Goal: Complete application form: Complete application form

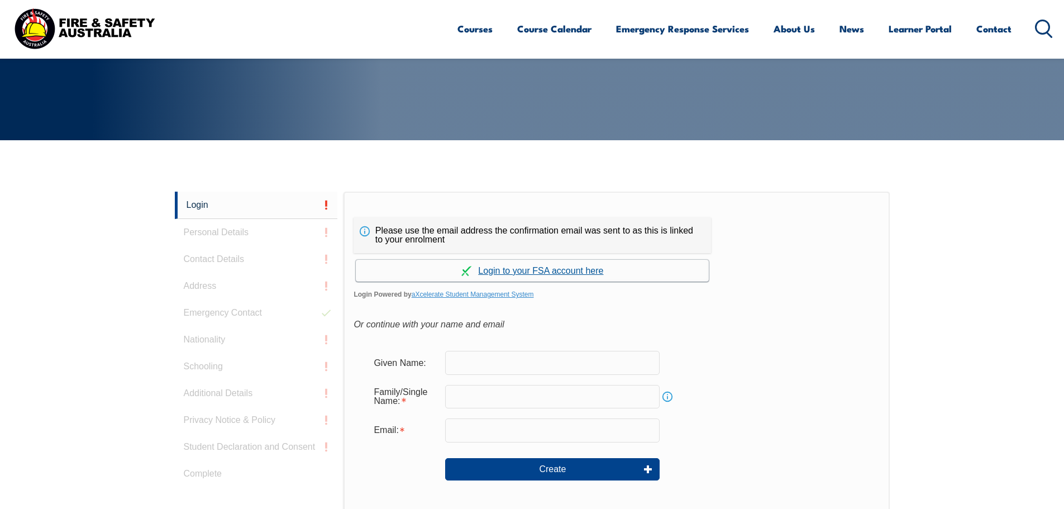
scroll to position [298, 0]
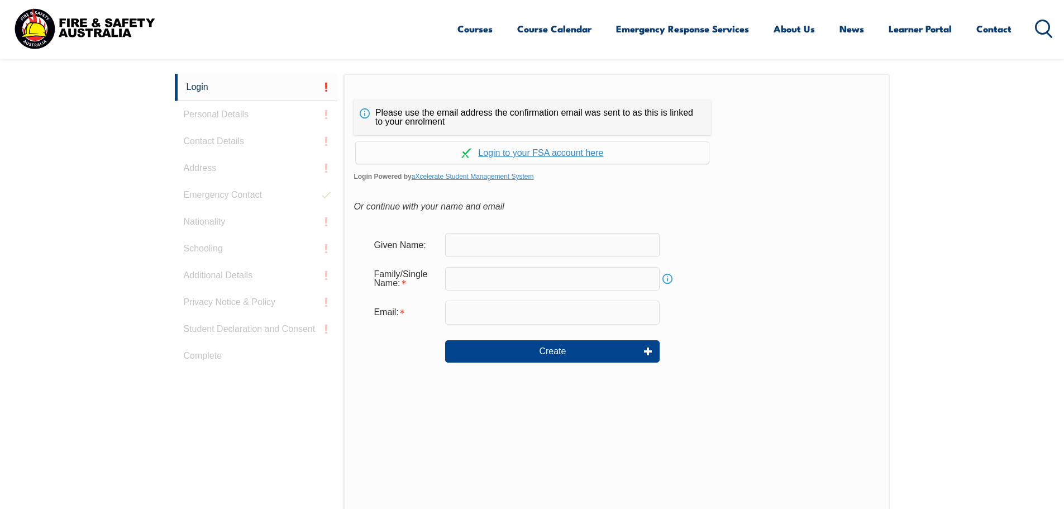
click at [494, 243] on input "text" at bounding box center [552, 244] width 214 height 23
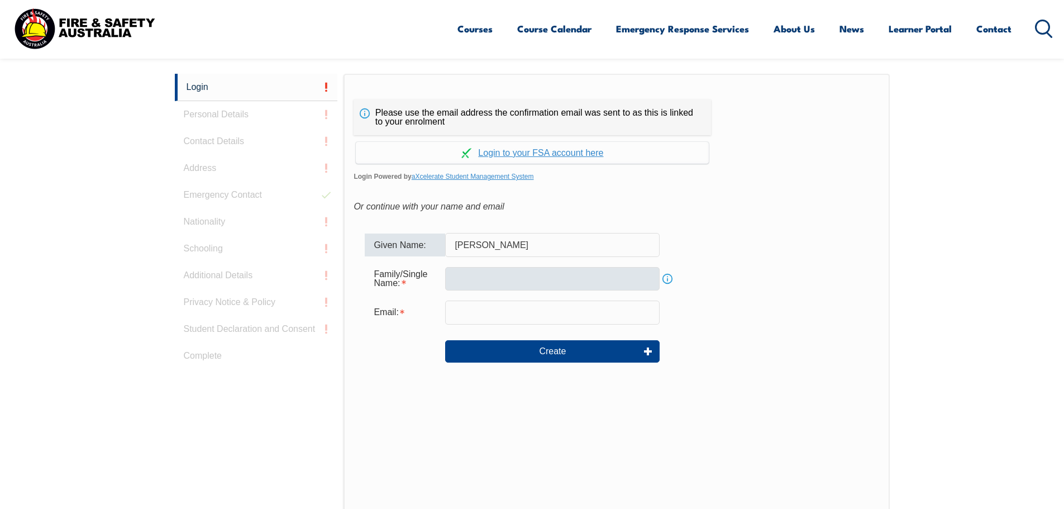
type input "[PERSON_NAME]"
click at [497, 279] on input "text" at bounding box center [552, 278] width 214 height 23
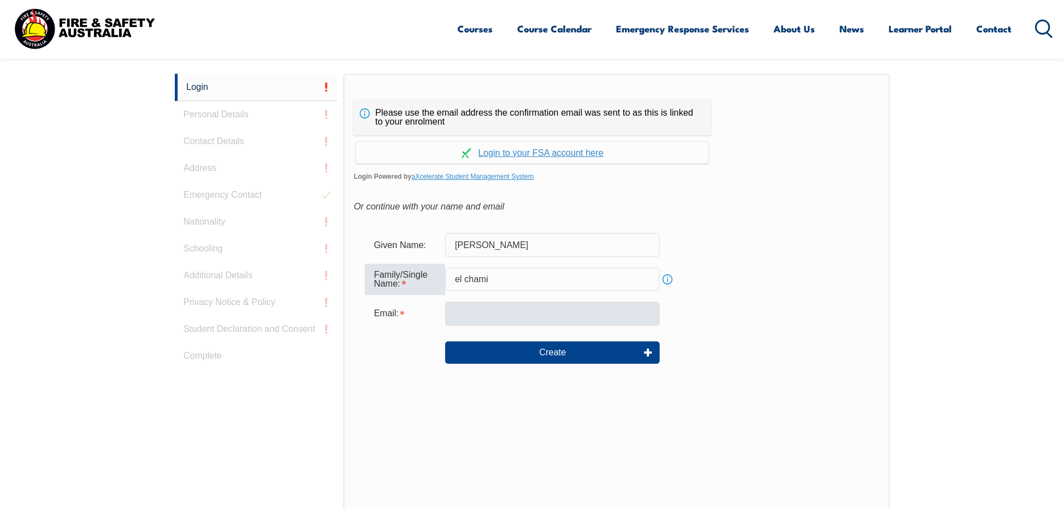
type input "el chami"
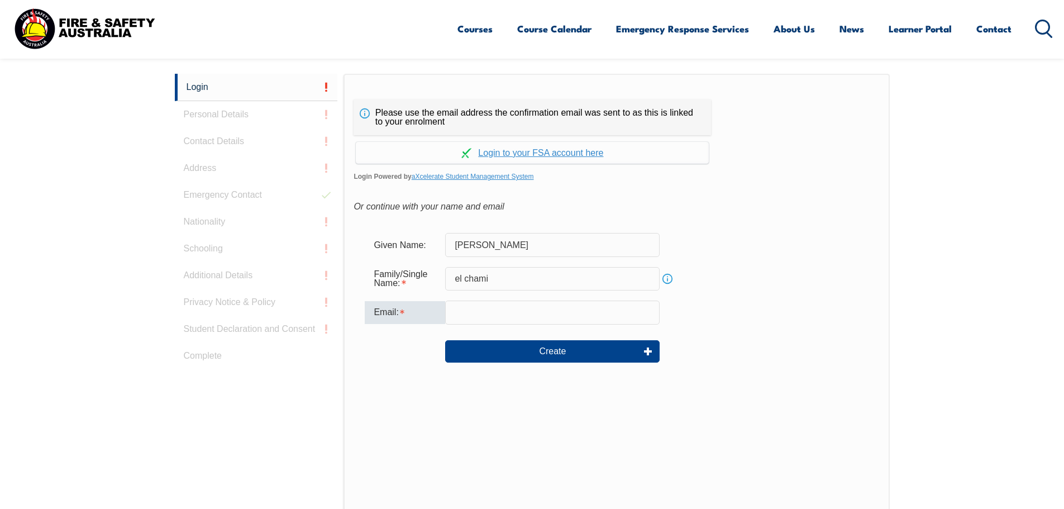
click at [472, 314] on input "email" at bounding box center [552, 311] width 214 height 23
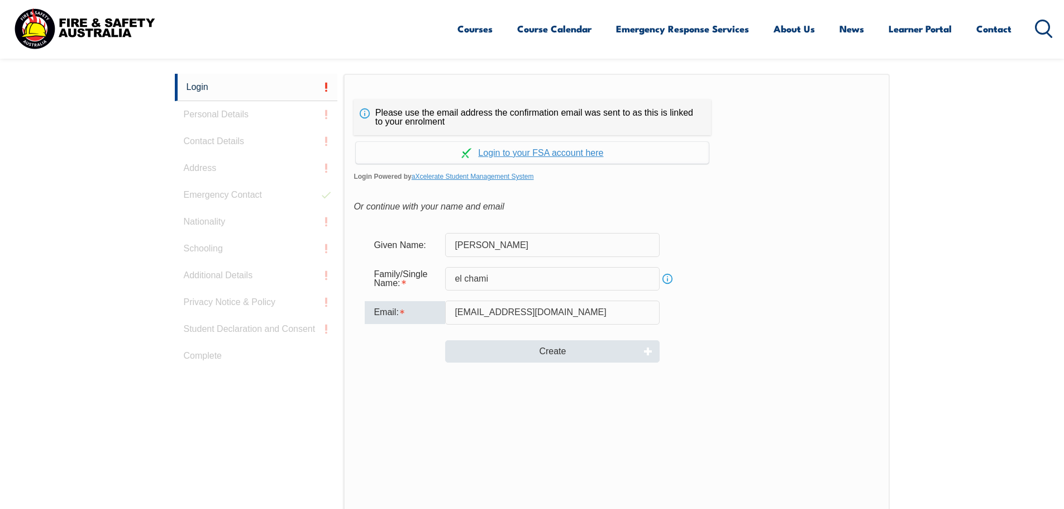
type input "[EMAIL_ADDRESS][DOMAIN_NAME]"
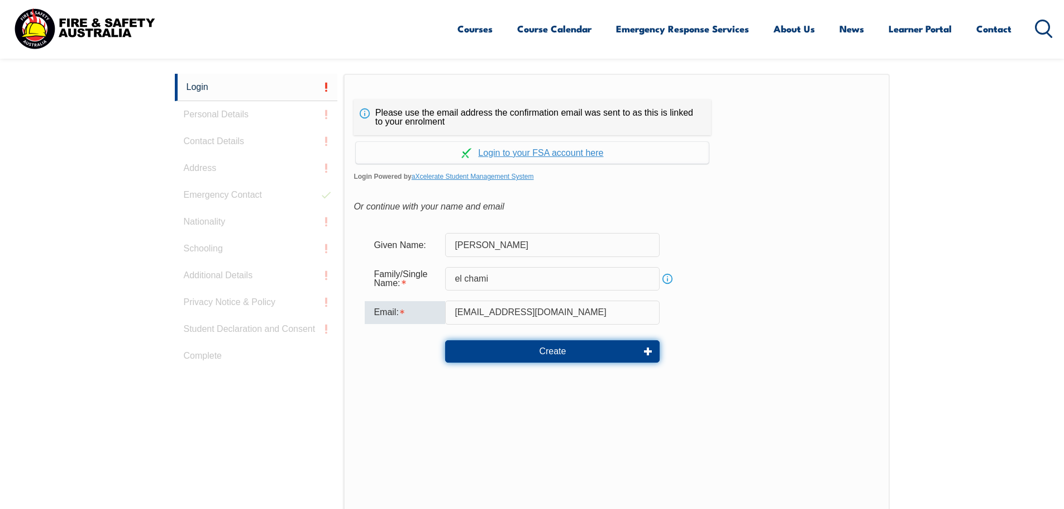
click at [519, 356] on button "Create" at bounding box center [552, 351] width 214 height 22
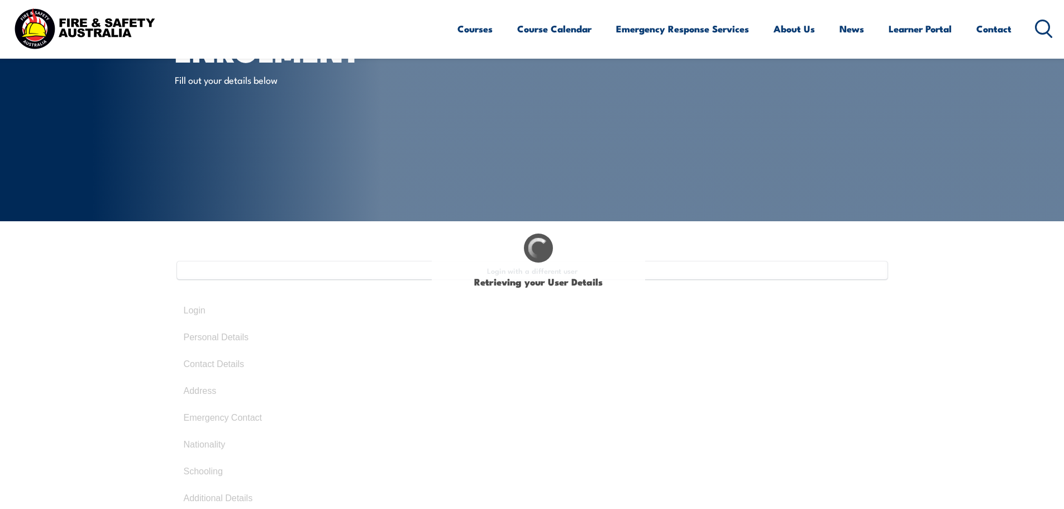
type input "Omar"
type input "ElChami"
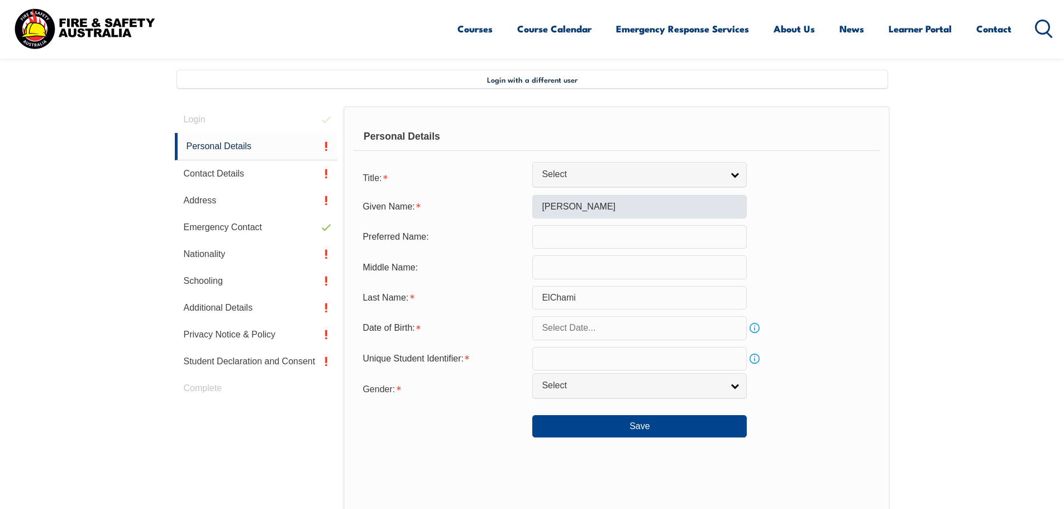
scroll to position [304, 0]
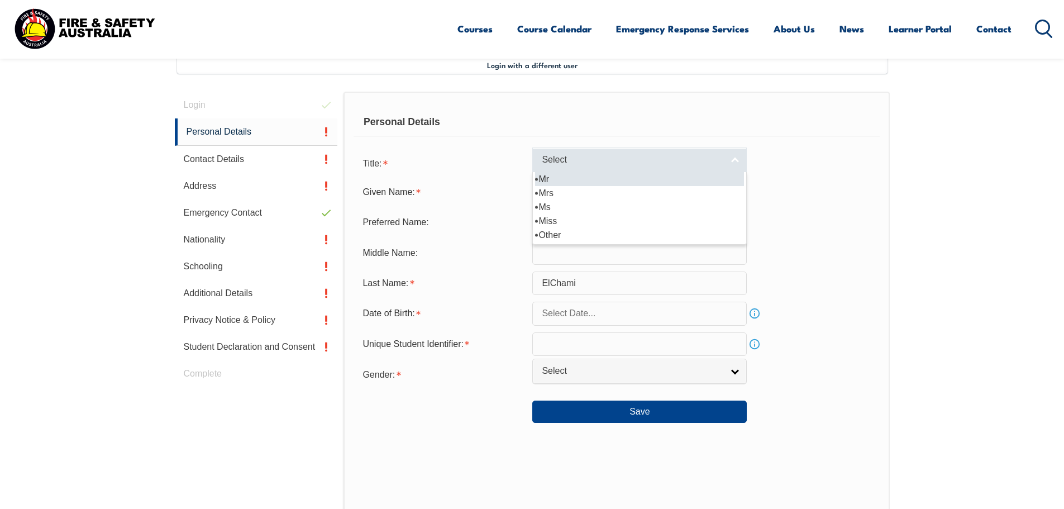
click at [636, 165] on span "Select" at bounding box center [632, 160] width 181 height 12
click at [628, 175] on li "Mr" at bounding box center [639, 179] width 209 height 14
select select "Mr"
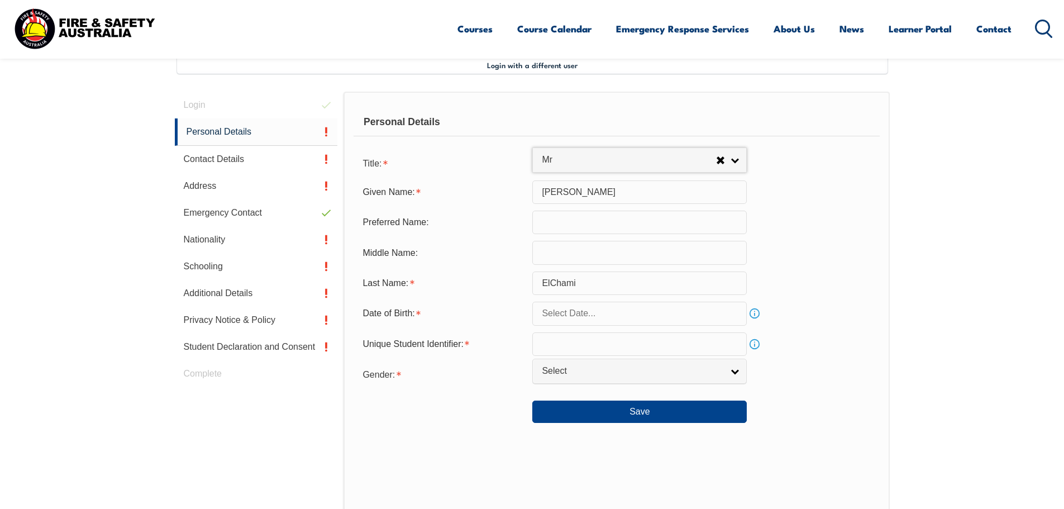
click at [755, 314] on link "Info" at bounding box center [754, 313] width 16 height 16
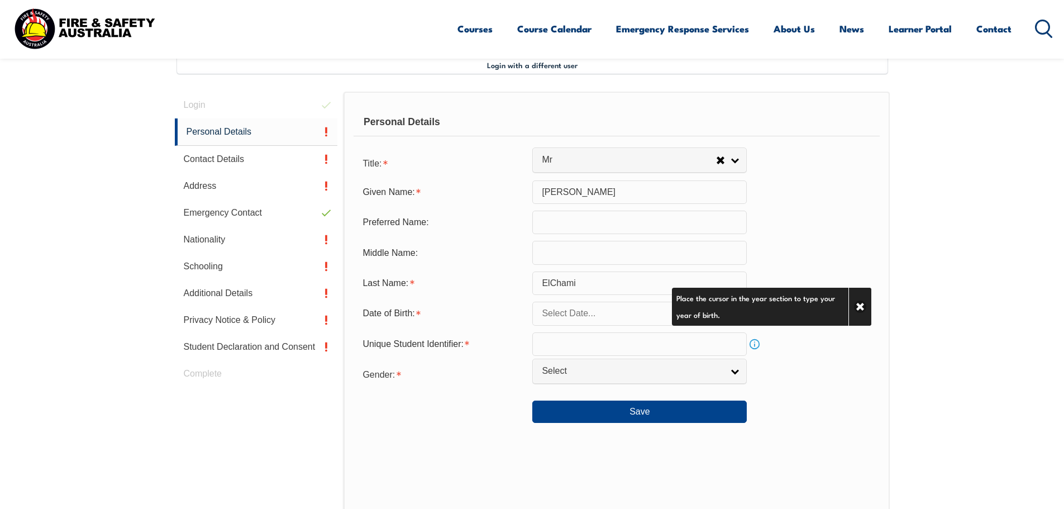
click at [624, 313] on input "text" at bounding box center [639, 312] width 214 height 23
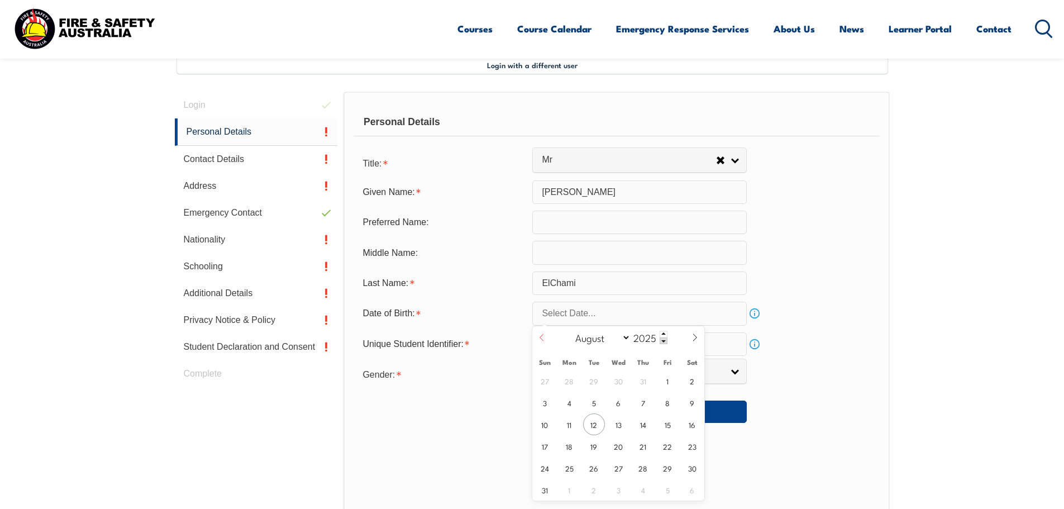
click at [545, 338] on icon at bounding box center [542, 337] width 8 height 8
click at [544, 339] on icon at bounding box center [542, 337] width 8 height 8
click at [544, 338] on icon at bounding box center [542, 337] width 8 height 8
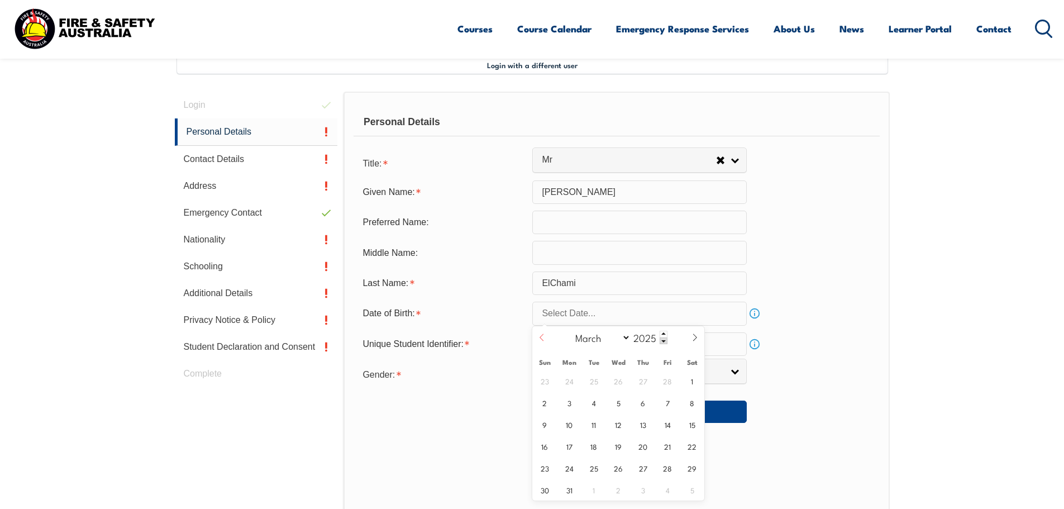
click at [544, 338] on icon at bounding box center [542, 337] width 8 height 8
drag, startPoint x: 625, startPoint y: 338, endPoint x: 619, endPoint y: 339, distance: 6.4
click at [620, 339] on select "January February March April May June July August September October November De…" at bounding box center [599, 337] width 61 height 15
select select "1"
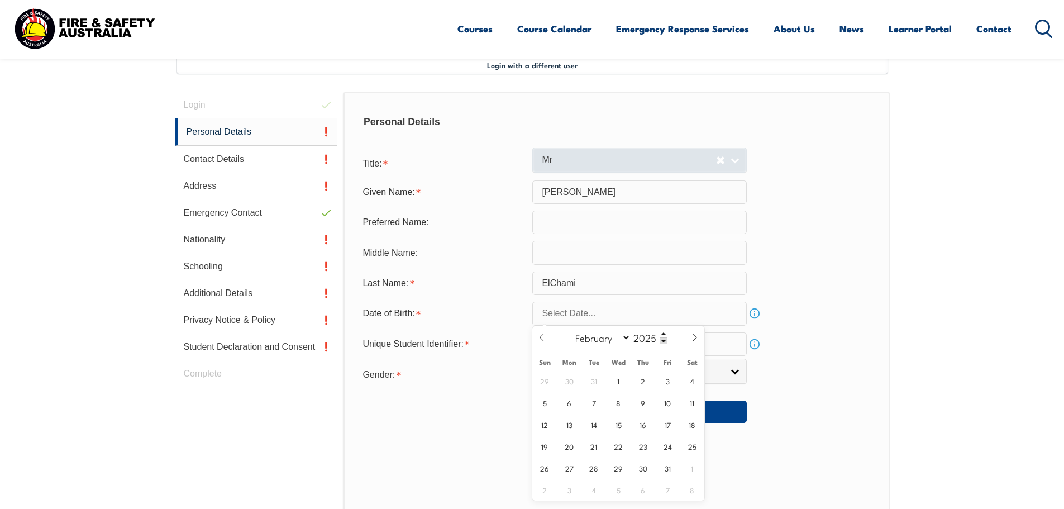
click at [570, 330] on select "January February March April May June July August September October November De…" at bounding box center [599, 337] width 61 height 15
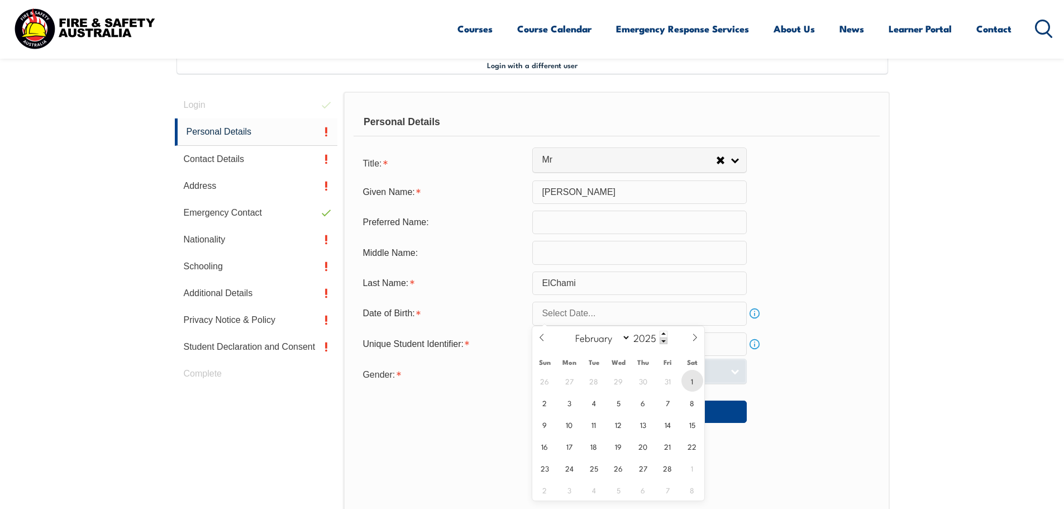
click at [683, 378] on span "1" at bounding box center [692, 381] width 22 height 22
type input "February 1, 2025"
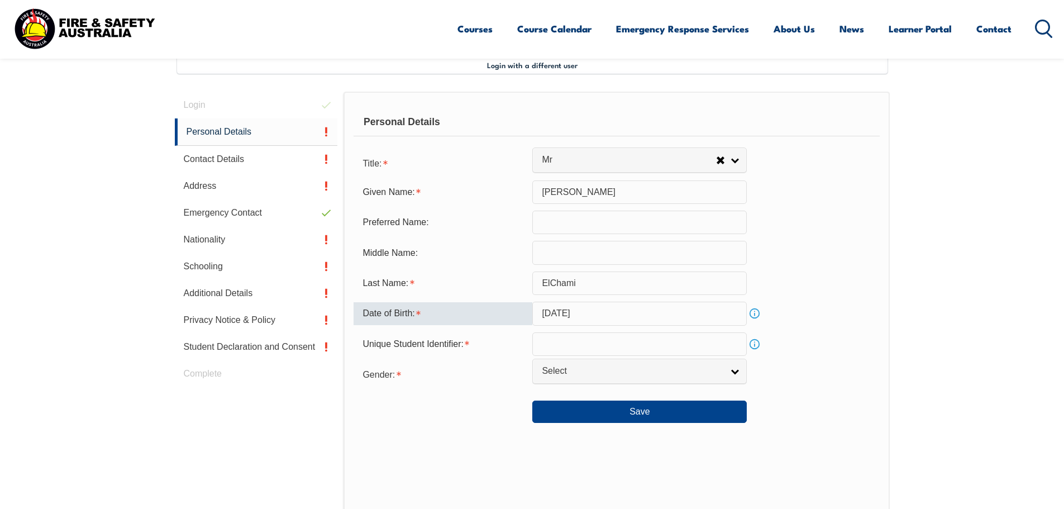
click at [615, 310] on input "February 1, 2025" at bounding box center [639, 312] width 214 height 23
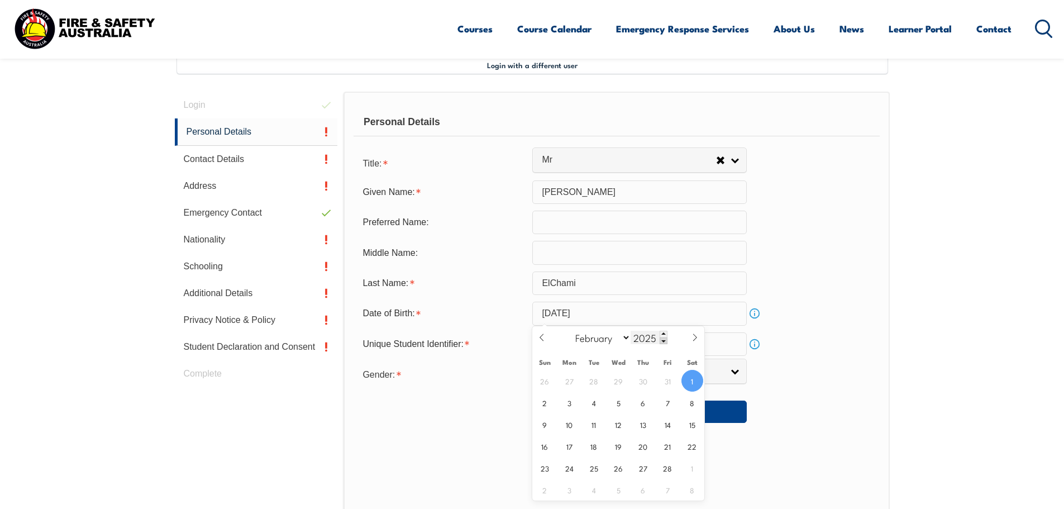
click at [659, 339] on span at bounding box center [663, 340] width 8 height 7
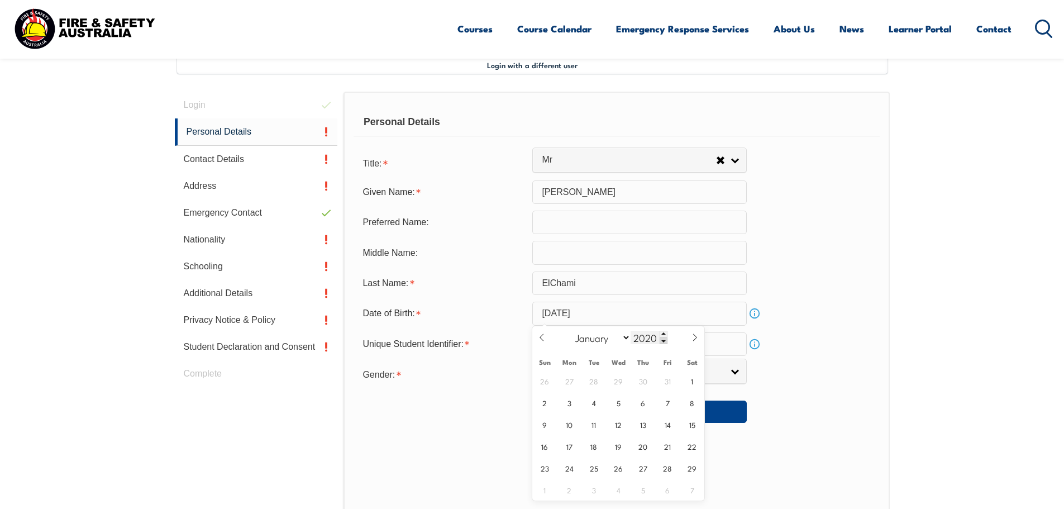
click at [661, 339] on span at bounding box center [663, 340] width 8 height 7
click at [658, 336] on div "2019" at bounding box center [648, 337] width 37 height 13
click at [659, 341] on span at bounding box center [663, 340] width 8 height 7
click at [659, 340] on span at bounding box center [663, 340] width 8 height 7
click at [657, 338] on div "2017" at bounding box center [648, 337] width 37 height 13
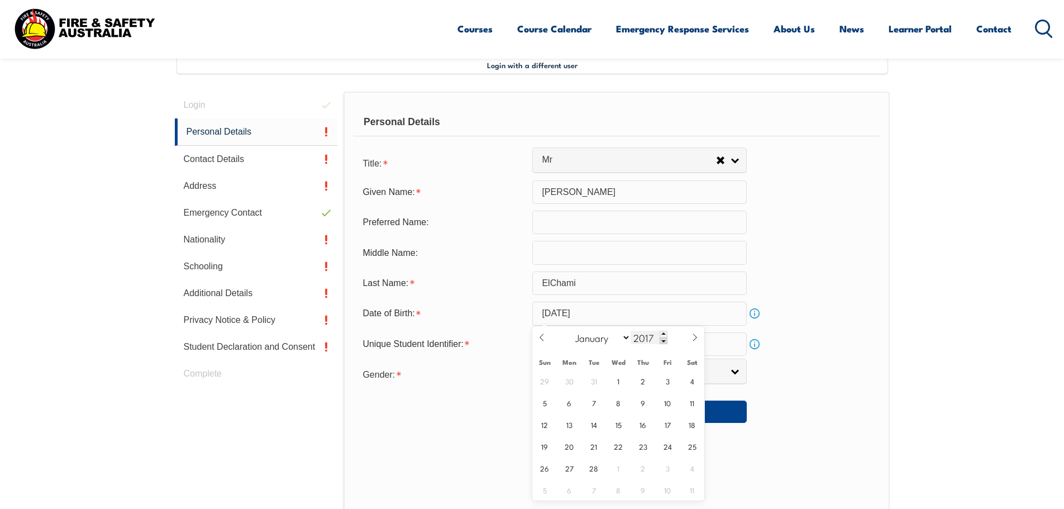
click at [657, 337] on input "2017" at bounding box center [648, 337] width 37 height 13
drag, startPoint x: 657, startPoint y: 337, endPoint x: 665, endPoint y: 342, distance: 9.5
click at [663, 343] on div "2017" at bounding box center [648, 337] width 37 height 13
click at [661, 341] on span at bounding box center [663, 340] width 8 height 7
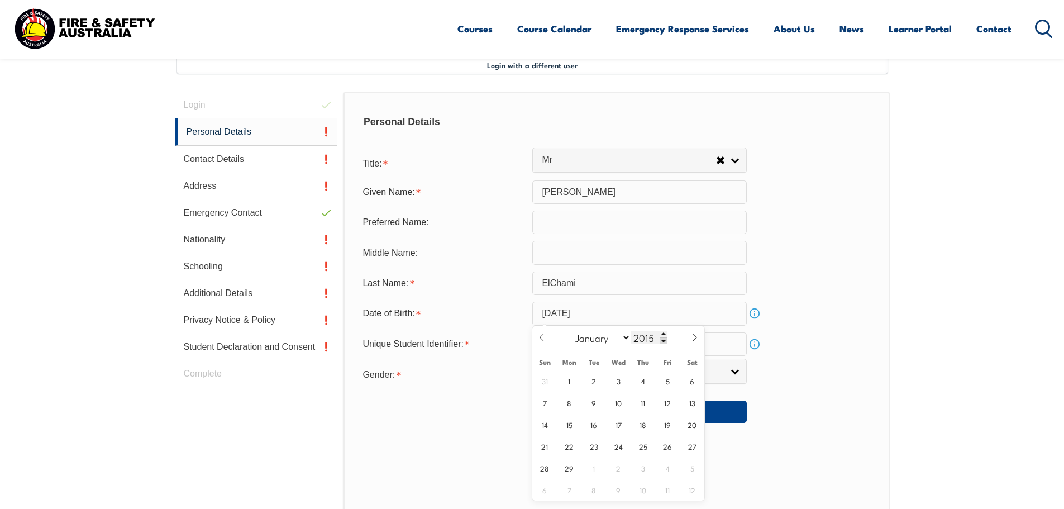
click at [661, 341] on span at bounding box center [663, 340] width 8 height 7
click at [660, 342] on span at bounding box center [663, 340] width 8 height 7
click at [660, 341] on span at bounding box center [663, 340] width 8 height 7
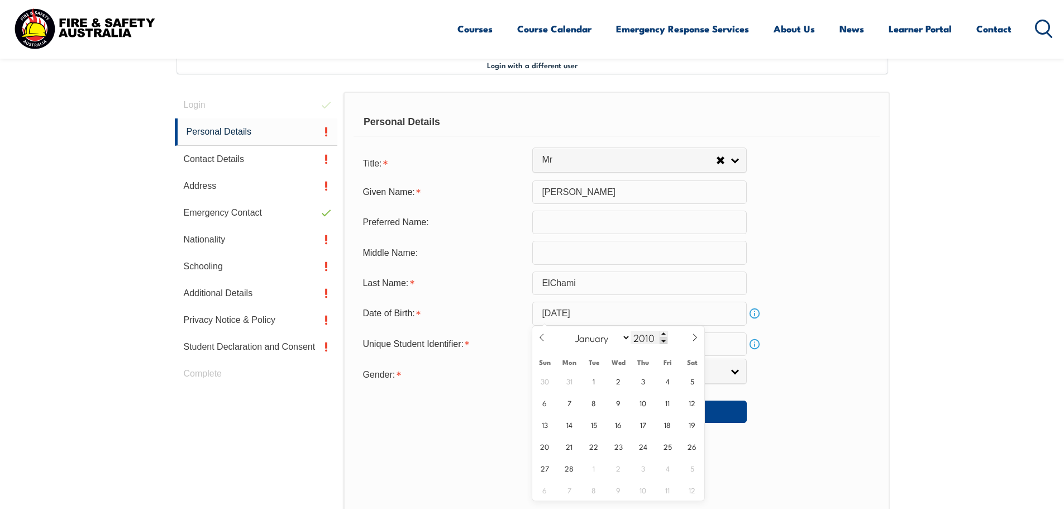
click at [659, 340] on span at bounding box center [663, 340] width 8 height 7
click at [659, 338] on span at bounding box center [663, 340] width 8 height 7
click at [658, 337] on input "2006" at bounding box center [648, 337] width 37 height 13
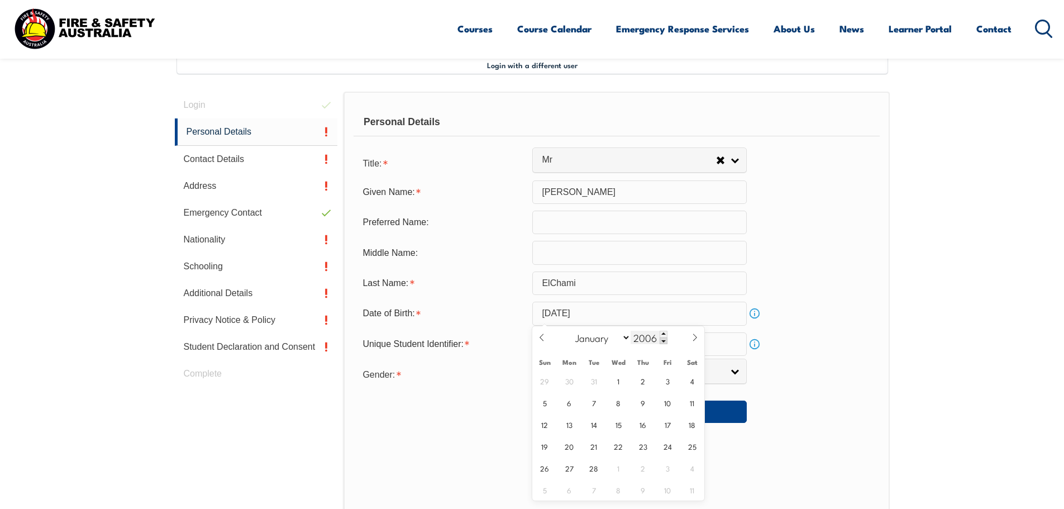
click at [658, 337] on input "2006" at bounding box center [648, 337] width 37 height 13
click at [664, 339] on span at bounding box center [663, 340] width 8 height 7
click at [662, 336] on div "2004" at bounding box center [648, 337] width 37 height 13
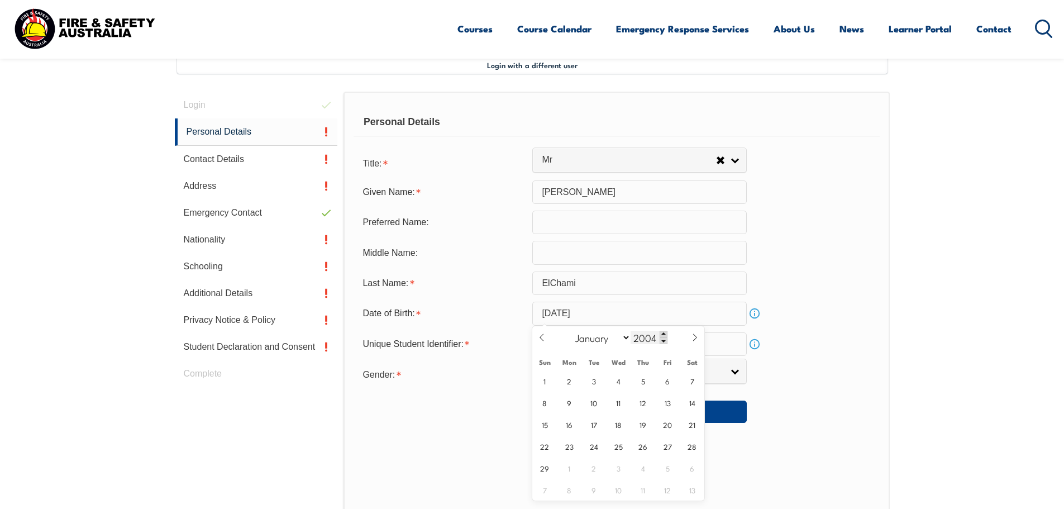
click at [662, 336] on span at bounding box center [663, 334] width 8 height 7
click at [662, 341] on span at bounding box center [663, 340] width 8 height 7
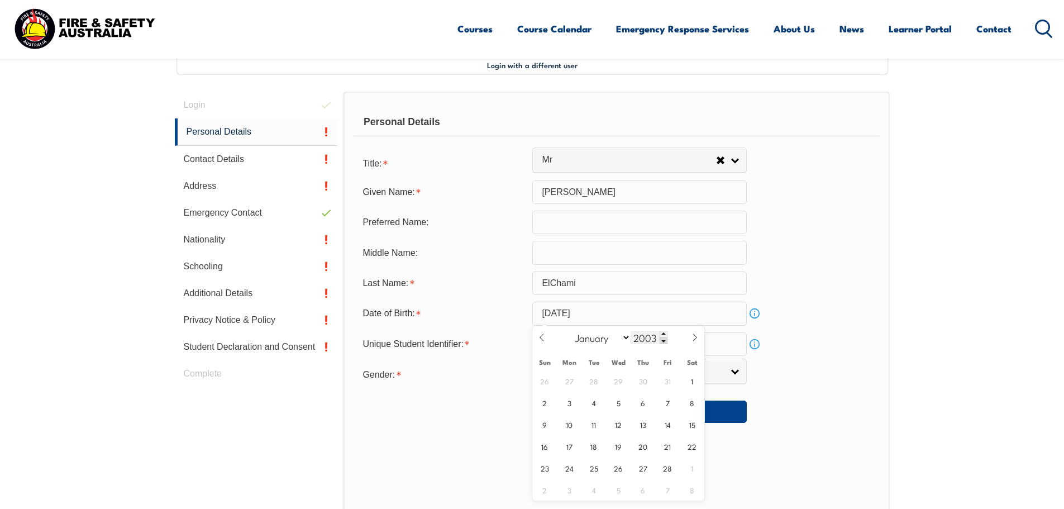
click at [662, 341] on span at bounding box center [663, 340] width 8 height 7
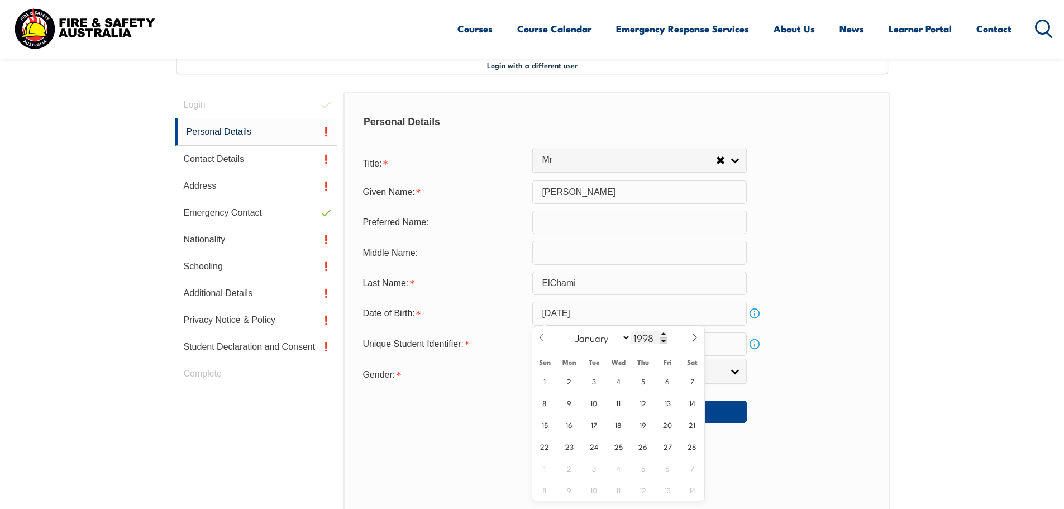
click at [662, 341] on span at bounding box center [663, 340] width 8 height 7
click at [662, 340] on span at bounding box center [663, 340] width 8 height 7
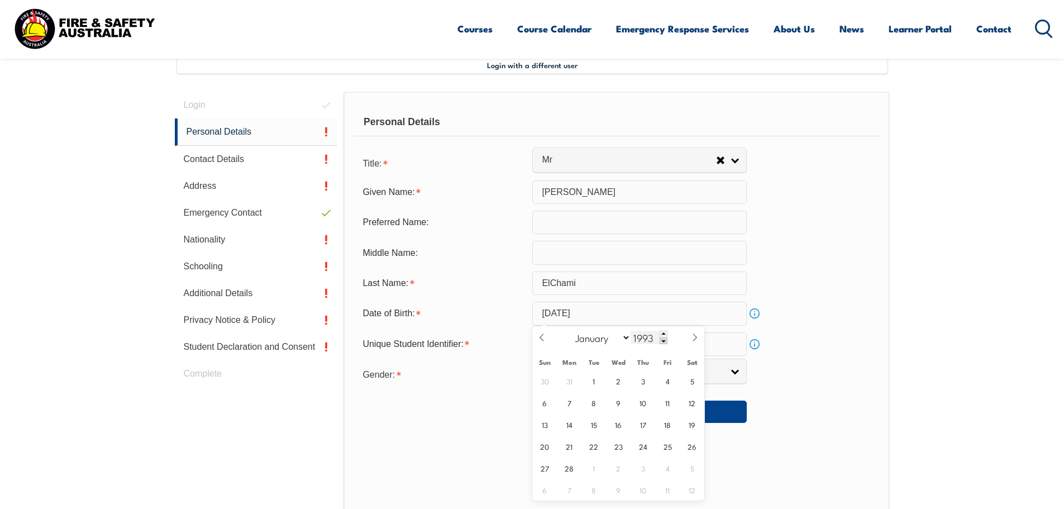
click at [662, 340] on span at bounding box center [663, 340] width 8 height 7
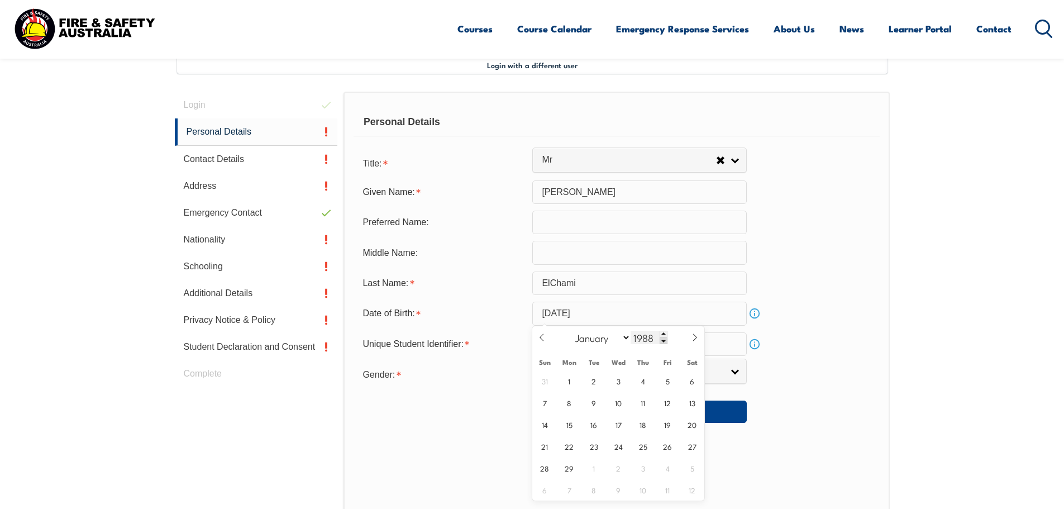
click at [662, 340] on span at bounding box center [663, 340] width 8 height 7
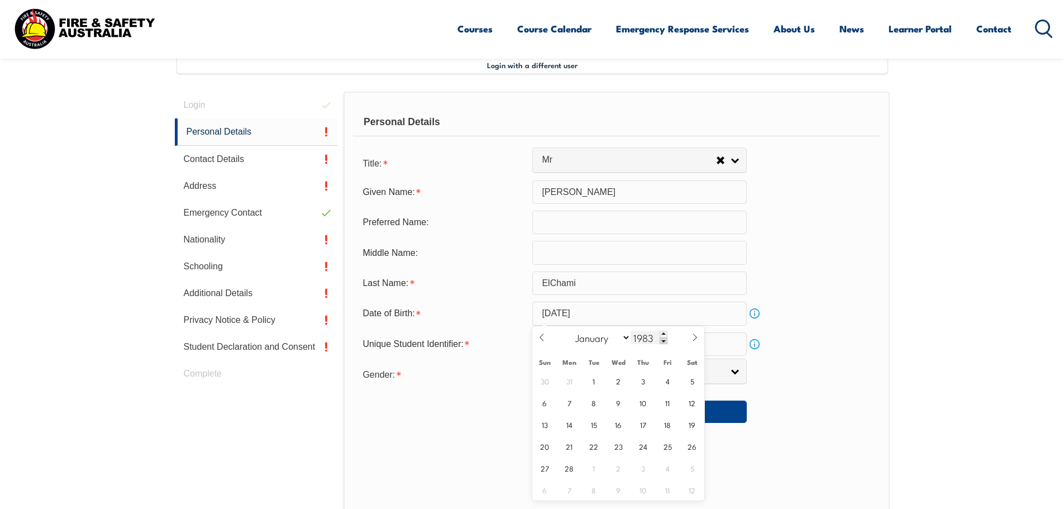
click at [662, 340] on span at bounding box center [663, 340] width 8 height 7
click at [662, 339] on span at bounding box center [663, 340] width 8 height 7
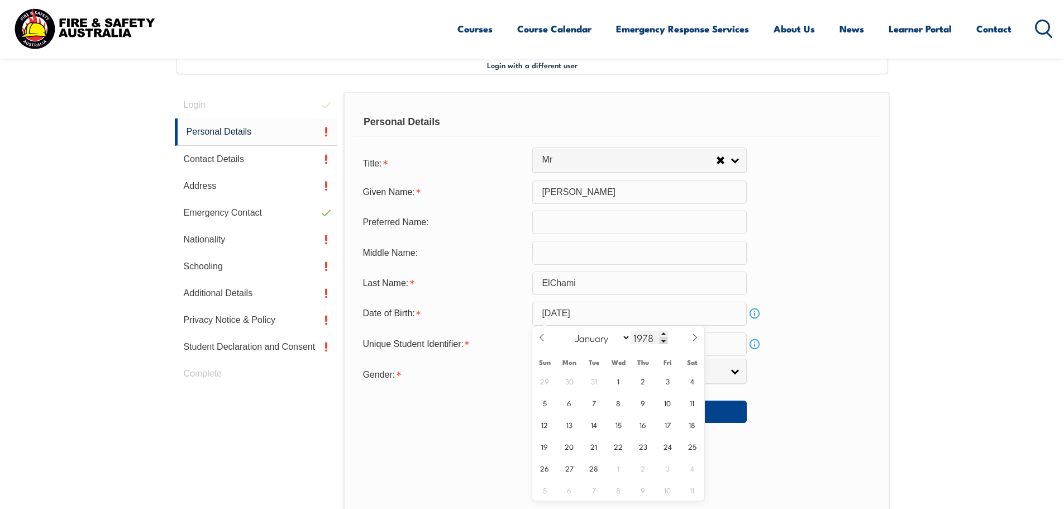
click at [662, 339] on span at bounding box center [663, 340] width 8 height 7
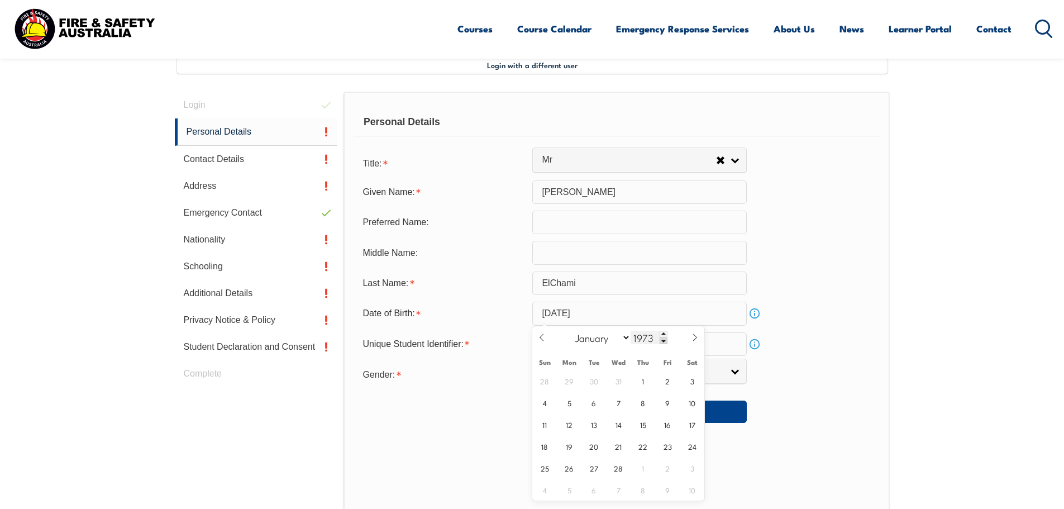
click at [662, 339] on span at bounding box center [663, 340] width 8 height 7
type input "1972"
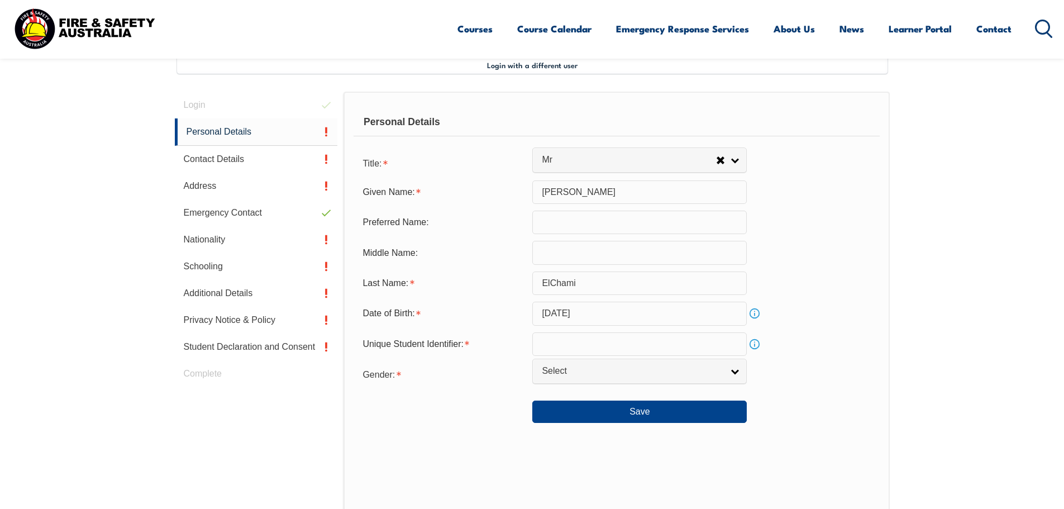
click at [821, 375] on div "Gender: Male Female Other Select" at bounding box center [615, 373] width 525 height 22
click at [615, 311] on input "February 1, 2025" at bounding box center [639, 312] width 214 height 23
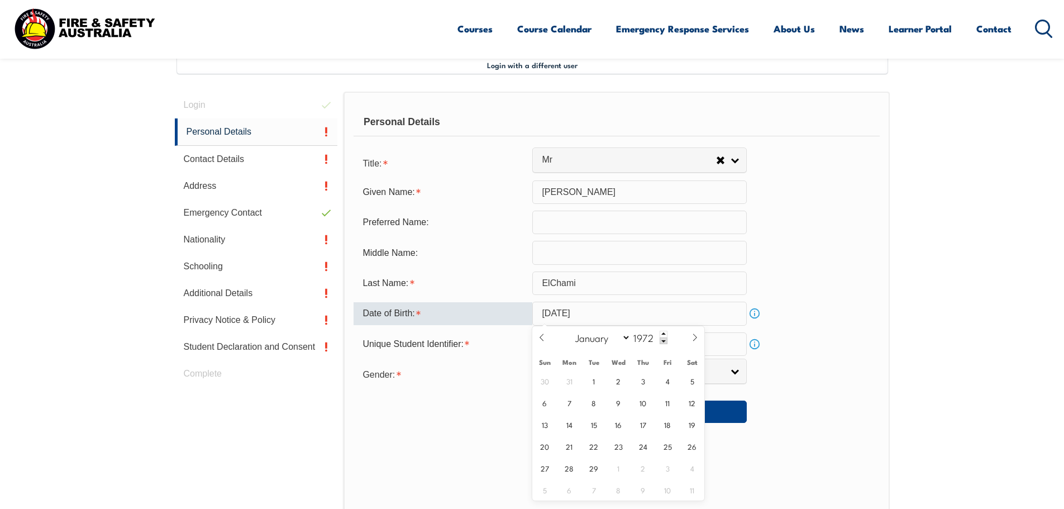
click at [611, 313] on input "February 1, 2025" at bounding box center [639, 312] width 214 height 23
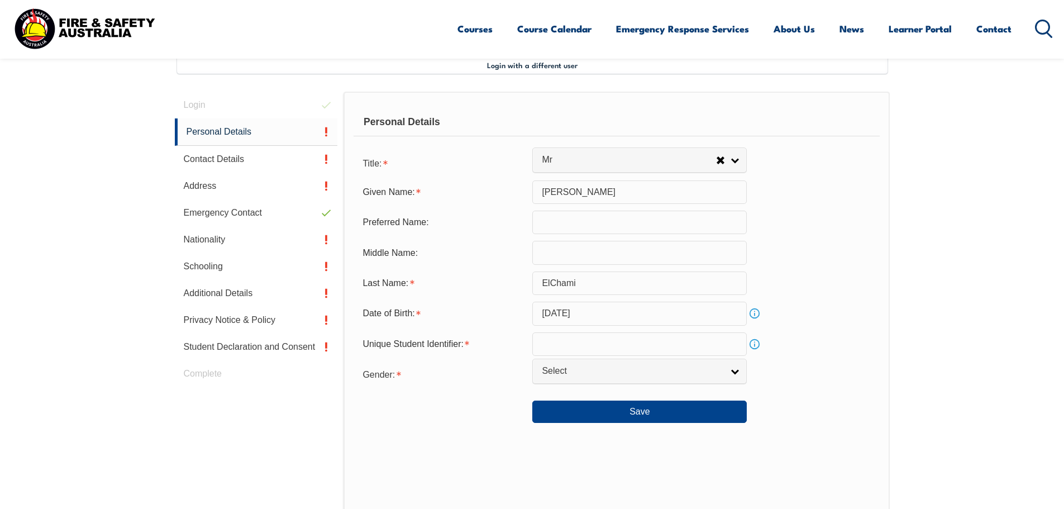
click at [772, 369] on div "Gender: Male Female Other Select" at bounding box center [615, 373] width 525 height 22
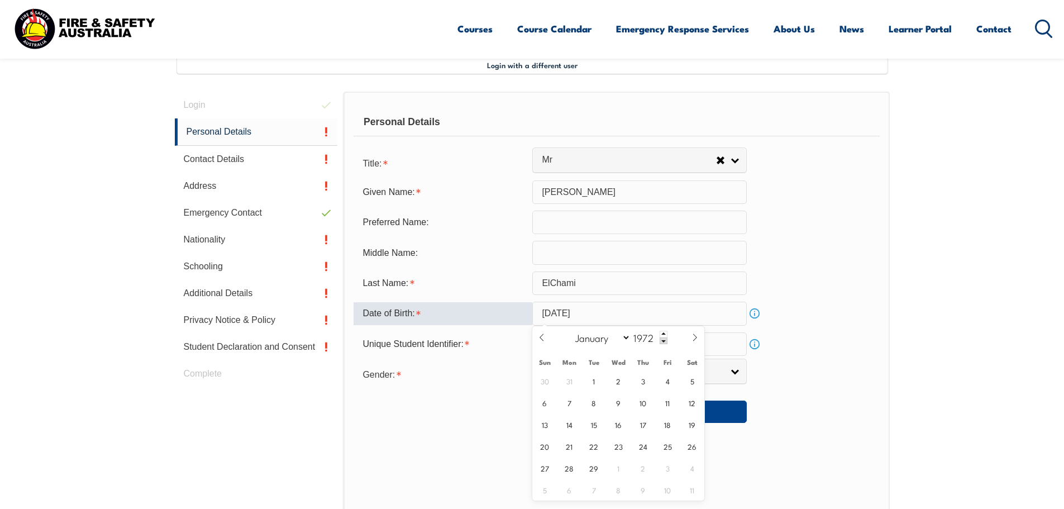
click at [620, 312] on input "February 1, 2025" at bounding box center [639, 312] width 214 height 23
click at [695, 337] on icon at bounding box center [695, 337] width 8 height 8
click at [545, 337] on icon at bounding box center [542, 337] width 8 height 8
select select "1"
click at [615, 309] on input "February 1, 2025" at bounding box center [639, 312] width 214 height 23
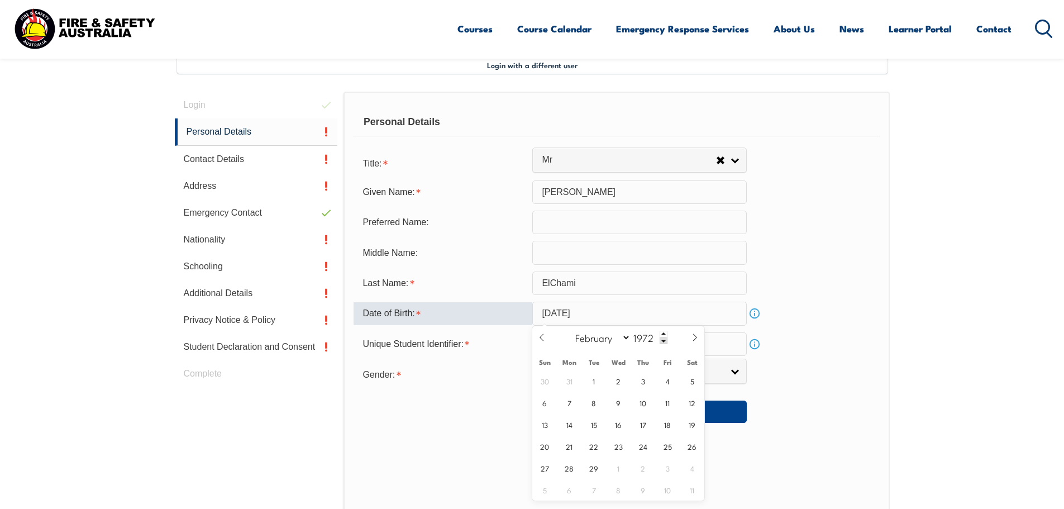
type input "2025"
click at [607, 314] on input "text" at bounding box center [639, 312] width 214 height 23
click at [626, 334] on select "January February March April May June July August September October November De…" at bounding box center [599, 337] width 61 height 15
select select "1"
click at [570, 330] on select "January February March April May June July August September October November De…" at bounding box center [599, 337] width 61 height 15
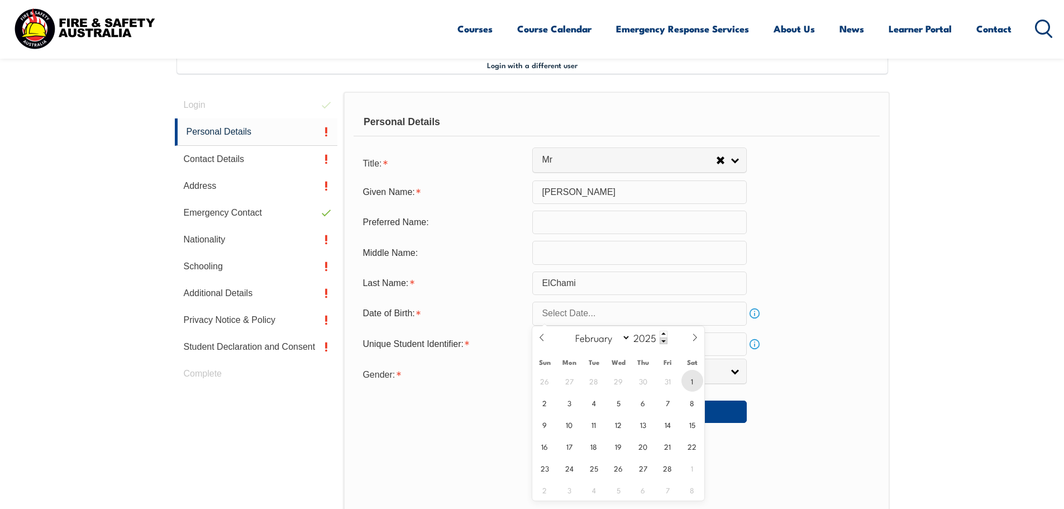
click at [684, 380] on span "1" at bounding box center [692, 381] width 22 height 22
type input "February 1, 2025"
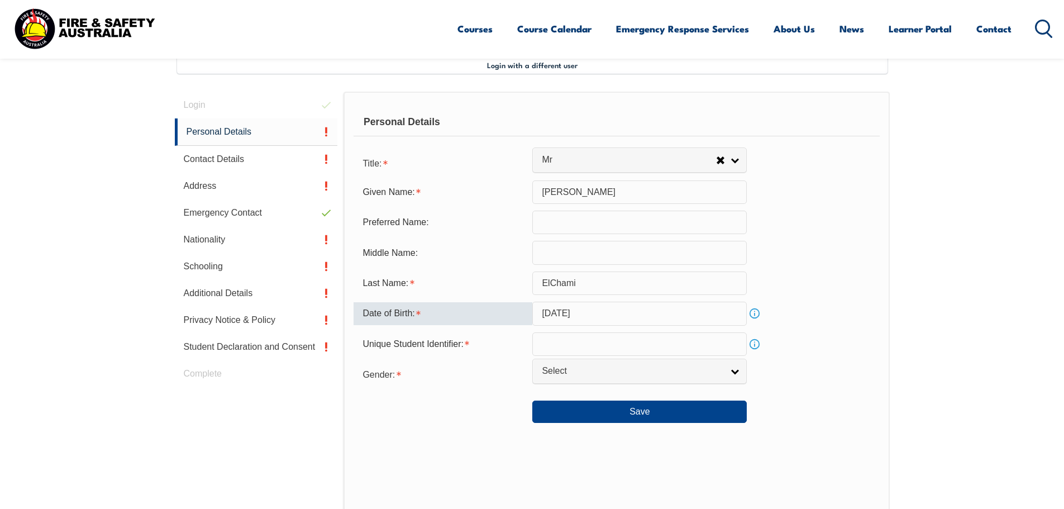
click at [613, 310] on input "February 1, 2025" at bounding box center [639, 312] width 214 height 23
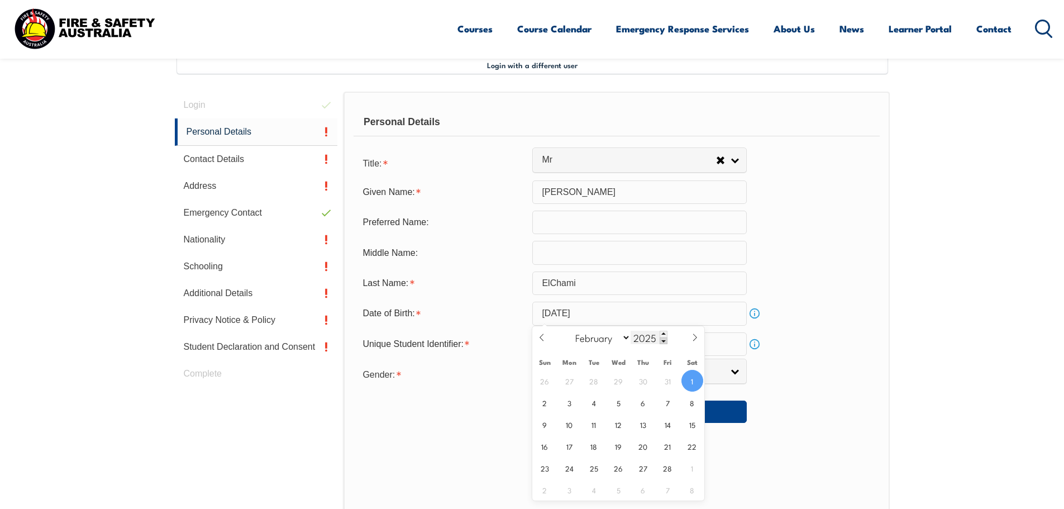
click at [662, 342] on span at bounding box center [663, 340] width 8 height 7
click at [661, 341] on span at bounding box center [663, 340] width 8 height 7
click at [660, 340] on span at bounding box center [663, 340] width 8 height 7
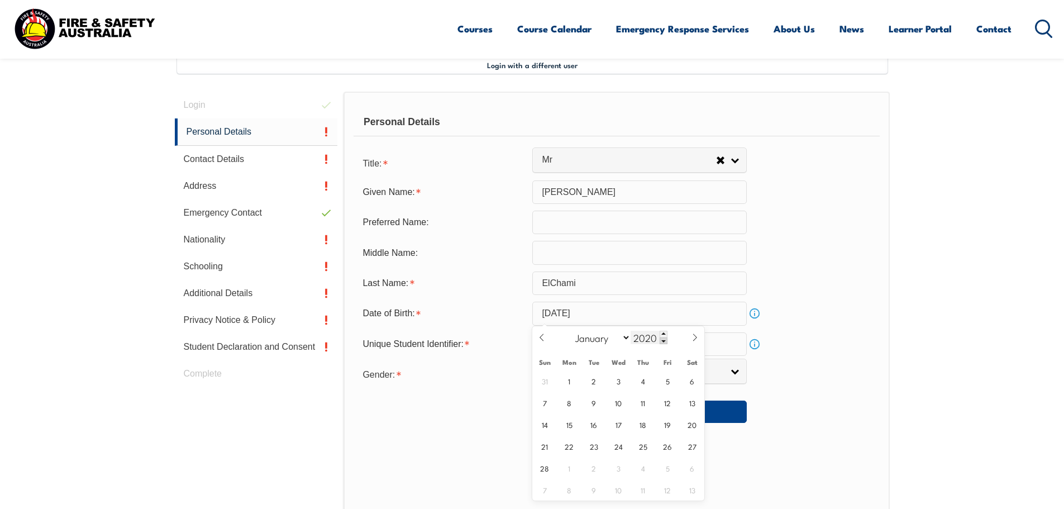
click at [660, 340] on span at bounding box center [663, 340] width 8 height 7
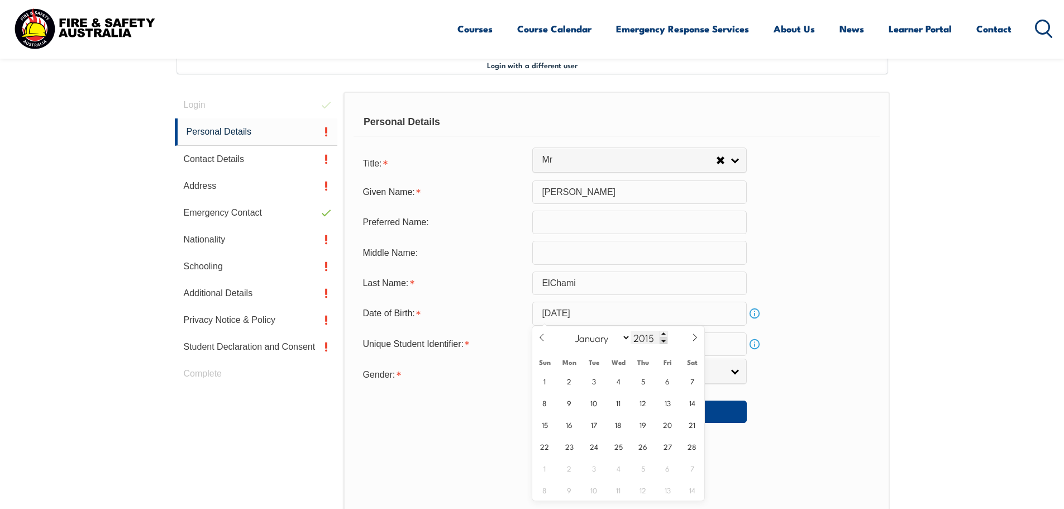
click at [660, 340] on span at bounding box center [663, 340] width 8 height 7
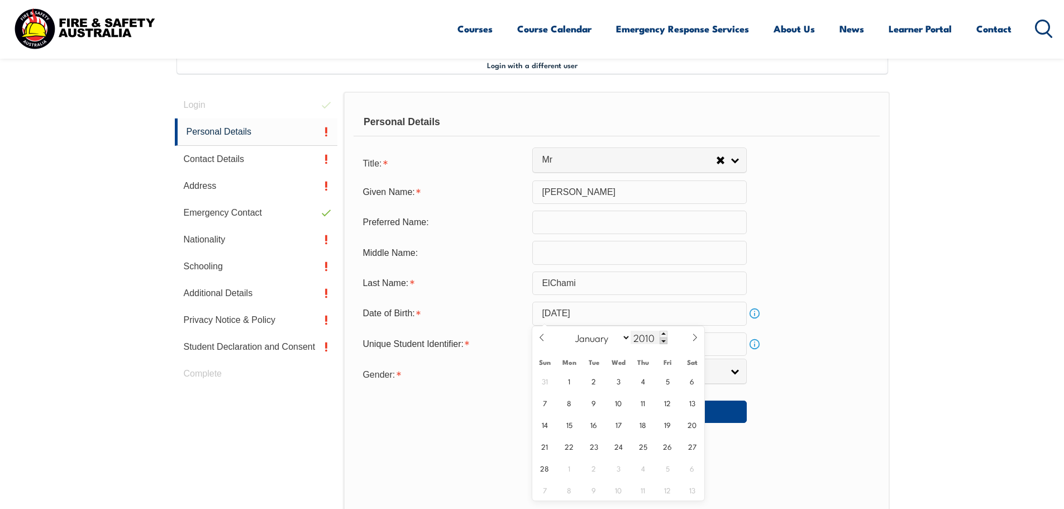
click at [660, 339] on span at bounding box center [663, 340] width 8 height 7
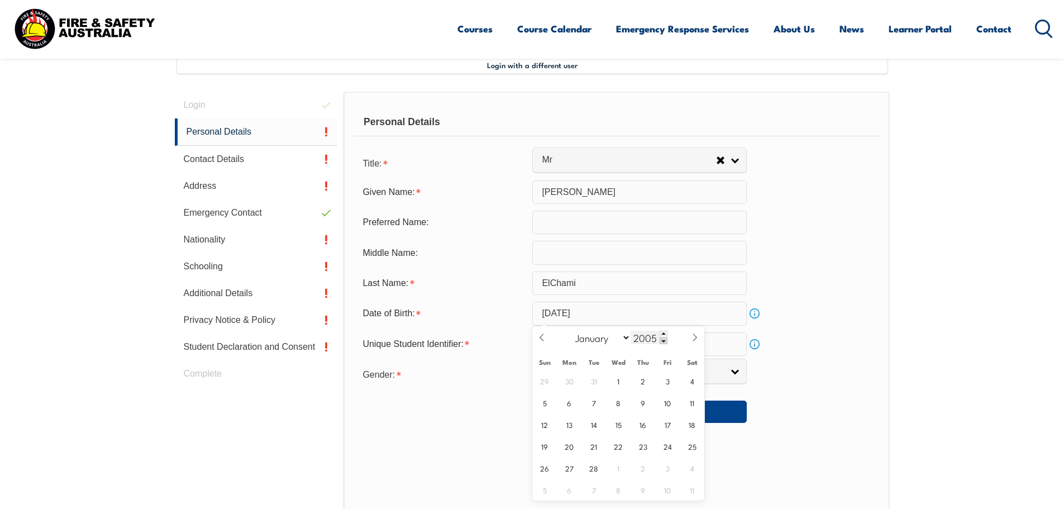
click at [660, 339] on span at bounding box center [663, 340] width 8 height 7
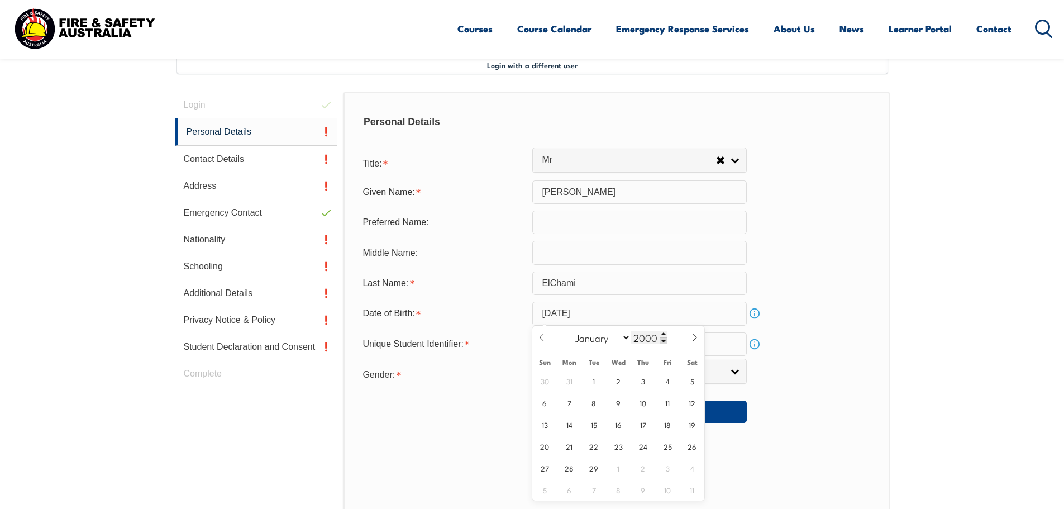
click at [660, 338] on span at bounding box center [663, 340] width 8 height 7
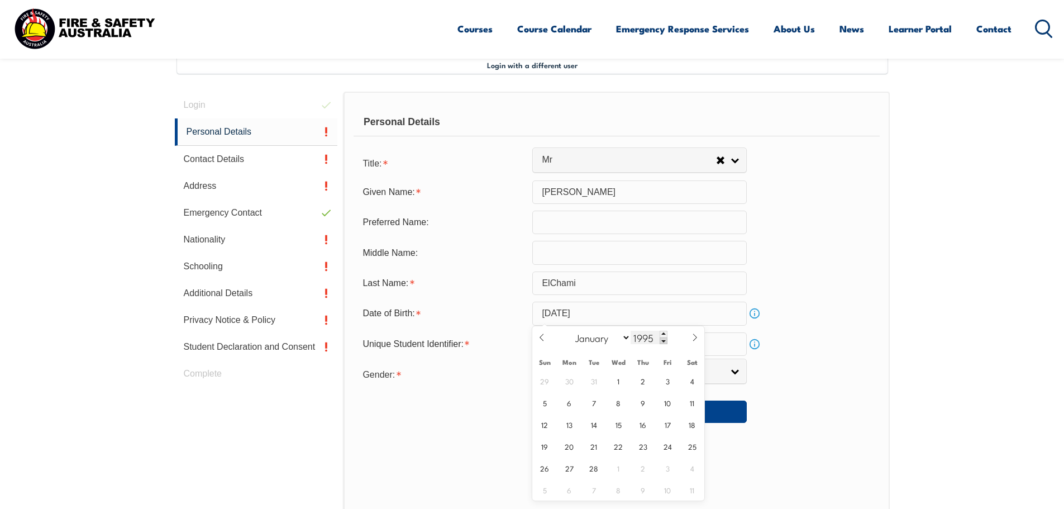
click at [660, 338] on span at bounding box center [663, 340] width 8 height 7
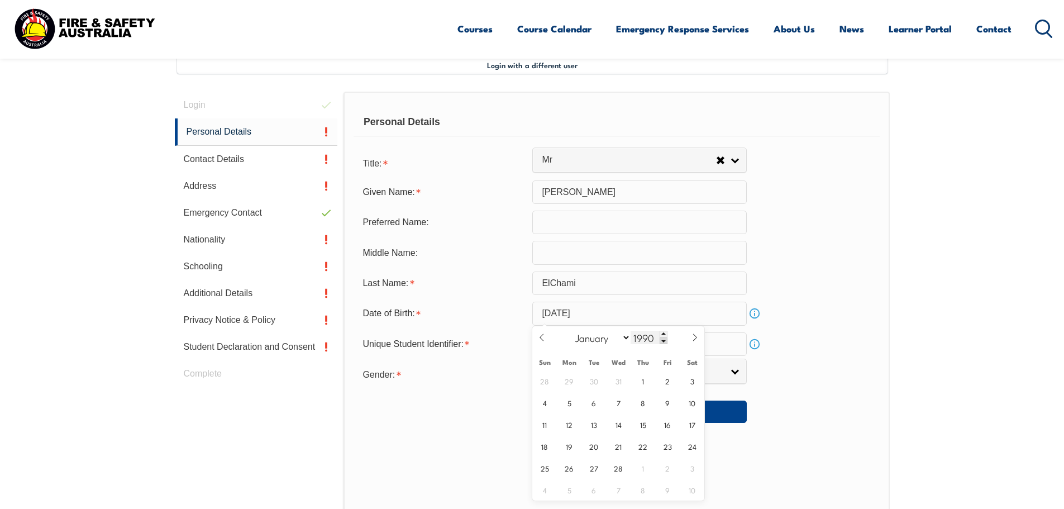
click at [660, 338] on span at bounding box center [663, 340] width 8 height 7
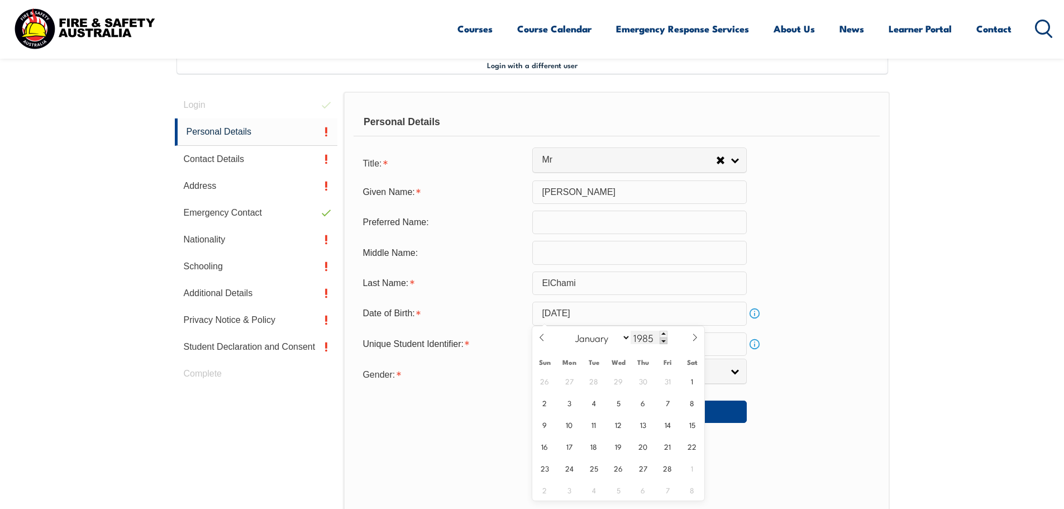
click at [660, 338] on span at bounding box center [663, 340] width 8 height 7
click at [660, 339] on span at bounding box center [663, 340] width 8 height 7
click at [664, 342] on span at bounding box center [663, 340] width 8 height 7
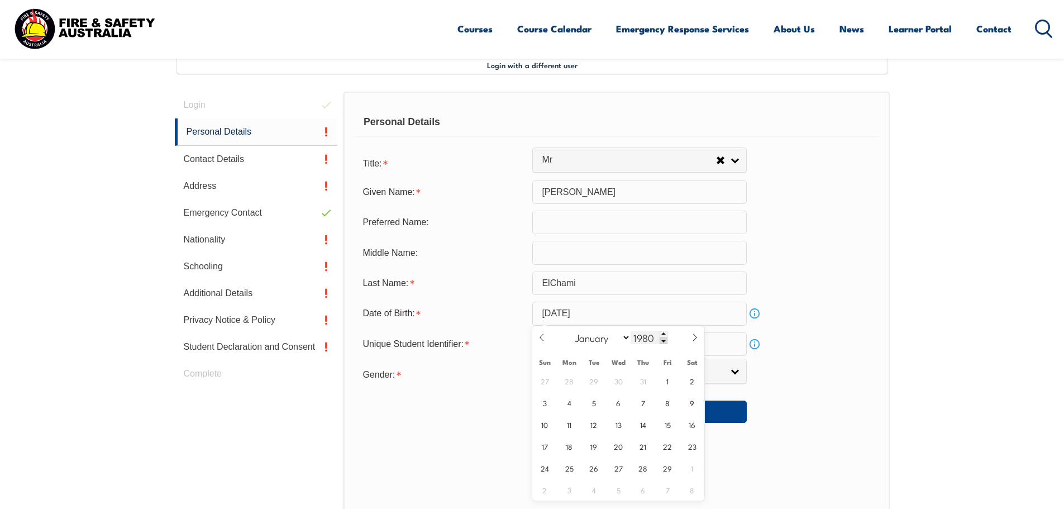
click at [664, 342] on span at bounding box center [663, 340] width 8 height 7
click at [664, 341] on span at bounding box center [663, 340] width 8 height 7
click at [663, 341] on span at bounding box center [663, 340] width 8 height 7
click at [663, 340] on span at bounding box center [663, 340] width 8 height 7
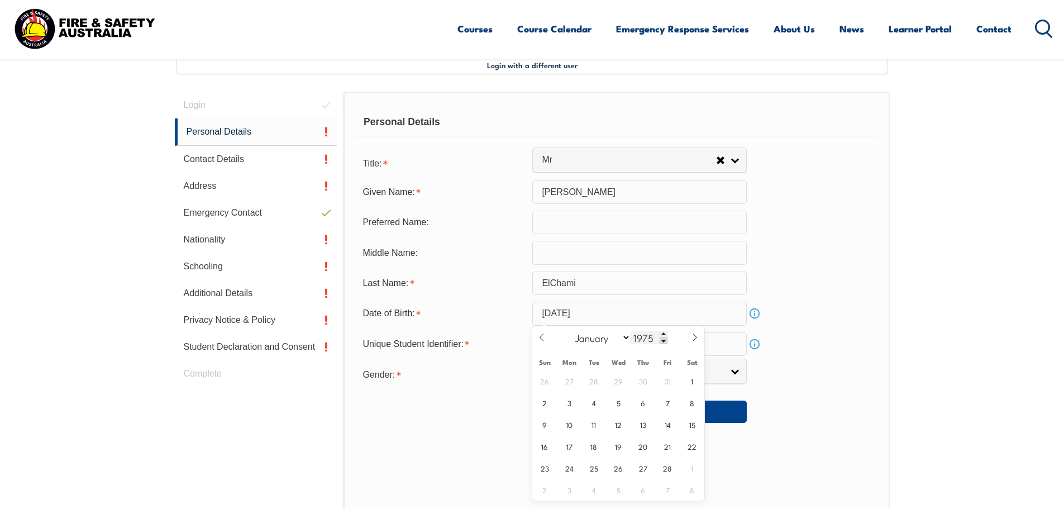
click at [663, 339] on span at bounding box center [663, 340] width 8 height 7
type input "1972"
click at [814, 351] on div "Unique Student Identifier: Info" at bounding box center [615, 343] width 525 height 23
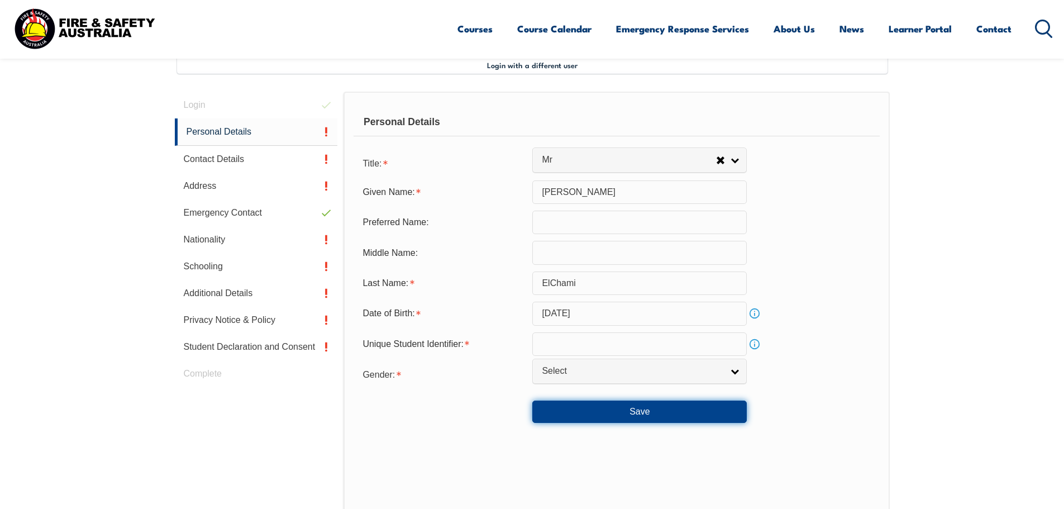
click at [617, 410] on button "Save" at bounding box center [639, 411] width 214 height 22
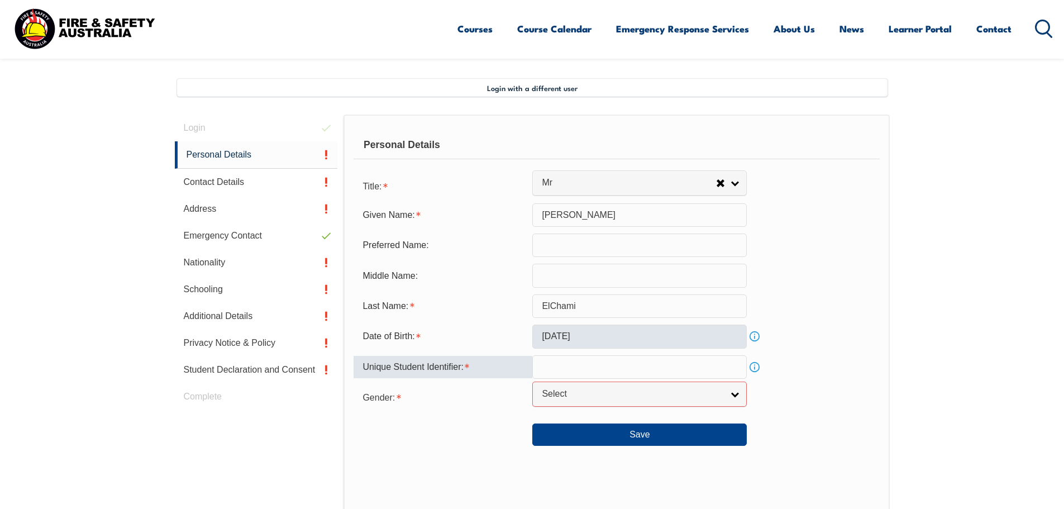
scroll to position [301, 0]
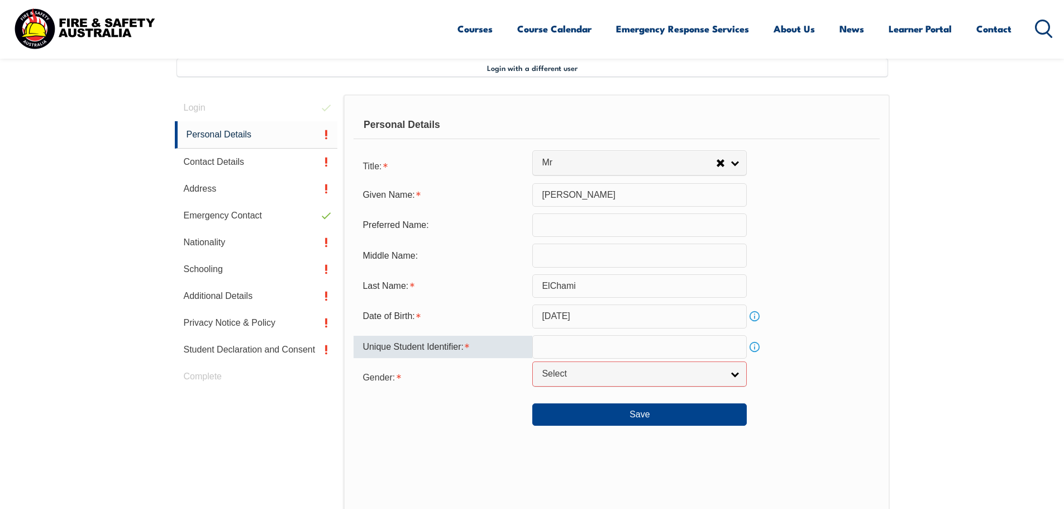
click at [623, 317] on input "February 1, 2025" at bounding box center [639, 315] width 214 height 23
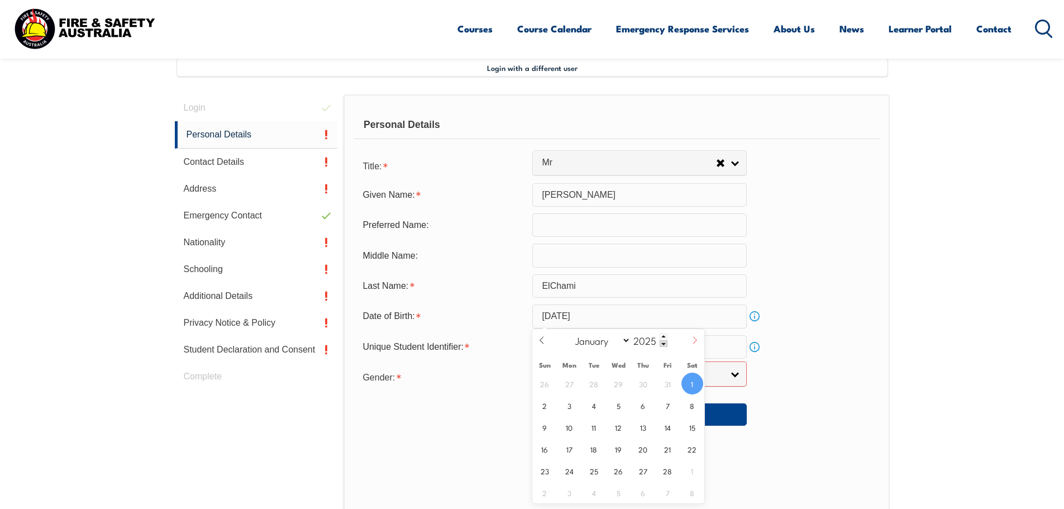
click at [697, 339] on icon at bounding box center [695, 340] width 8 height 8
click at [544, 340] on icon at bounding box center [542, 340] width 8 height 8
select select "1"
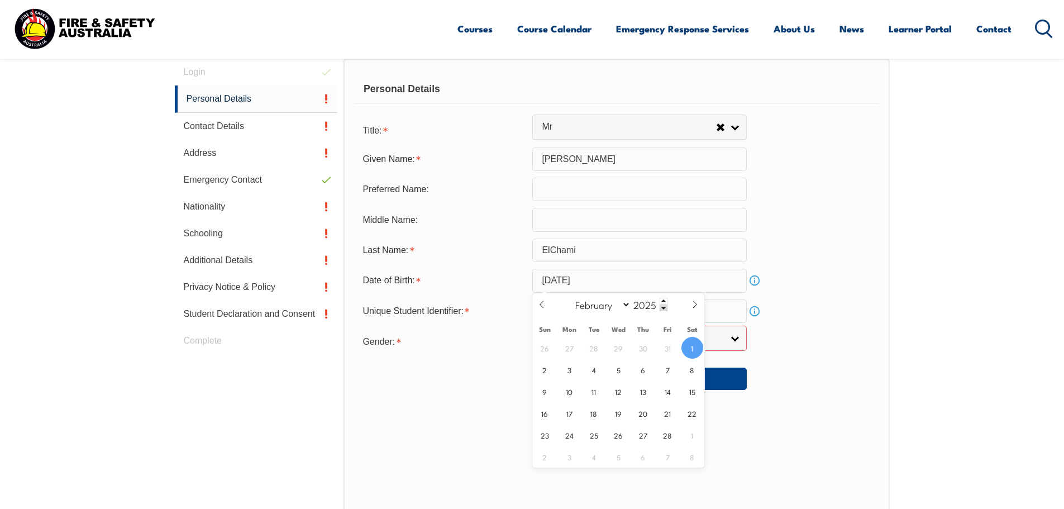
scroll to position [357, 0]
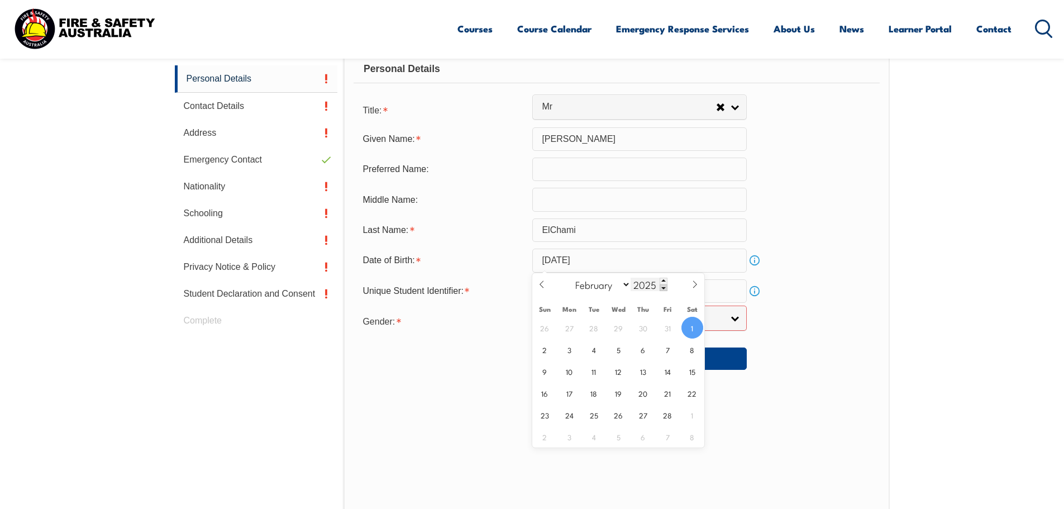
click at [662, 286] on span at bounding box center [663, 287] width 8 height 7
click at [661, 286] on span at bounding box center [663, 287] width 8 height 7
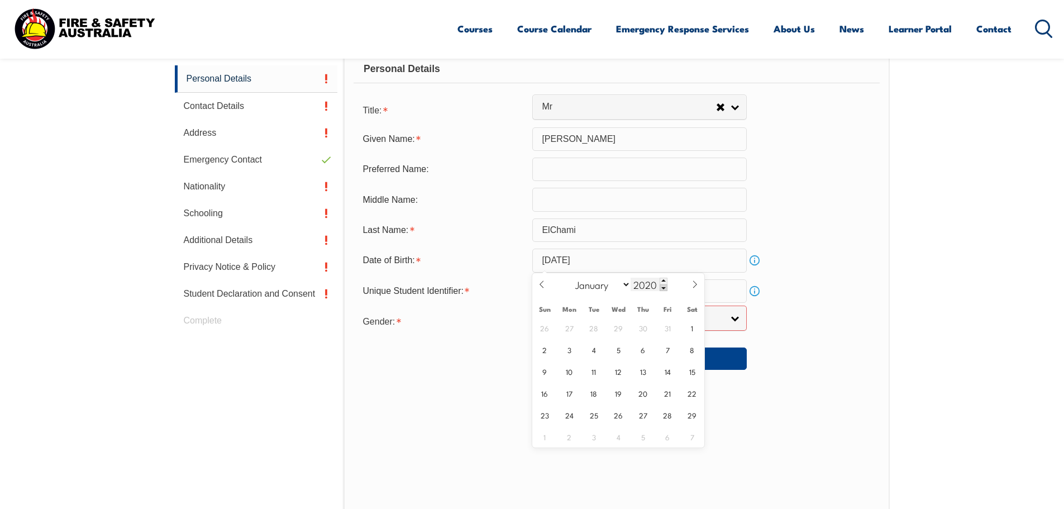
click at [661, 286] on span at bounding box center [663, 287] width 8 height 7
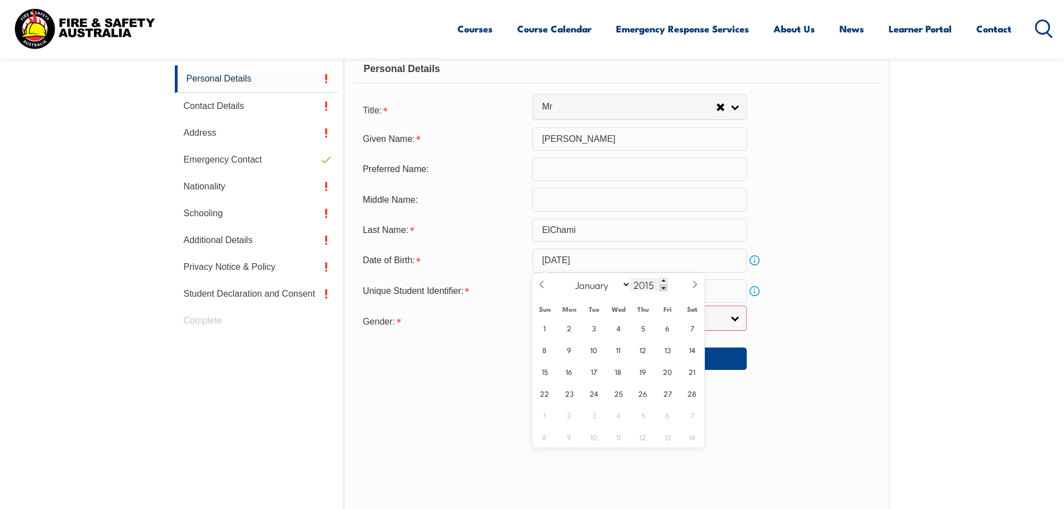
click at [661, 286] on span at bounding box center [663, 287] width 8 height 7
click at [625, 261] on input "February 1, 2025" at bounding box center [639, 259] width 214 height 23
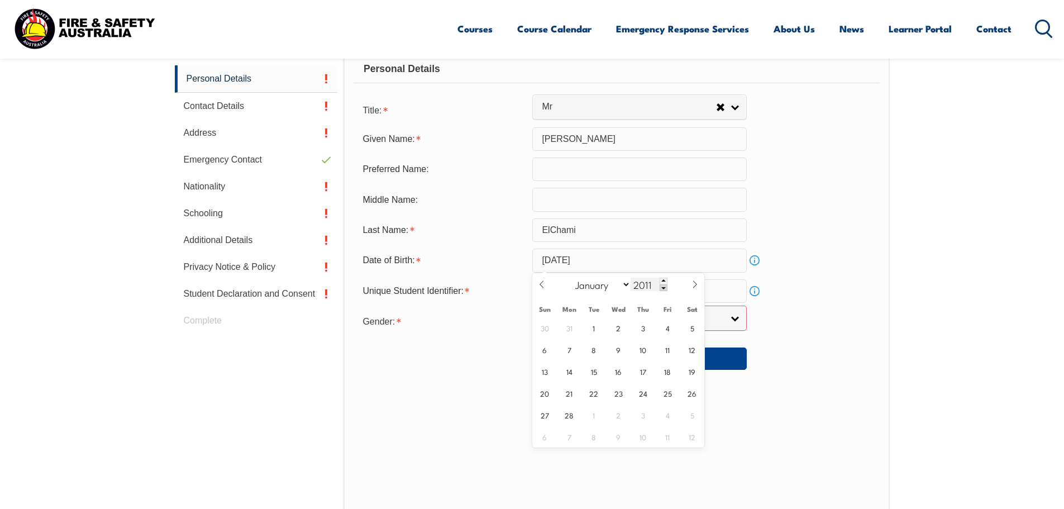
click at [660, 289] on span at bounding box center [663, 287] width 8 height 7
click at [659, 288] on span at bounding box center [663, 287] width 8 height 7
click at [659, 287] on span at bounding box center [663, 287] width 8 height 7
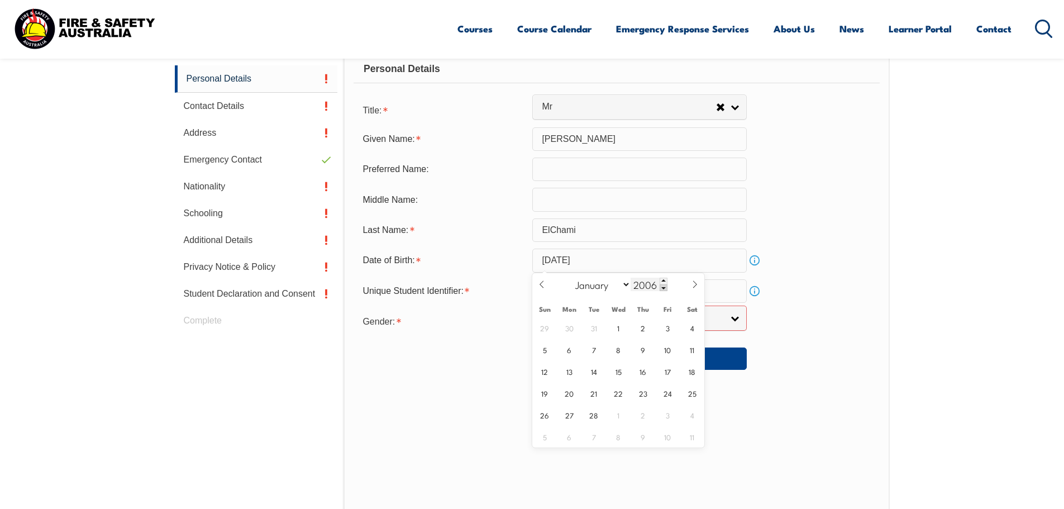
click at [659, 286] on span at bounding box center [663, 287] width 8 height 7
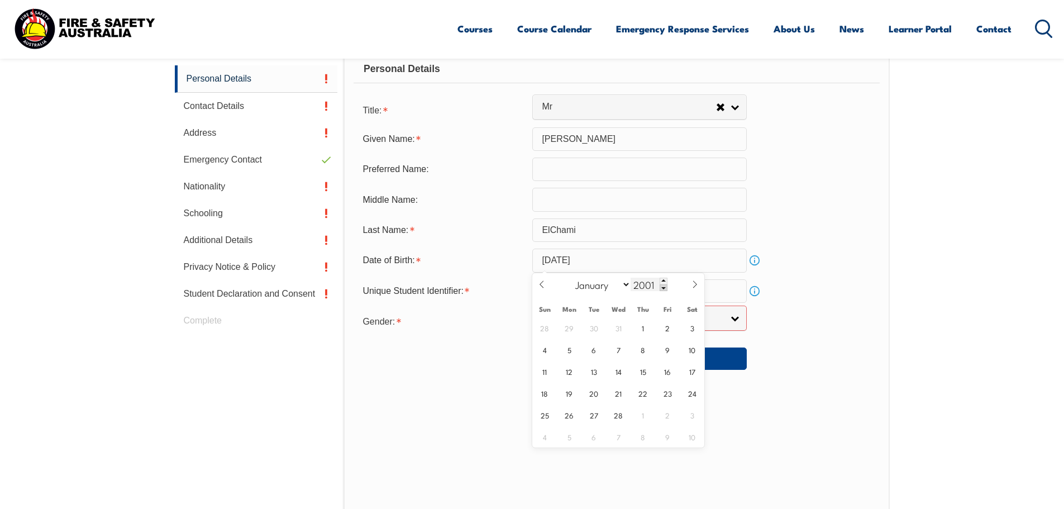
click at [659, 286] on span at bounding box center [663, 287] width 8 height 7
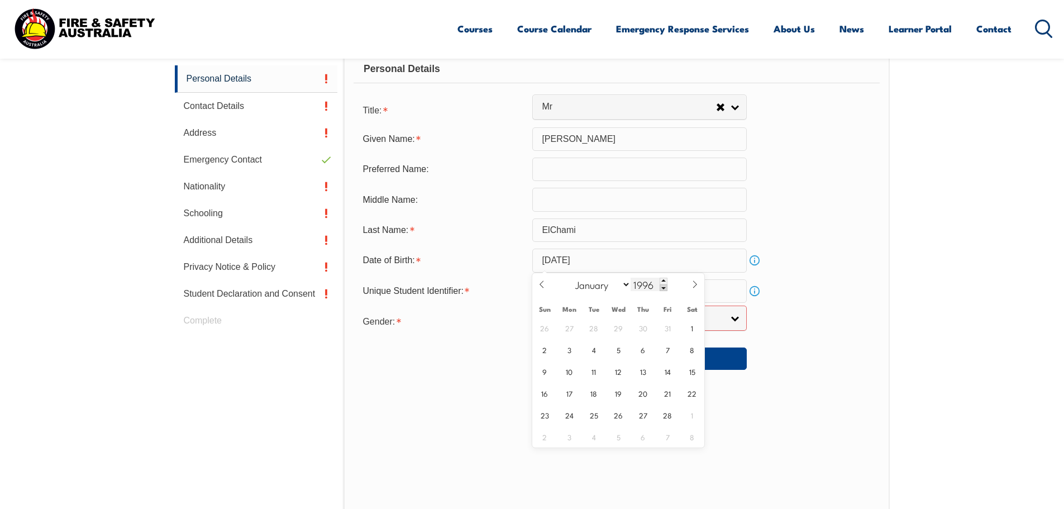
click at [659, 286] on span at bounding box center [663, 287] width 8 height 7
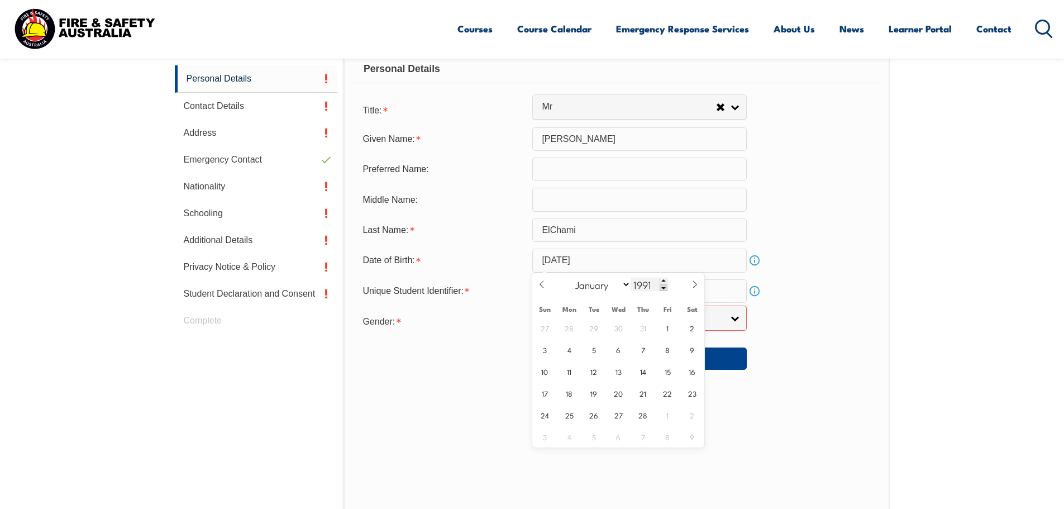
click at [659, 286] on span at bounding box center [663, 287] width 8 height 7
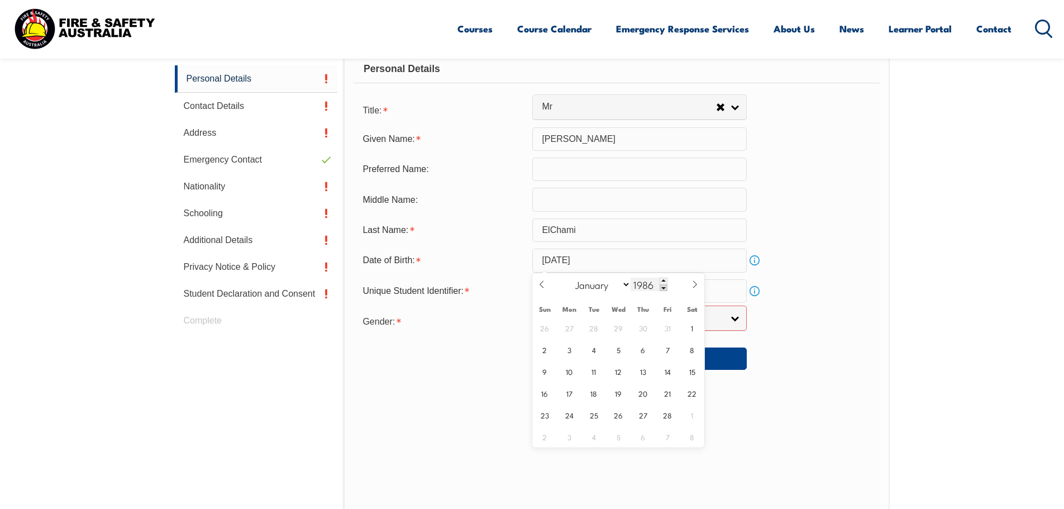
click at [659, 286] on span at bounding box center [663, 287] width 8 height 7
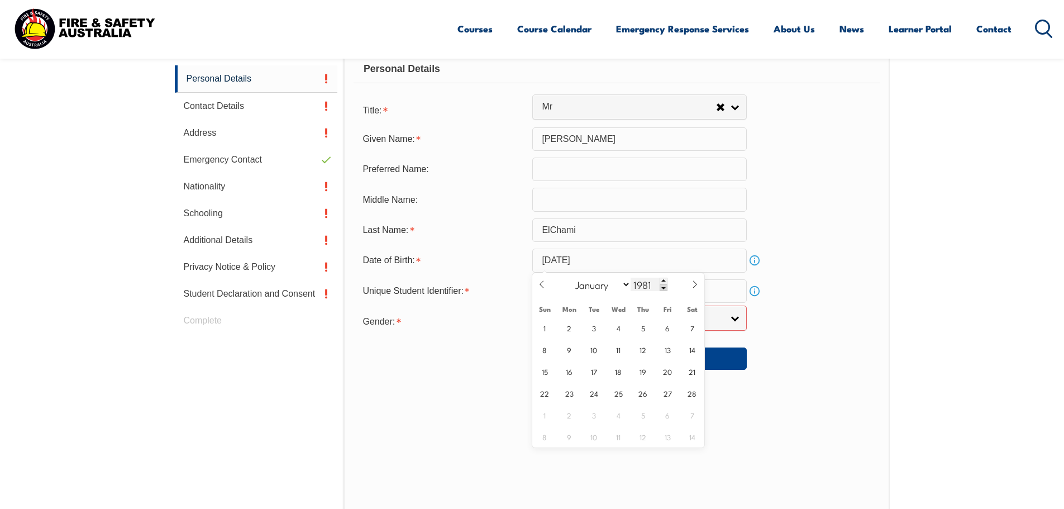
click at [659, 286] on span at bounding box center [663, 287] width 8 height 7
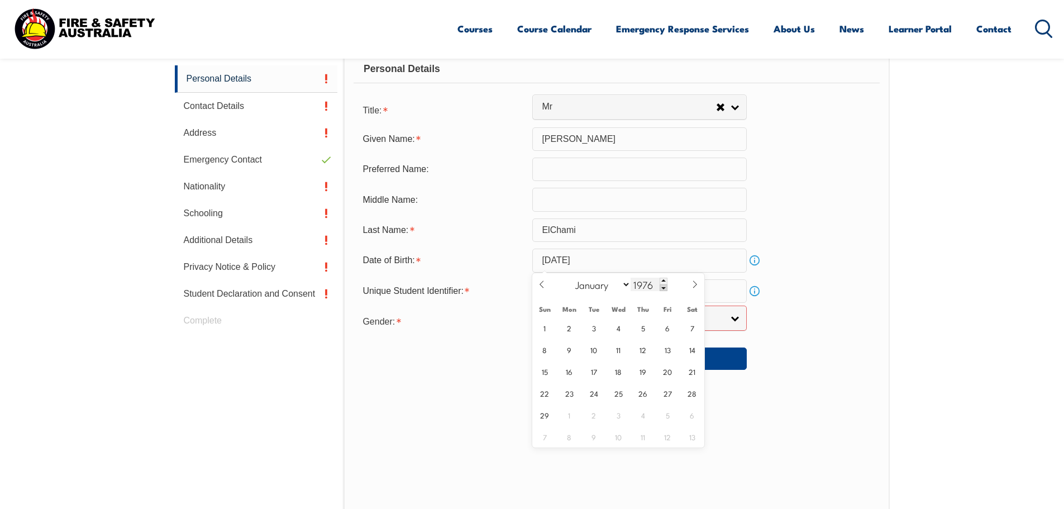
click at [659, 286] on span at bounding box center [663, 287] width 8 height 7
type input "1972"
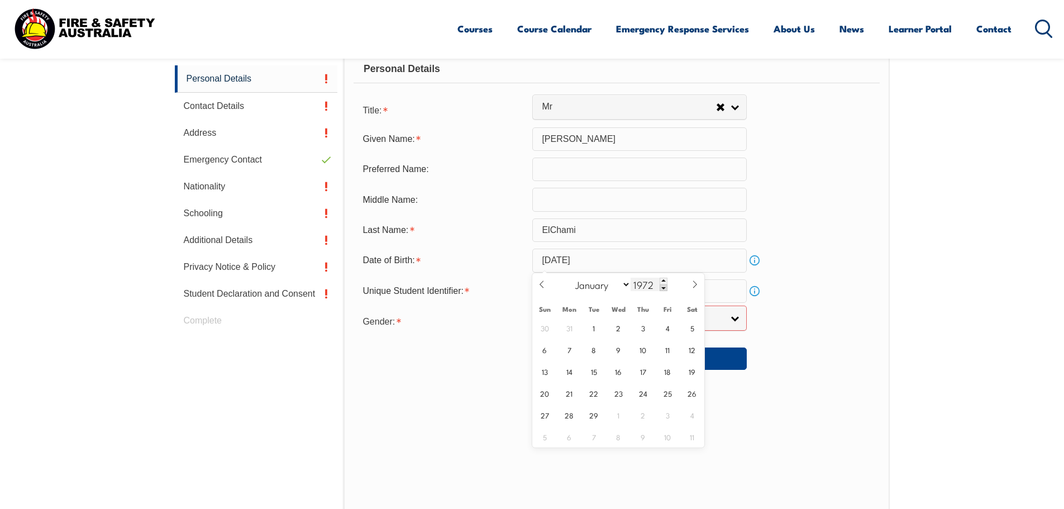
click at [641, 281] on input "1972" at bounding box center [648, 283] width 37 height 13
click at [634, 264] on input "February 1, 2025" at bounding box center [639, 259] width 214 height 23
click at [641, 283] on input "1972" at bounding box center [648, 283] width 37 height 13
click at [637, 263] on input "February 1, 2025" at bounding box center [639, 259] width 214 height 23
click at [614, 255] on input "February 1, 2025" at bounding box center [639, 259] width 214 height 23
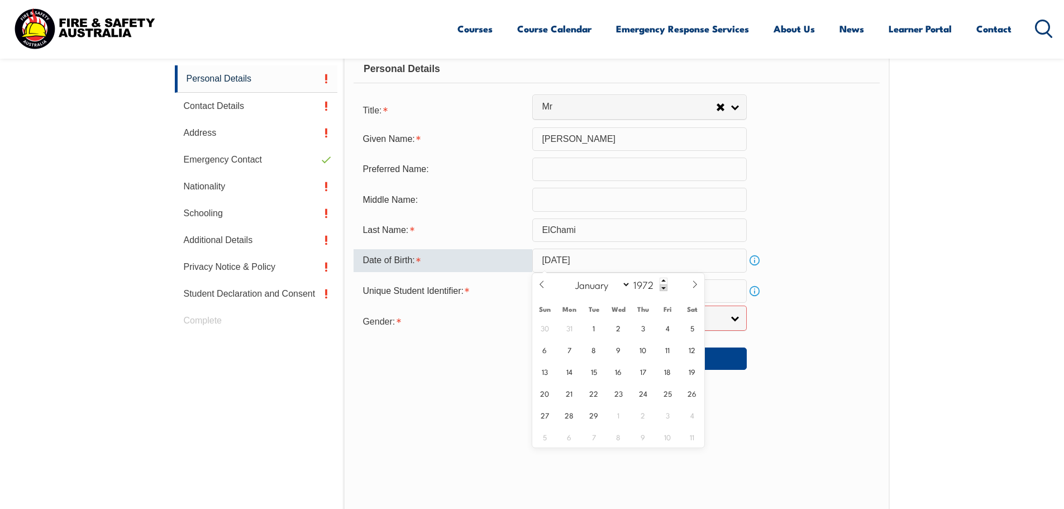
click at [614, 260] on input "February 1, 2025" at bounding box center [639, 259] width 214 height 23
click at [804, 375] on div "Personal Details Title: Mr Mrs Ms Miss Other Mr Given Name: Omar Preferred Name…" at bounding box center [615, 284] width 545 height 491
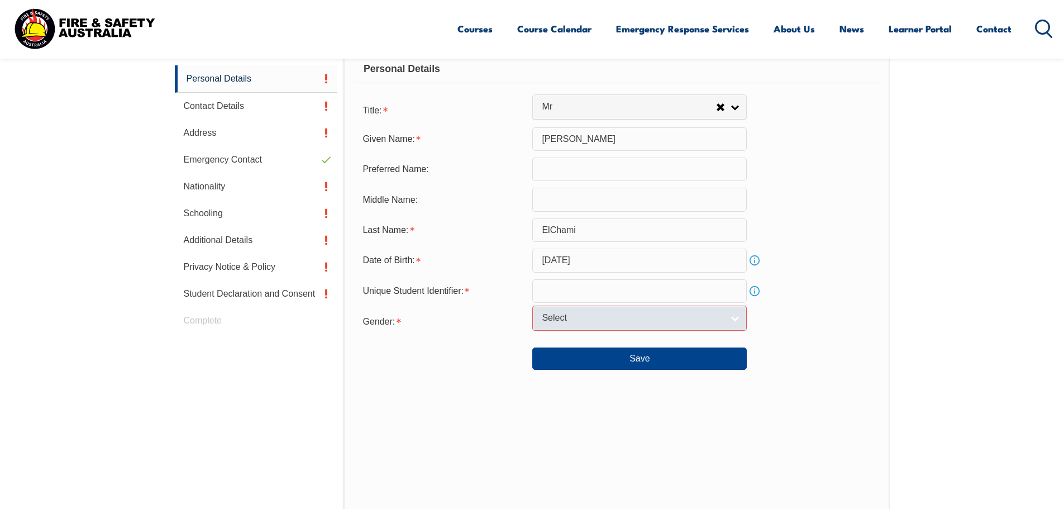
click at [731, 320] on link "Select" at bounding box center [639, 317] width 214 height 25
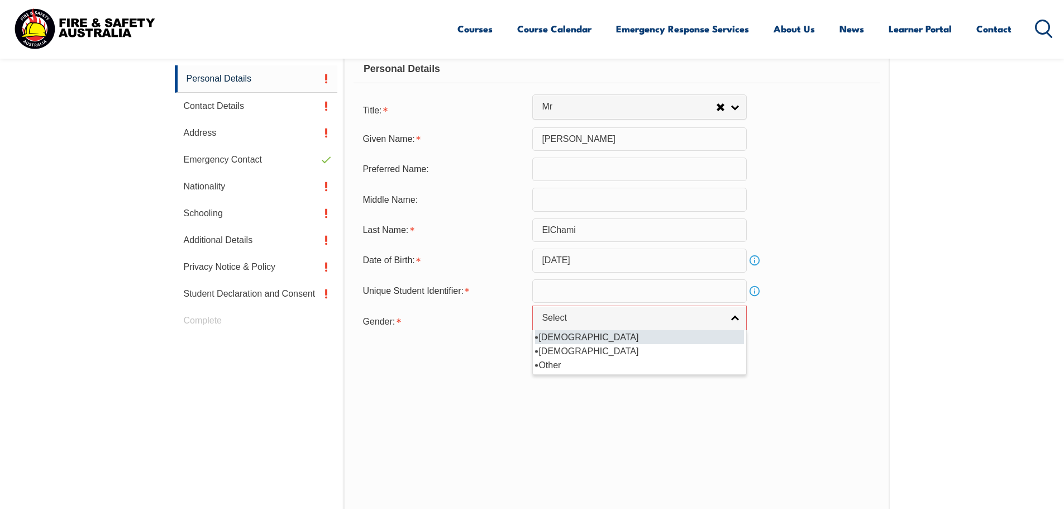
click at [673, 336] on li "[DEMOGRAPHIC_DATA]" at bounding box center [639, 337] width 209 height 14
select select "M"
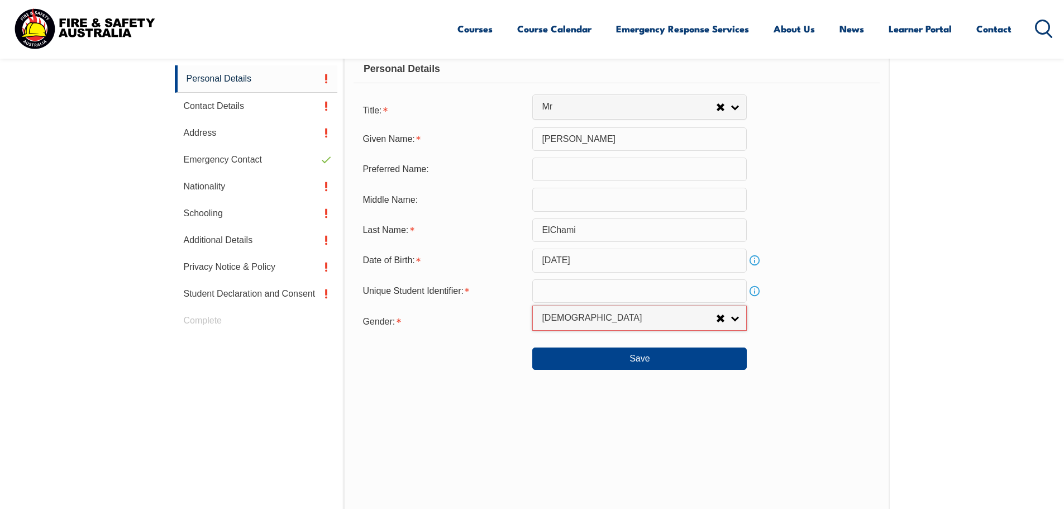
click at [672, 293] on input "text" at bounding box center [639, 290] width 214 height 23
click at [751, 293] on link "Info" at bounding box center [754, 291] width 16 height 16
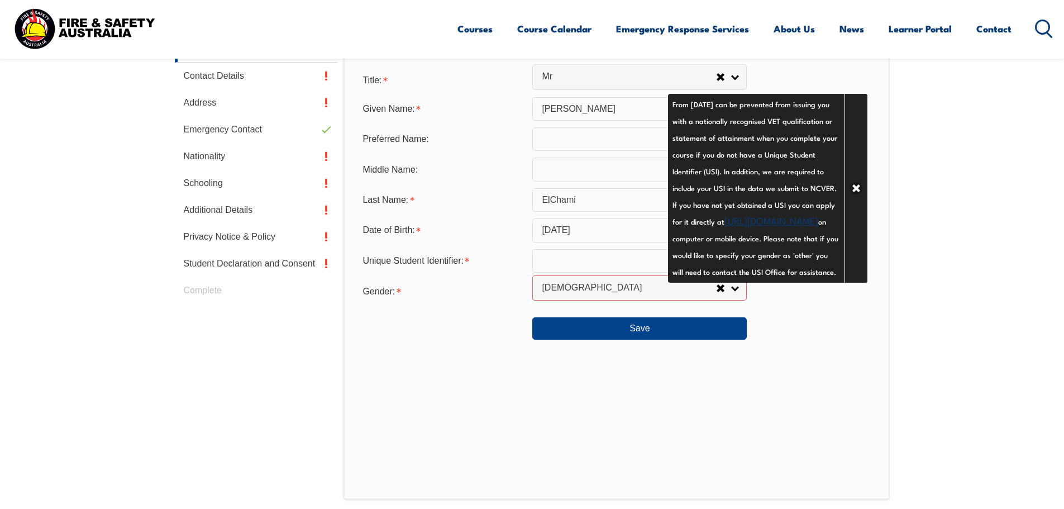
scroll to position [413, 0]
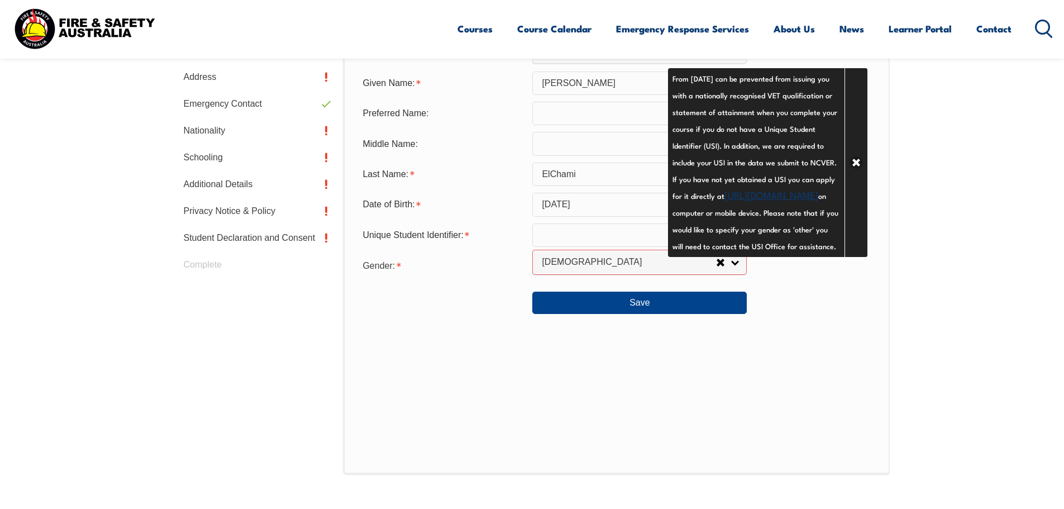
click at [751, 343] on div "Personal Details Title: Mr Mrs Ms Miss Other Mr Given Name: Omar Preferred Name…" at bounding box center [615, 228] width 545 height 491
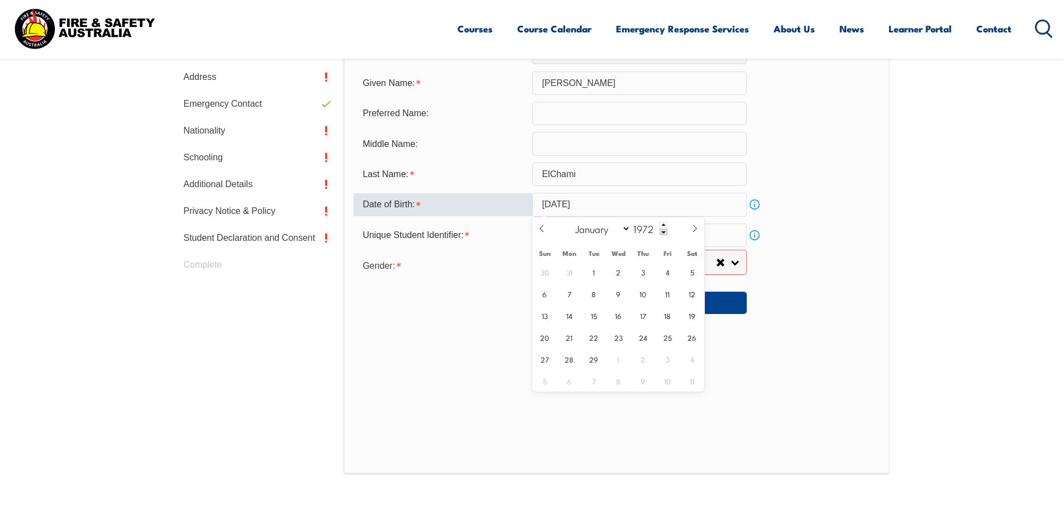
click at [654, 200] on input "February 1, 2025" at bounding box center [639, 204] width 214 height 23
click at [628, 228] on select "January February March April May June July August September October November De…" at bounding box center [599, 228] width 61 height 15
click at [570, 221] on select "January February March April May June July August September October November De…" at bounding box center [599, 228] width 61 height 15
click at [644, 228] on input "1972" at bounding box center [648, 228] width 37 height 13
click at [617, 202] on input "February 1, 2025" at bounding box center [639, 204] width 214 height 23
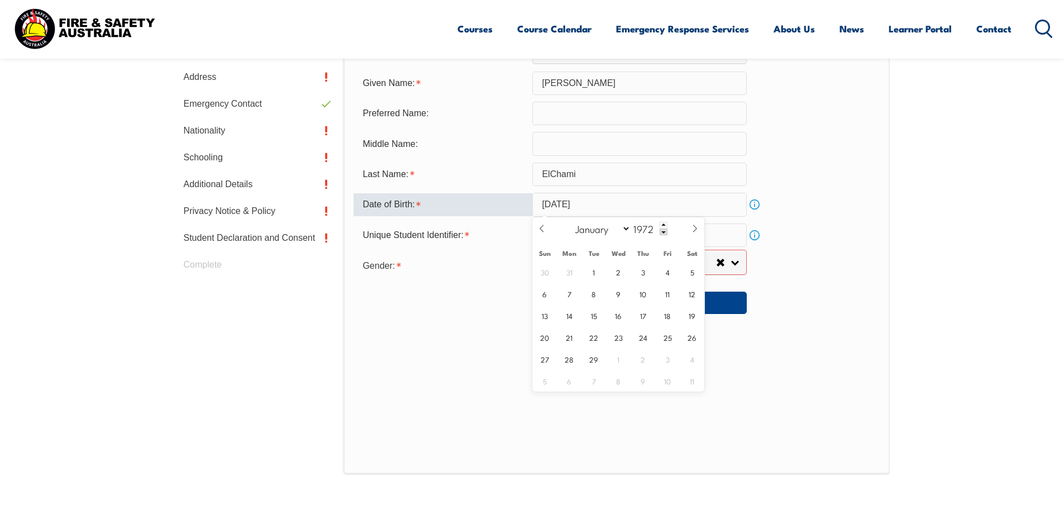
click at [617, 202] on input "February 1, 2025" at bounding box center [639, 204] width 214 height 23
click at [690, 229] on span at bounding box center [694, 232] width 19 height 30
click at [547, 229] on span at bounding box center [541, 232] width 19 height 30
select select "1"
click at [626, 230] on select "January February March April May June July August September October November De…" at bounding box center [599, 228] width 61 height 15
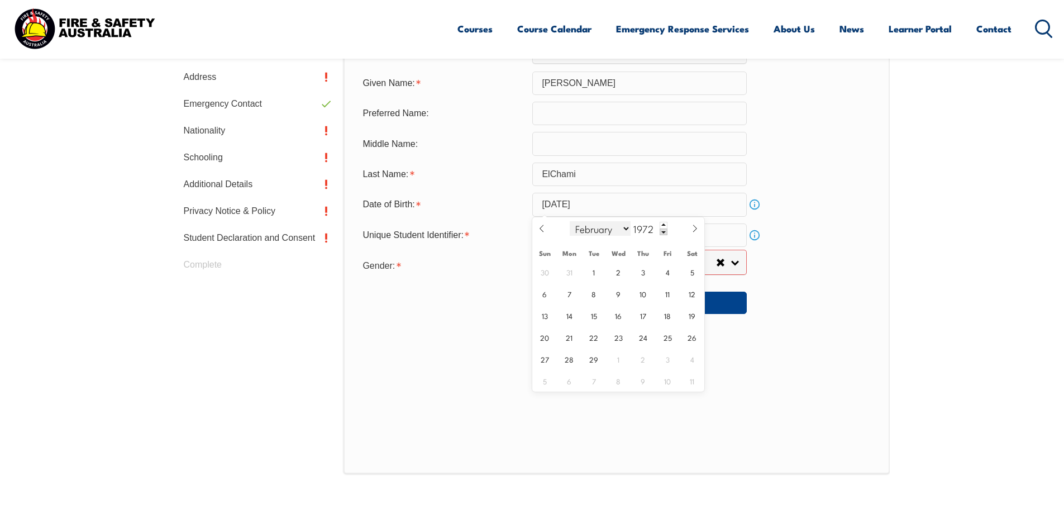
click at [570, 221] on select "January February March April May June July August September October November De…" at bounding box center [599, 228] width 61 height 15
click at [643, 228] on input "1972" at bounding box center [648, 228] width 37 height 13
click at [614, 204] on input "February 1, 2025" at bounding box center [639, 204] width 214 height 23
click at [614, 205] on input "February 1, 2025" at bounding box center [639, 204] width 214 height 23
click at [601, 200] on input "February 1, 2025" at bounding box center [639, 204] width 214 height 23
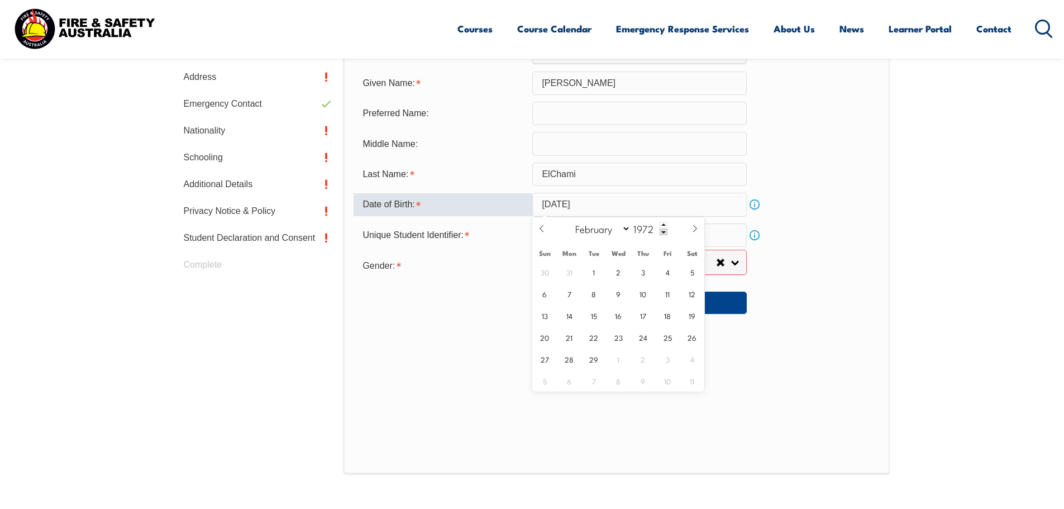
drag, startPoint x: 613, startPoint y: 203, endPoint x: 679, endPoint y: 202, distance: 65.9
click at [614, 203] on input "February 1, 2025" at bounding box center [639, 204] width 214 height 23
click at [750, 205] on link "Info" at bounding box center [754, 205] width 16 height 16
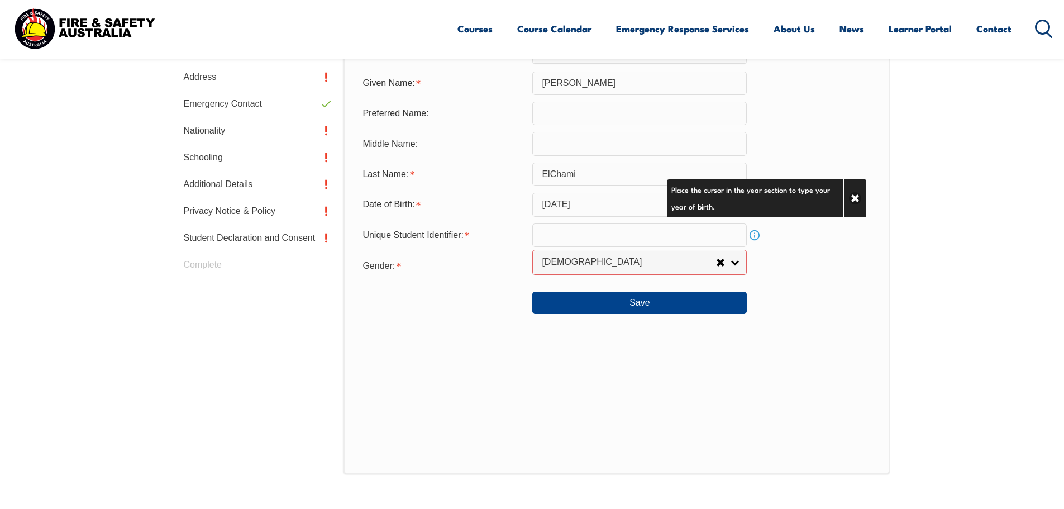
click at [753, 235] on link "Info" at bounding box center [754, 235] width 16 height 16
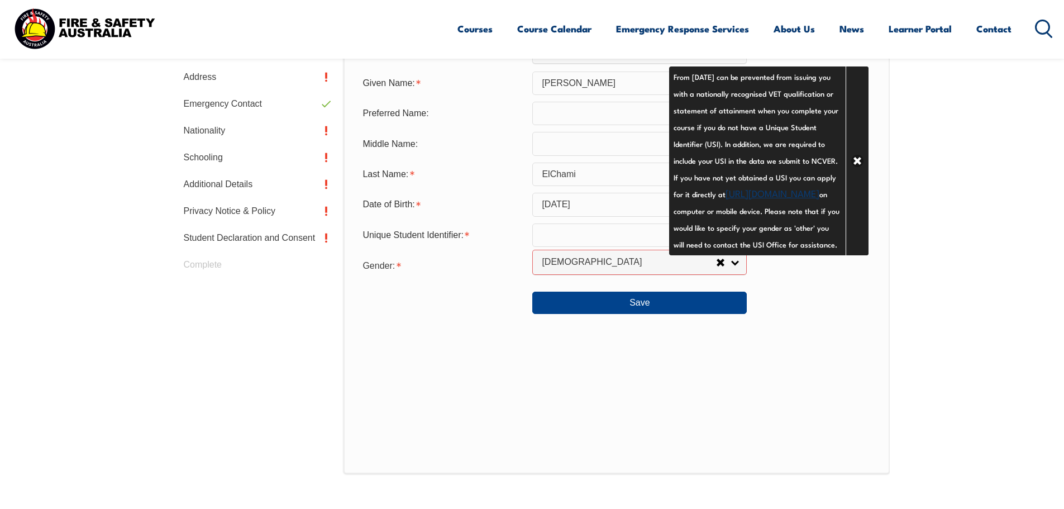
drag, startPoint x: 855, startPoint y: 178, endPoint x: 846, endPoint y: 184, distance: 10.1
click at [853, 180] on link "Close" at bounding box center [856, 160] width 23 height 189
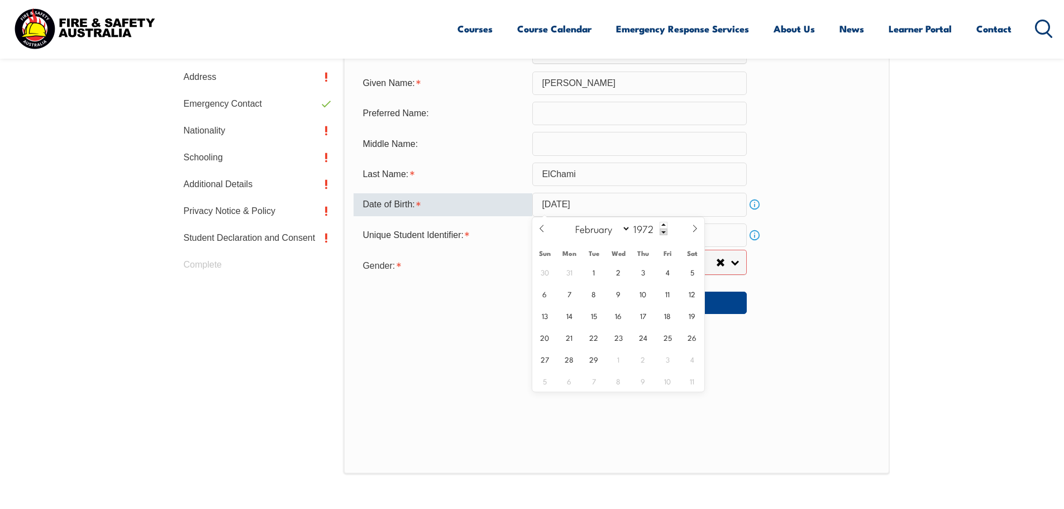
drag, startPoint x: 612, startPoint y: 208, endPoint x: 587, endPoint y: 205, distance: 25.3
click at [588, 205] on input "February 1, 2025" at bounding box center [639, 204] width 214 height 23
click at [637, 226] on input "1972" at bounding box center [648, 228] width 37 height 13
click at [612, 203] on input "February 1, 2025" at bounding box center [639, 204] width 214 height 23
drag, startPoint x: 591, startPoint y: 203, endPoint x: 615, endPoint y: 205, distance: 24.7
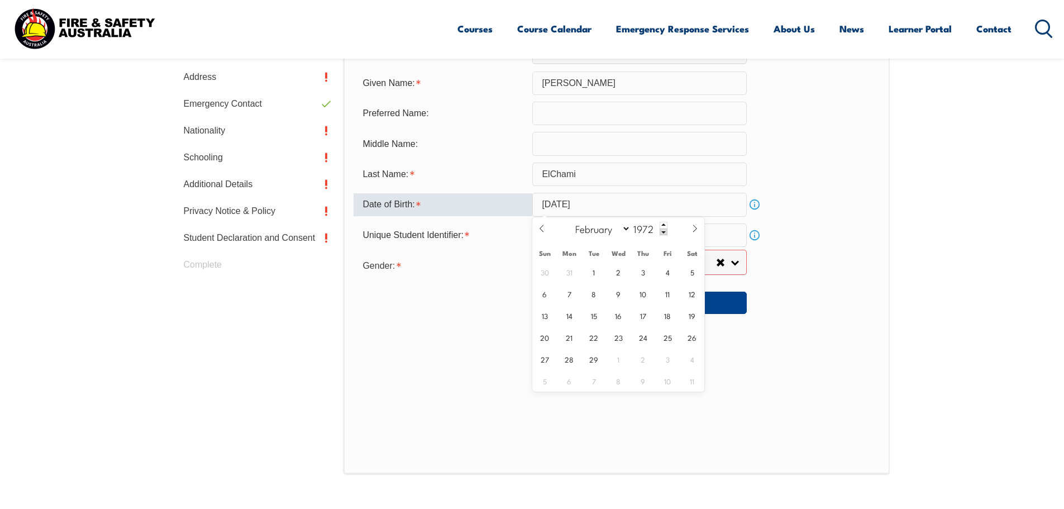
click at [615, 205] on input "February 1, 2025" at bounding box center [639, 204] width 214 height 23
type input "2025"
select select "7"
click at [662, 228] on span at bounding box center [663, 231] width 8 height 7
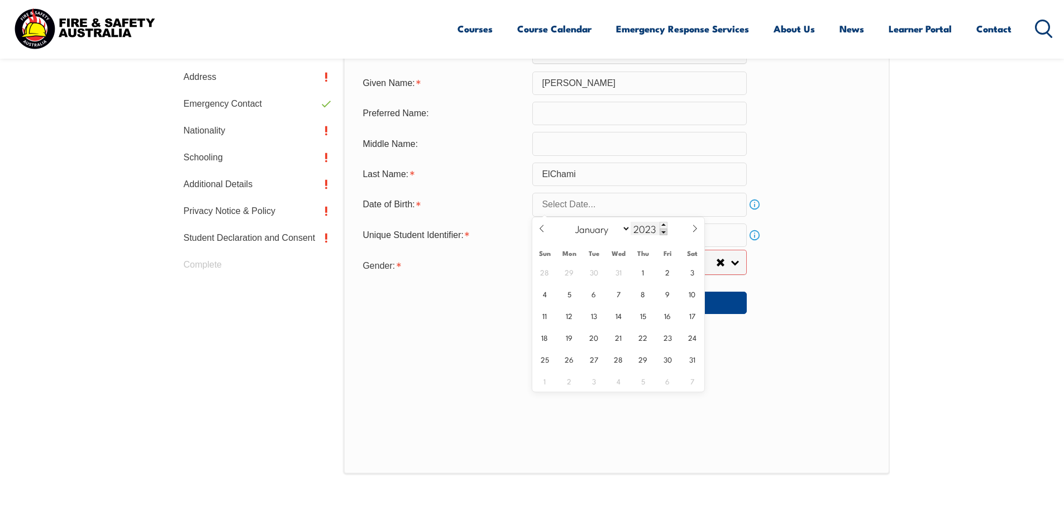
click at [662, 228] on span at bounding box center [663, 231] width 8 height 7
click at [662, 232] on span at bounding box center [663, 231] width 8 height 7
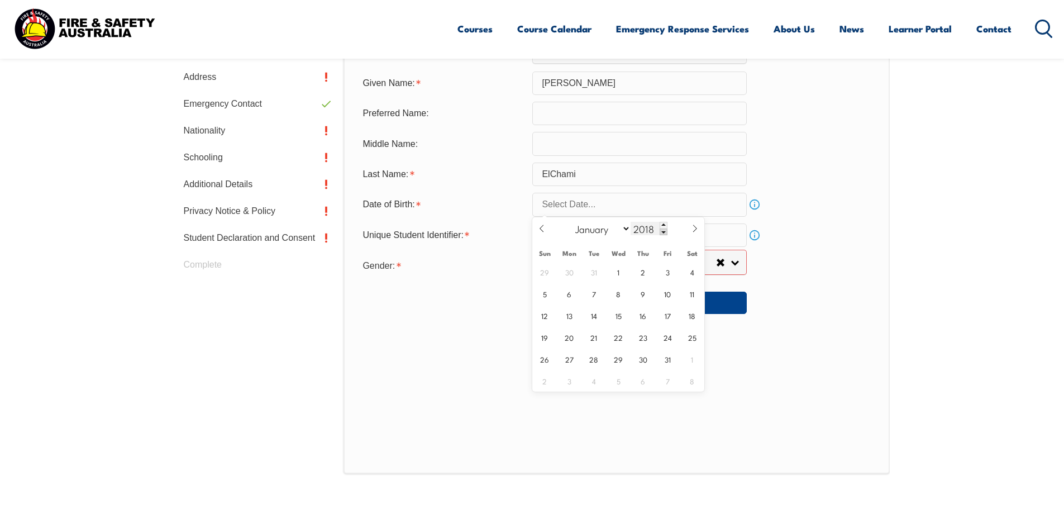
click at [662, 232] on span at bounding box center [663, 231] width 8 height 7
drag, startPoint x: 662, startPoint y: 232, endPoint x: 626, endPoint y: 241, distance: 36.3
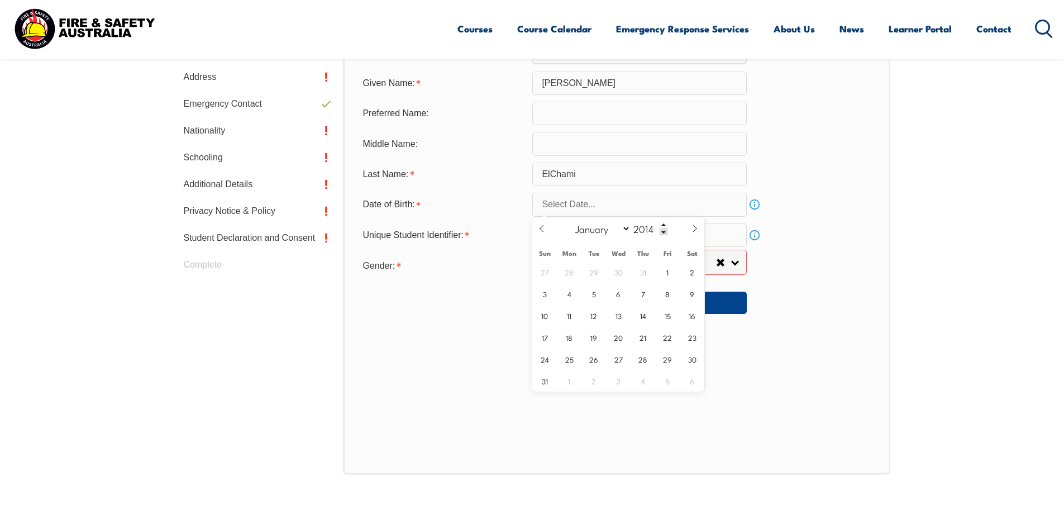
click at [661, 233] on span at bounding box center [663, 231] width 8 height 7
type input "2013"
click at [628, 231] on select "January February March April May June July August September October November De…" at bounding box center [599, 228] width 61 height 15
select select "1"
click at [570, 221] on select "January February March April May June July August September October November De…" at bounding box center [599, 228] width 61 height 15
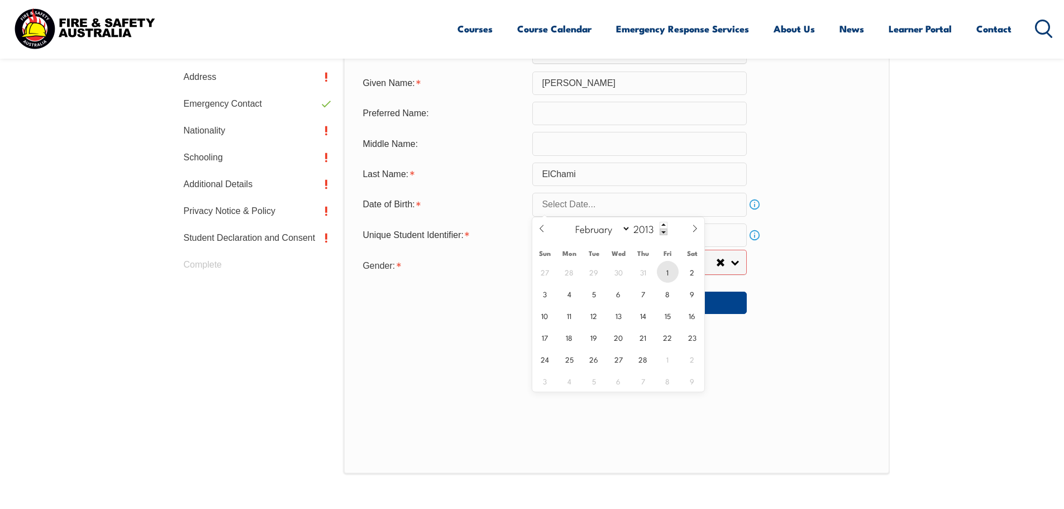
click at [670, 264] on span "1" at bounding box center [668, 272] width 22 height 22
type input "February 1, 2013"
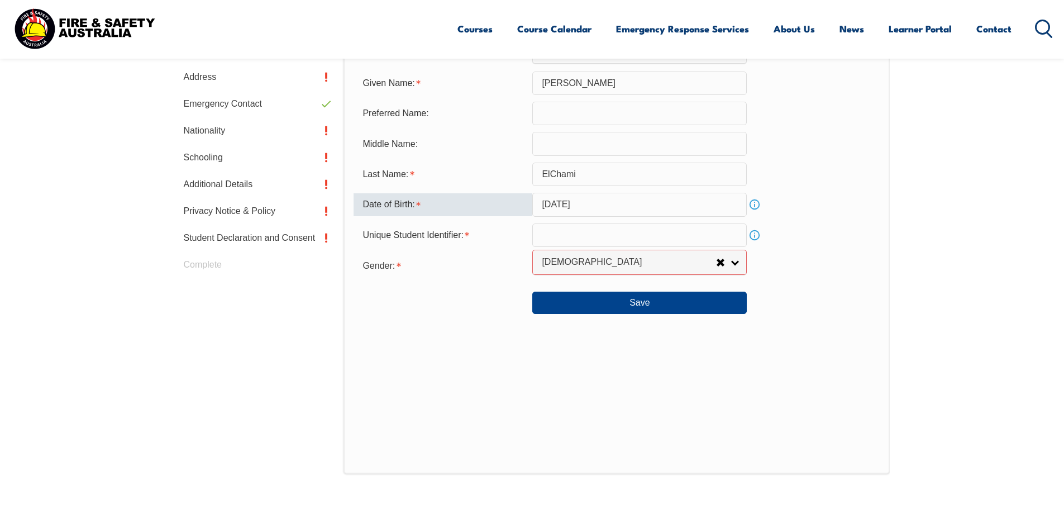
click at [614, 204] on input "February 1, 2013" at bounding box center [639, 204] width 214 height 23
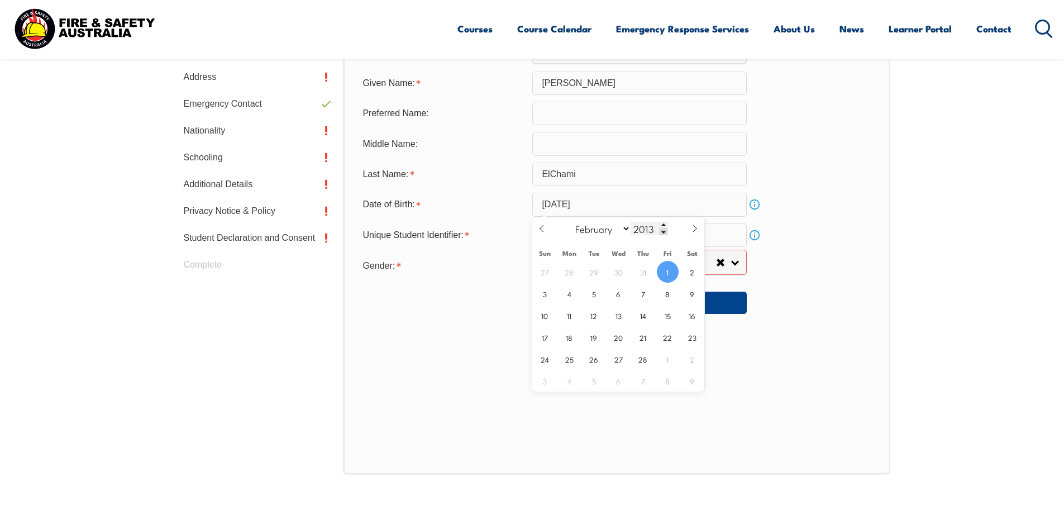
click at [663, 232] on span at bounding box center [663, 231] width 8 height 7
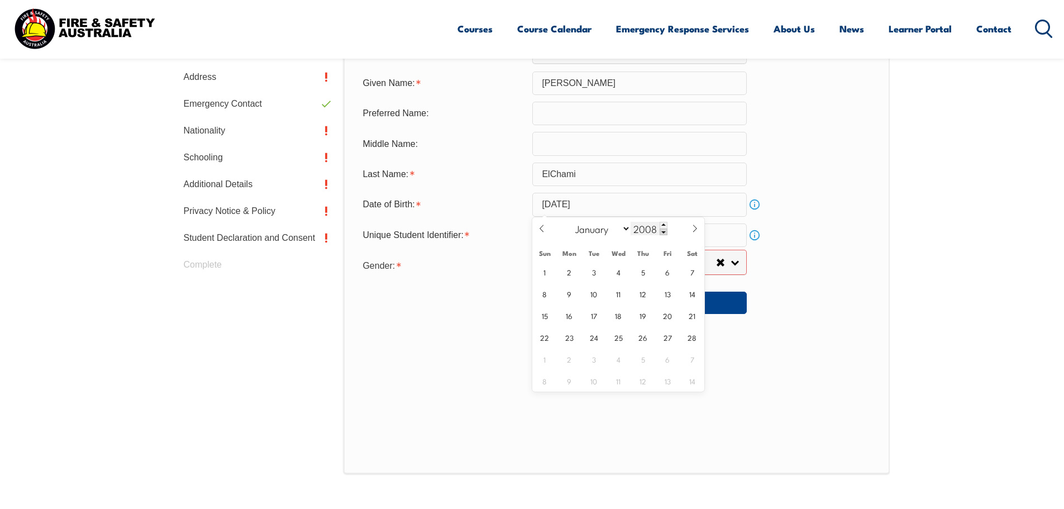
click at [662, 231] on span at bounding box center [663, 231] width 8 height 7
click at [660, 231] on span at bounding box center [663, 231] width 8 height 7
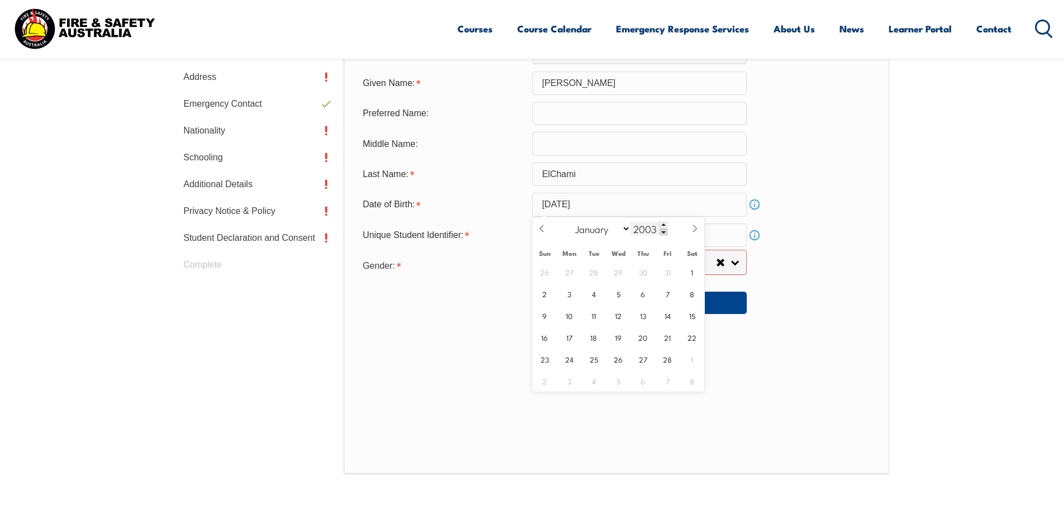
click at [660, 231] on span at bounding box center [663, 231] width 8 height 7
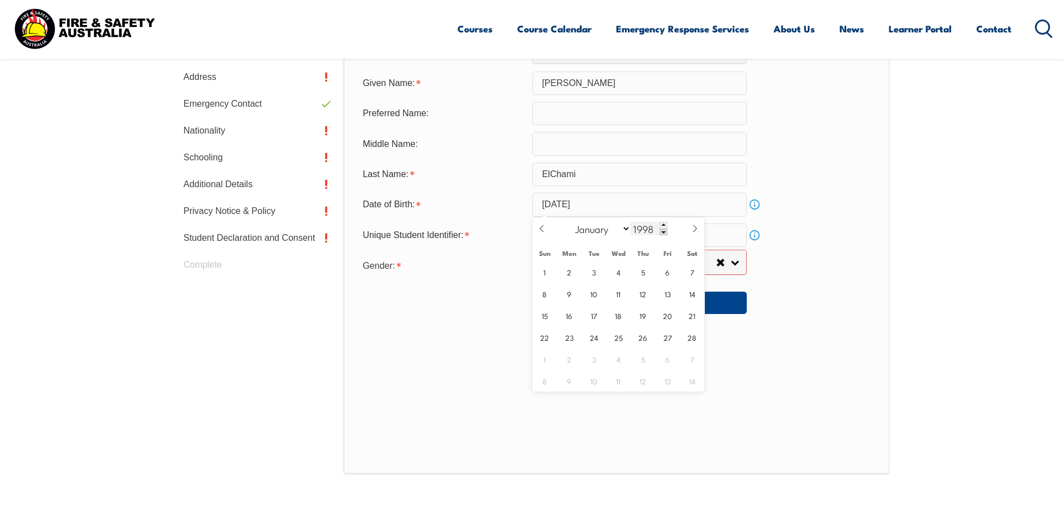
click at [660, 231] on span at bounding box center [663, 231] width 8 height 7
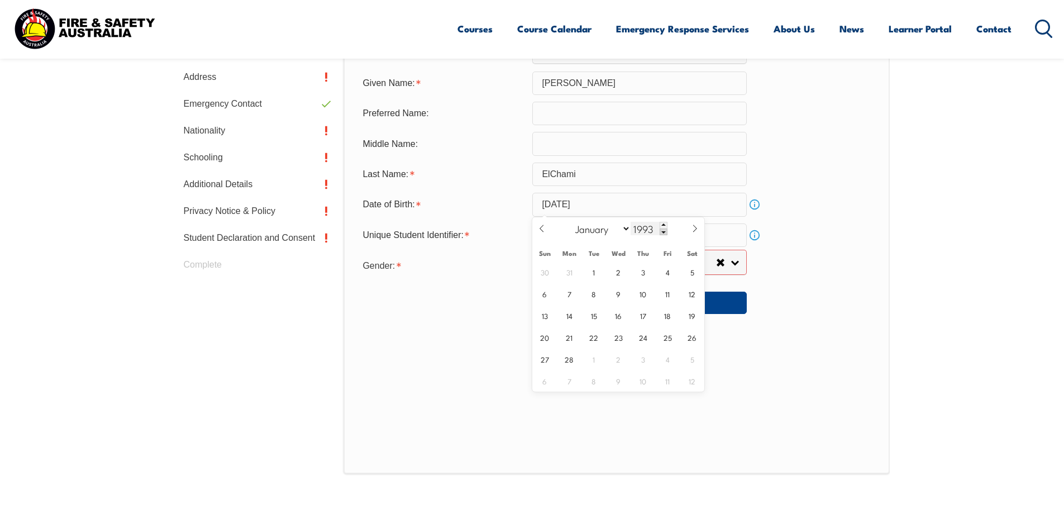
click at [660, 231] on span at bounding box center [663, 231] width 8 height 7
click at [659, 230] on span at bounding box center [663, 231] width 8 height 7
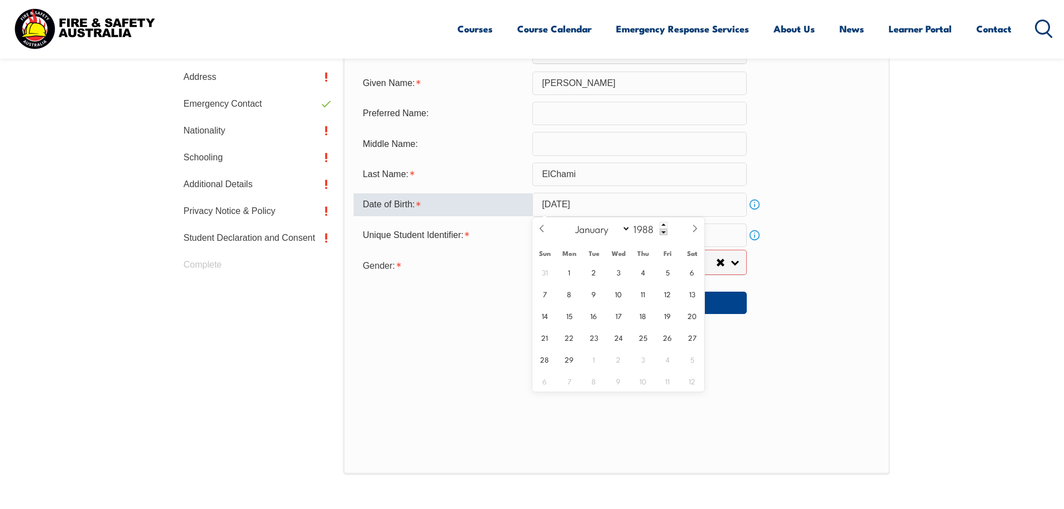
click at [602, 207] on input "February 1, 2013" at bounding box center [639, 204] width 214 height 23
click at [620, 202] on input "February 1, 2013" at bounding box center [639, 204] width 214 height 23
click at [660, 231] on span at bounding box center [663, 231] width 8 height 7
click at [660, 230] on span at bounding box center [663, 231] width 8 height 7
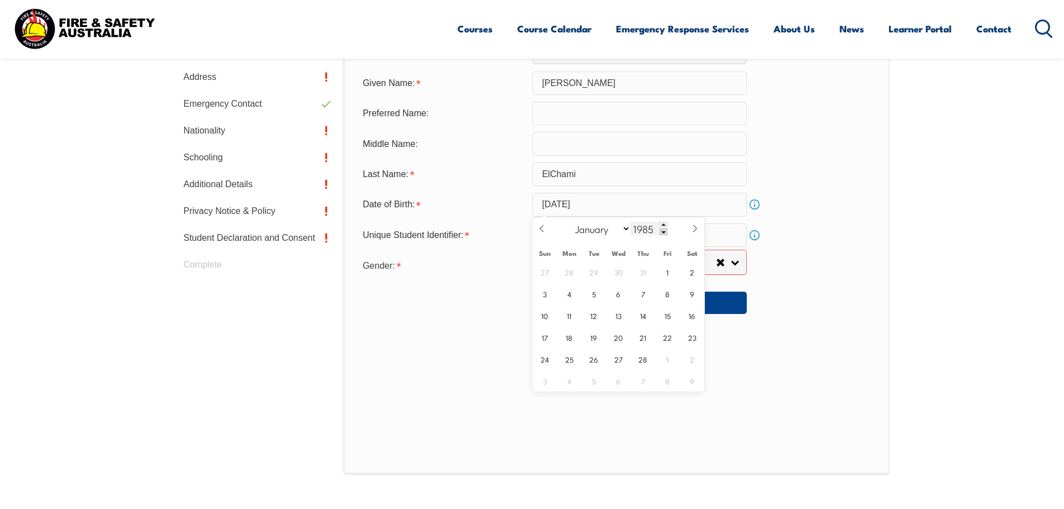
click at [660, 230] on span at bounding box center [663, 231] width 8 height 7
click at [660, 229] on span at bounding box center [663, 231] width 8 height 7
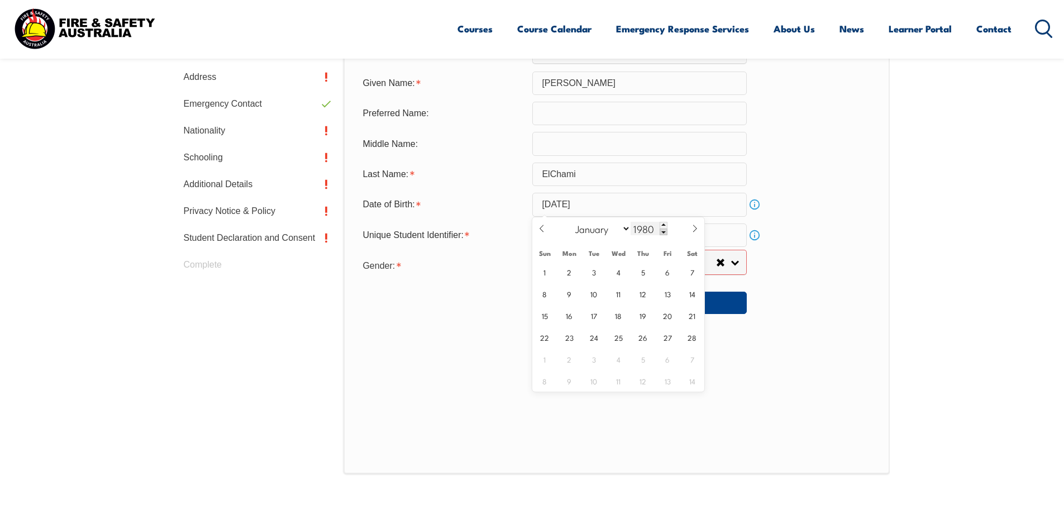
click at [660, 229] on span at bounding box center [663, 231] width 8 height 7
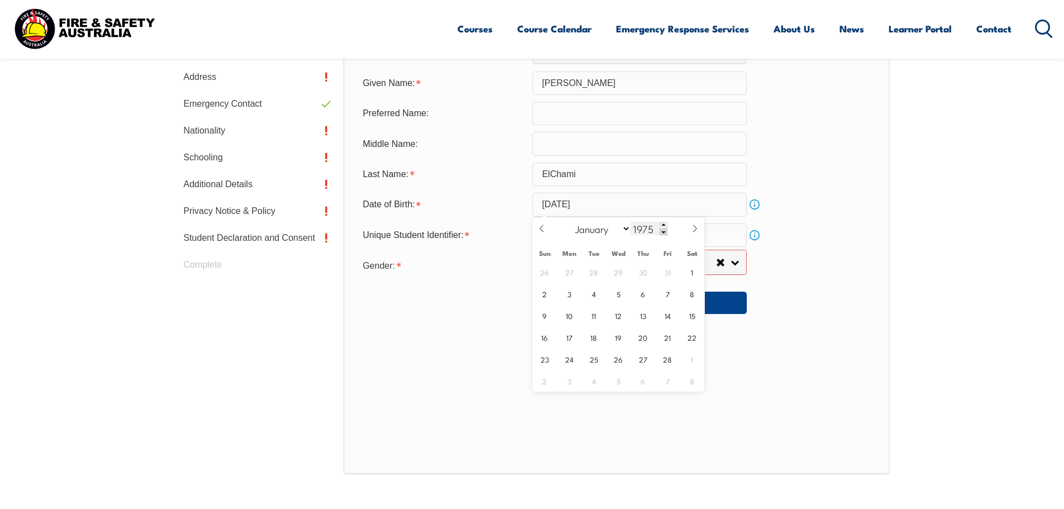
click at [660, 229] on span at bounding box center [663, 231] width 8 height 7
click at [604, 202] on input "February 1, 2013" at bounding box center [639, 204] width 214 height 23
drag, startPoint x: 604, startPoint y: 202, endPoint x: 614, endPoint y: 209, distance: 12.4
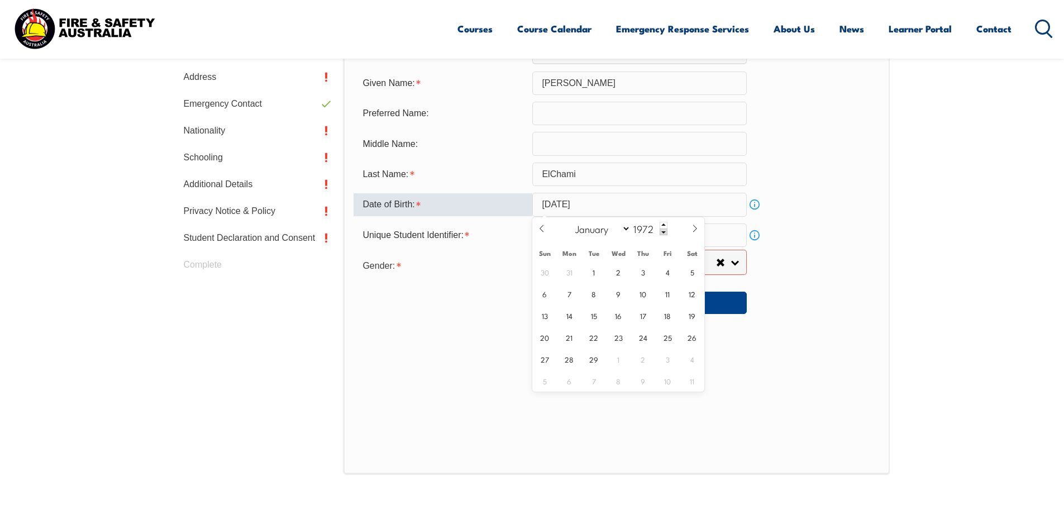
click at [614, 209] on input "February 1, 2013" at bounding box center [639, 204] width 214 height 23
click at [615, 202] on input "February 1, 2013" at bounding box center [639, 204] width 214 height 23
click at [615, 203] on input "February 1, 2013" at bounding box center [639, 204] width 214 height 23
drag, startPoint x: 617, startPoint y: 203, endPoint x: 590, endPoint y: 213, distance: 29.9
click at [591, 213] on input "February 1, 2013" at bounding box center [639, 204] width 214 height 23
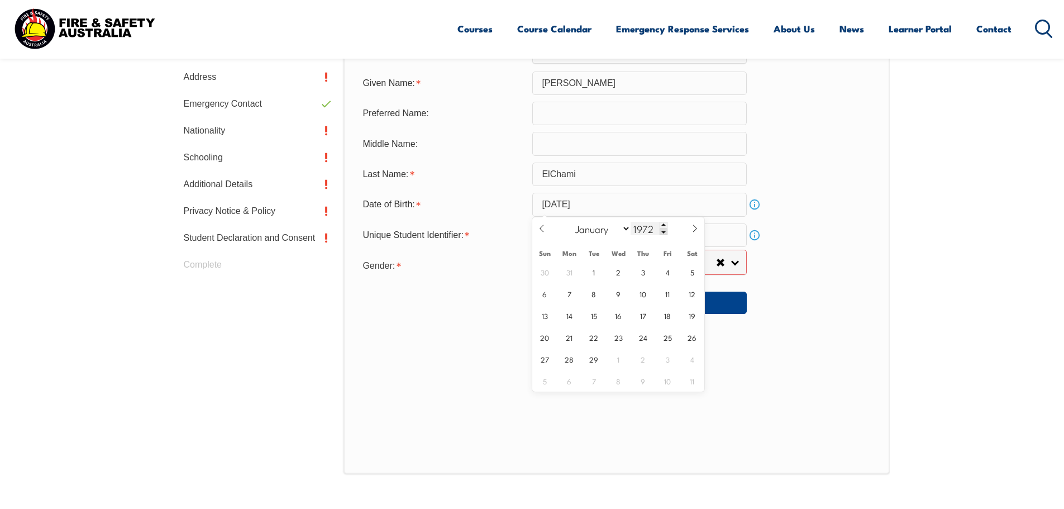
click at [636, 229] on input "1972" at bounding box center [648, 228] width 37 height 13
click at [622, 203] on input "February 1, 2013" at bounding box center [639, 204] width 214 height 23
click at [618, 199] on input "February 1, 2013" at bounding box center [639, 204] width 214 height 23
type input "2025"
select select "7"
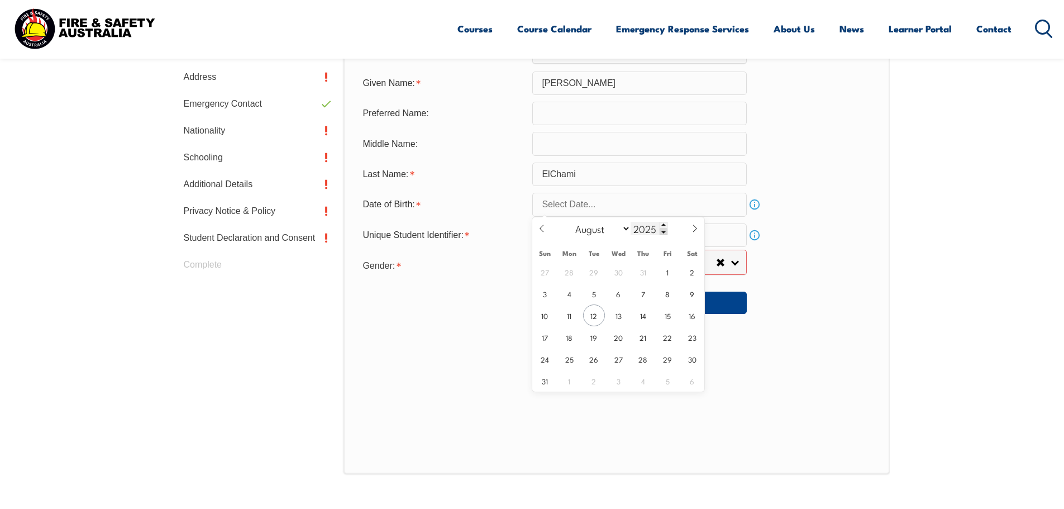
click at [664, 232] on span at bounding box center [663, 231] width 8 height 7
click at [660, 228] on span at bounding box center [663, 231] width 8 height 7
click at [659, 227] on span at bounding box center [663, 225] width 8 height 7
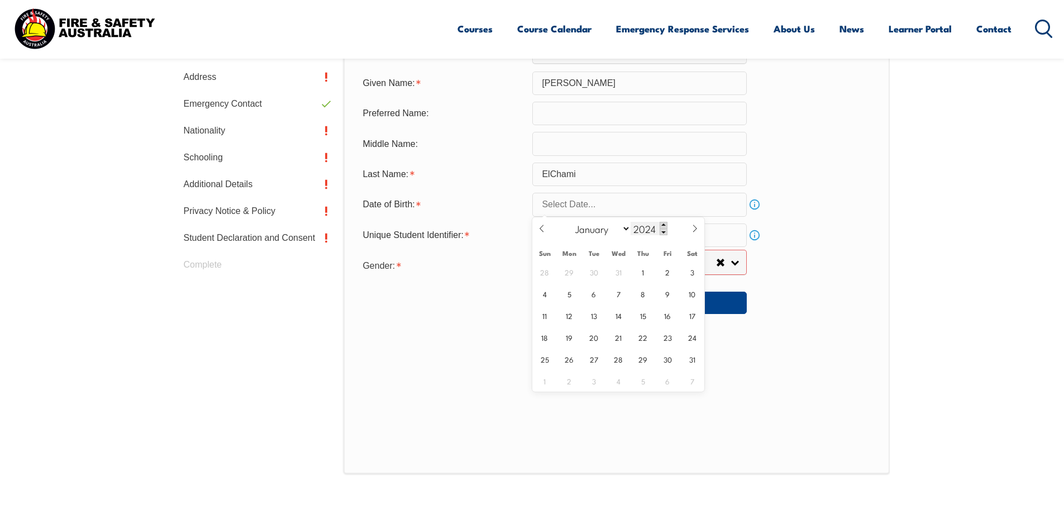
click at [659, 227] on span at bounding box center [663, 225] width 8 height 7
drag, startPoint x: 659, startPoint y: 227, endPoint x: 662, endPoint y: 234, distance: 8.0
click at [662, 234] on div "2027" at bounding box center [648, 228] width 37 height 13
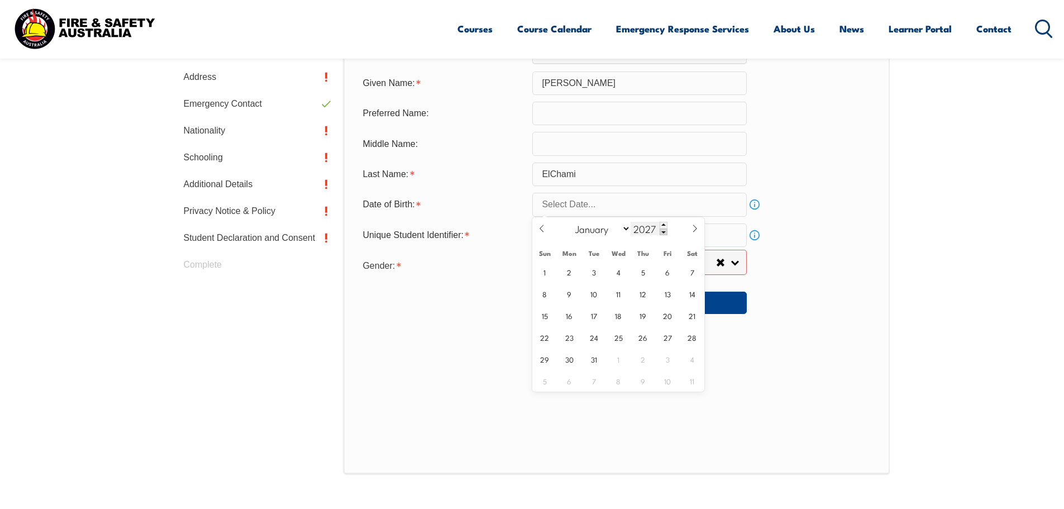
click at [660, 234] on span at bounding box center [663, 231] width 8 height 7
click at [659, 232] on span at bounding box center [663, 231] width 8 height 7
click at [659, 231] on span at bounding box center [663, 231] width 8 height 7
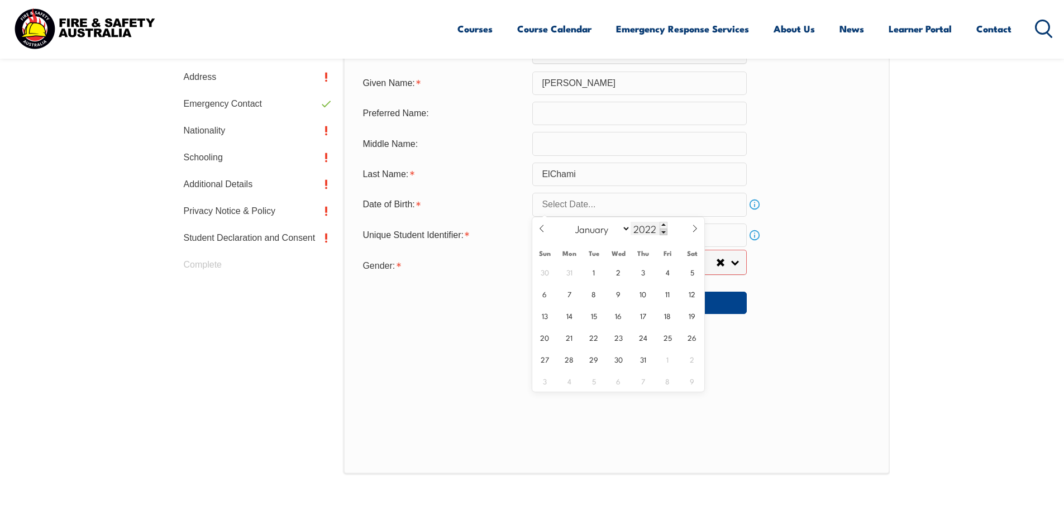
click at [659, 231] on span at bounding box center [663, 231] width 8 height 7
click at [659, 229] on span at bounding box center [663, 231] width 8 height 7
click at [659, 228] on span at bounding box center [663, 231] width 8 height 7
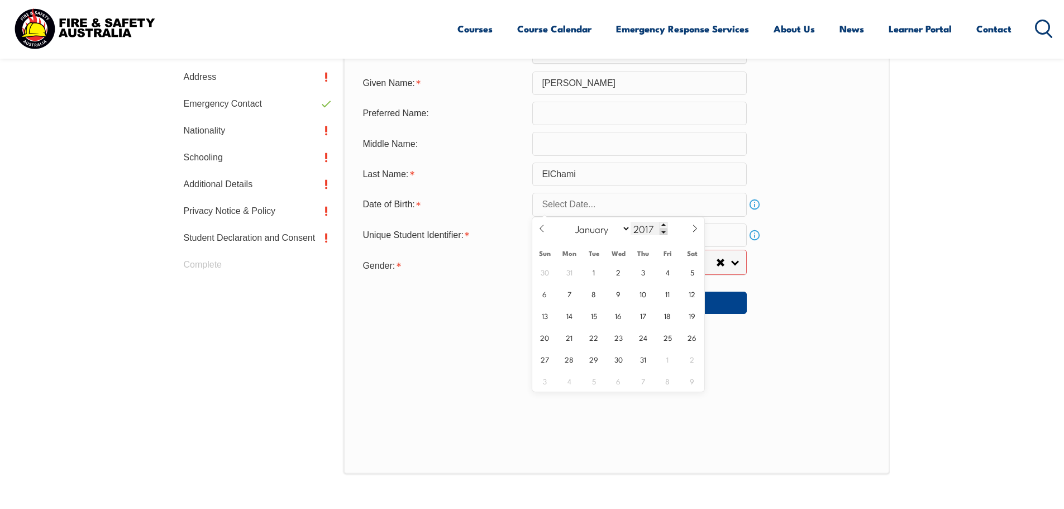
click at [659, 228] on span at bounding box center [663, 231] width 8 height 7
click at [659, 227] on div "2016" at bounding box center [648, 228] width 37 height 13
click at [659, 227] on span at bounding box center [663, 225] width 8 height 7
click at [659, 229] on div "2018" at bounding box center [648, 228] width 37 height 13
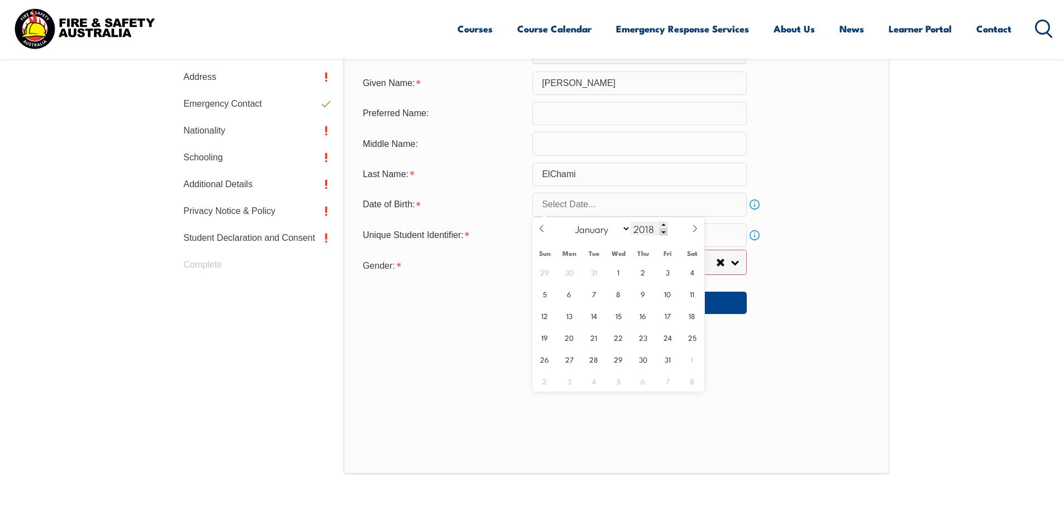
click at [659, 229] on span at bounding box center [663, 231] width 8 height 7
click at [660, 229] on span at bounding box center [663, 231] width 8 height 7
click at [664, 231] on span at bounding box center [663, 231] width 8 height 7
click at [664, 229] on span at bounding box center [663, 231] width 8 height 7
click at [663, 229] on span at bounding box center [663, 231] width 8 height 7
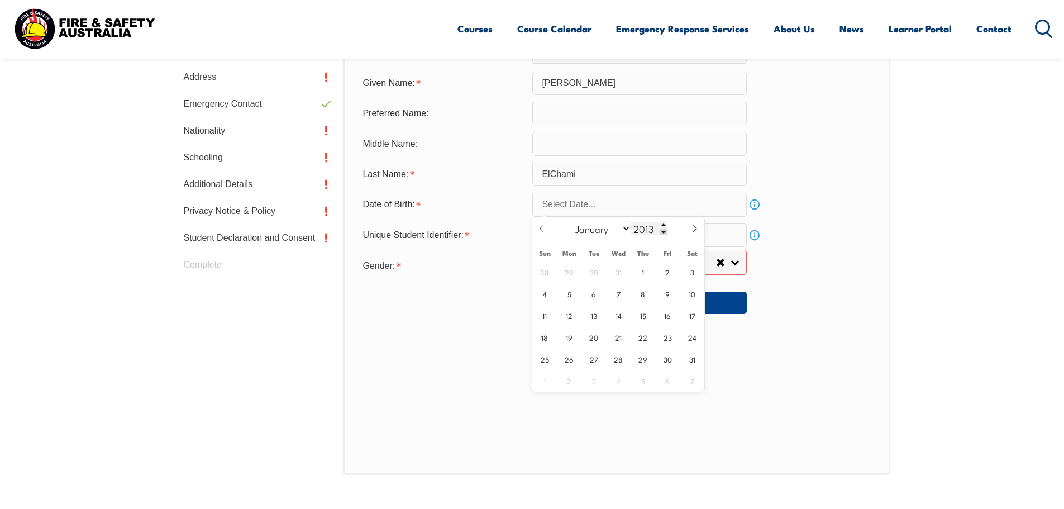
click at [663, 229] on span at bounding box center [663, 231] width 8 height 7
click at [662, 229] on span at bounding box center [663, 231] width 8 height 7
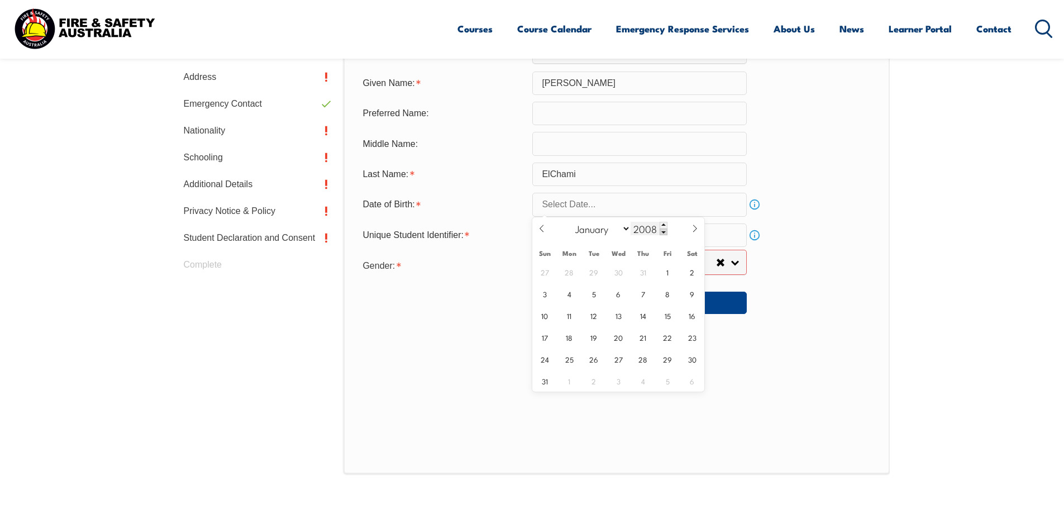
click at [662, 229] on span at bounding box center [663, 231] width 8 height 7
click at [662, 228] on span at bounding box center [663, 231] width 8 height 7
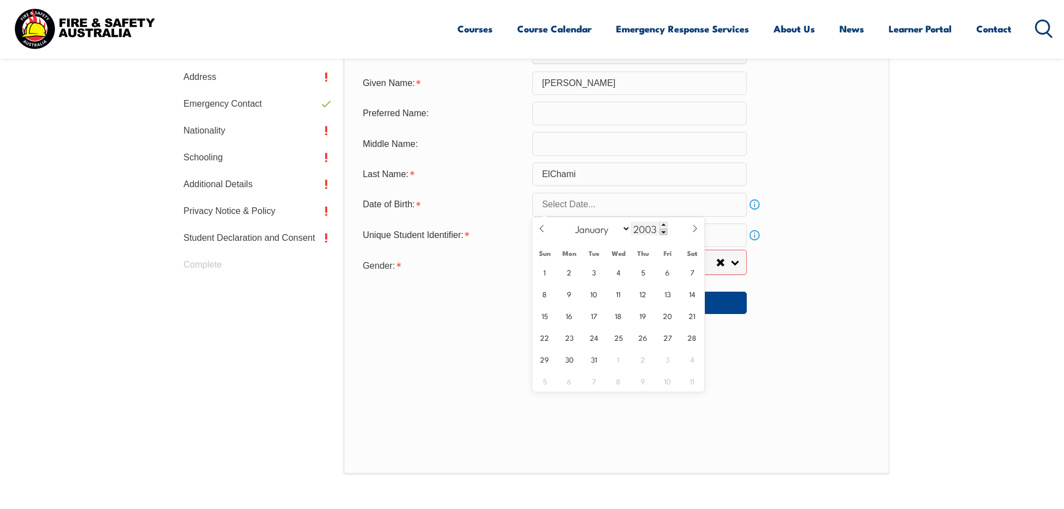
click at [662, 228] on span at bounding box center [663, 231] width 8 height 7
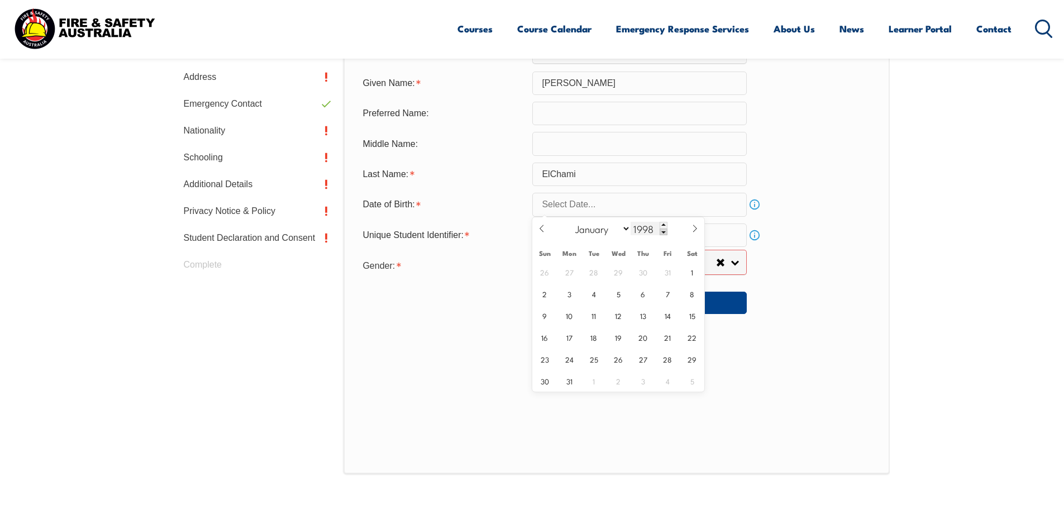
click at [662, 228] on span at bounding box center [663, 231] width 8 height 7
click at [661, 227] on div "1996" at bounding box center [648, 228] width 37 height 13
click at [661, 227] on span at bounding box center [663, 225] width 8 height 7
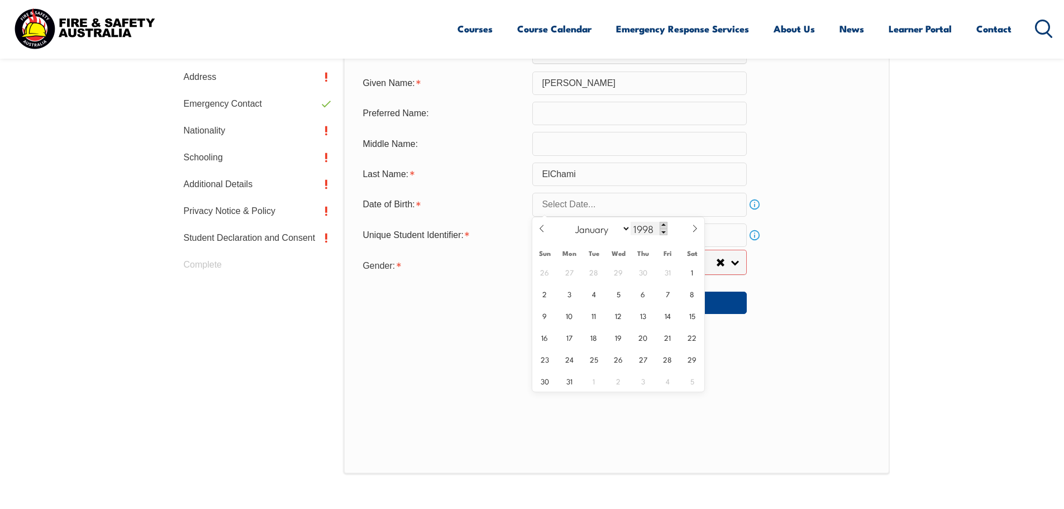
click at [661, 227] on span at bounding box center [663, 225] width 8 height 7
click at [662, 229] on div "1999" at bounding box center [648, 228] width 37 height 13
click at [663, 230] on span at bounding box center [663, 231] width 8 height 7
click at [663, 232] on span at bounding box center [663, 231] width 8 height 7
click at [662, 234] on span at bounding box center [663, 231] width 8 height 7
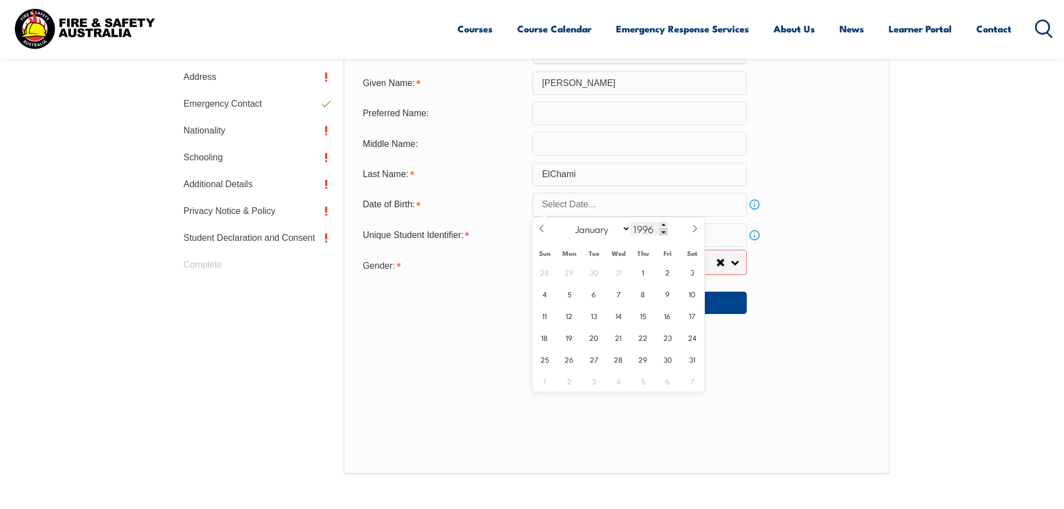
click at [662, 233] on span at bounding box center [663, 231] width 8 height 7
click at [662, 232] on span at bounding box center [663, 231] width 8 height 7
click at [661, 231] on span at bounding box center [663, 231] width 8 height 7
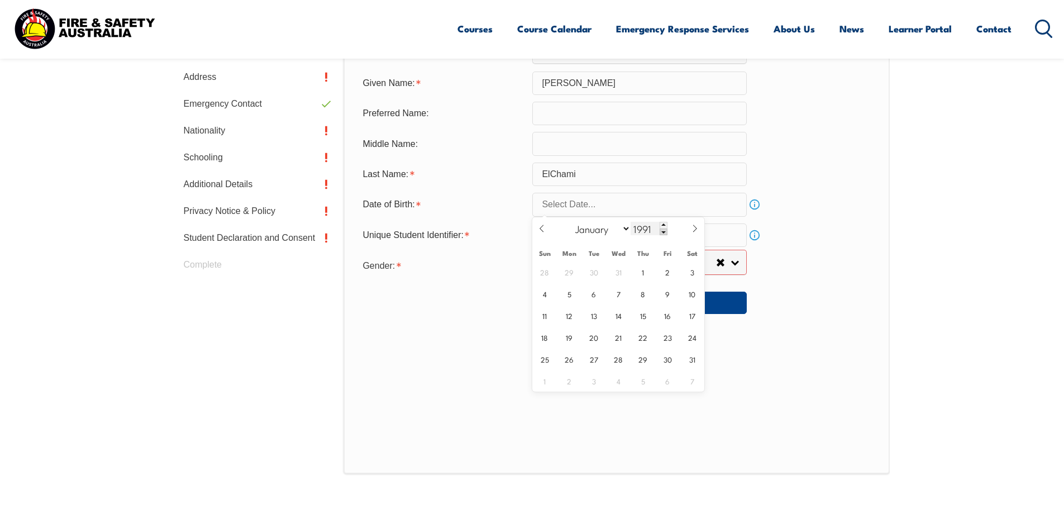
click at [661, 231] on span at bounding box center [663, 231] width 8 height 7
click at [662, 229] on span at bounding box center [663, 231] width 8 height 7
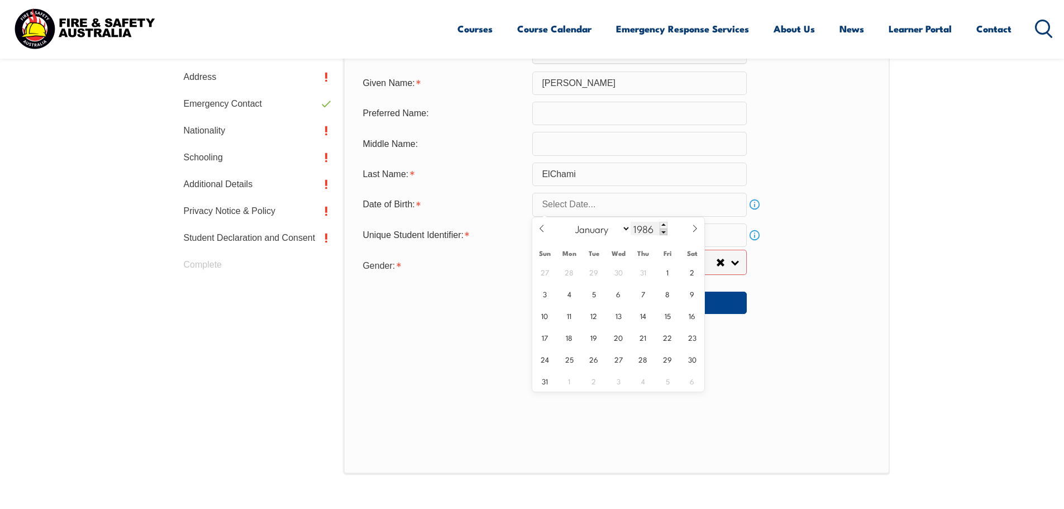
click at [662, 229] on span at bounding box center [663, 231] width 8 height 7
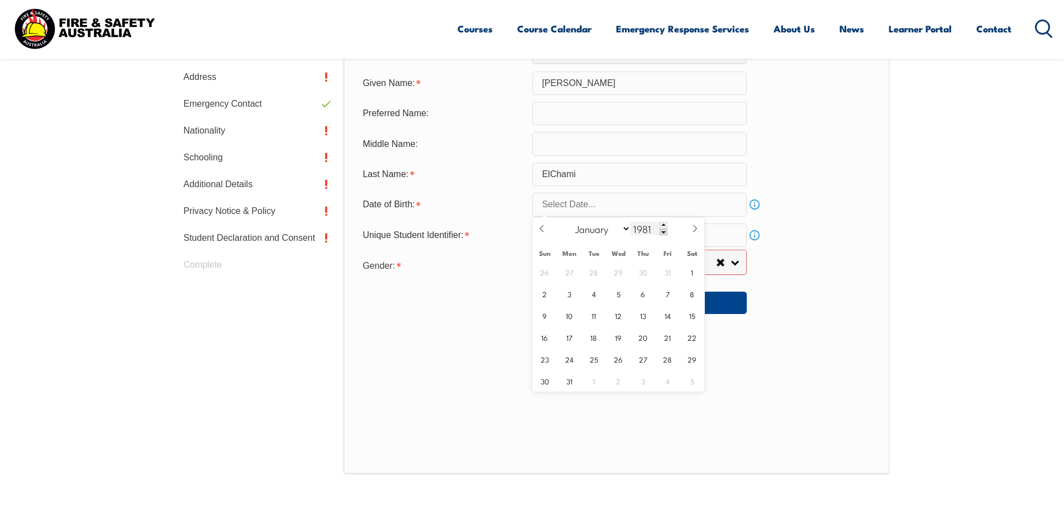
click at [662, 229] on span at bounding box center [663, 231] width 8 height 7
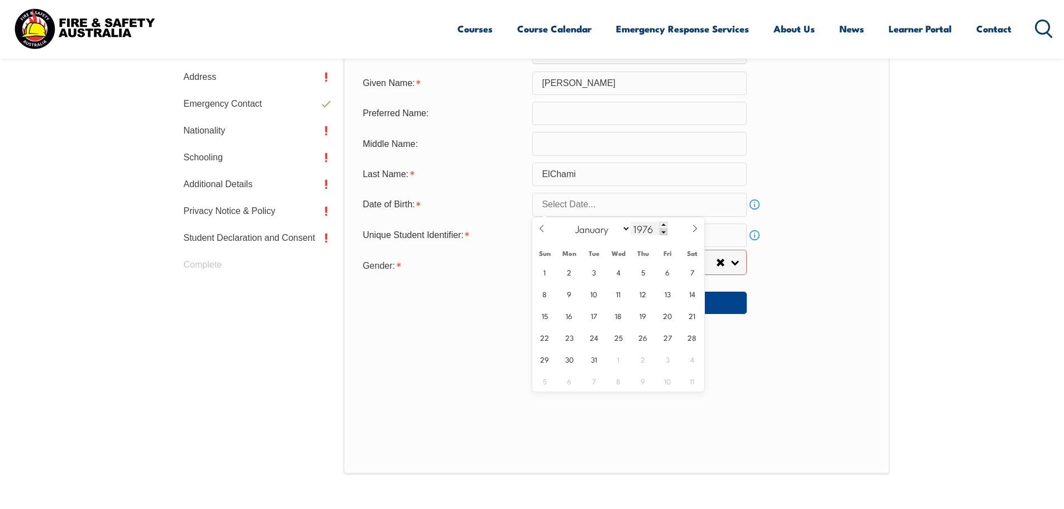
click at [662, 229] on span at bounding box center [663, 231] width 8 height 7
type input "1972"
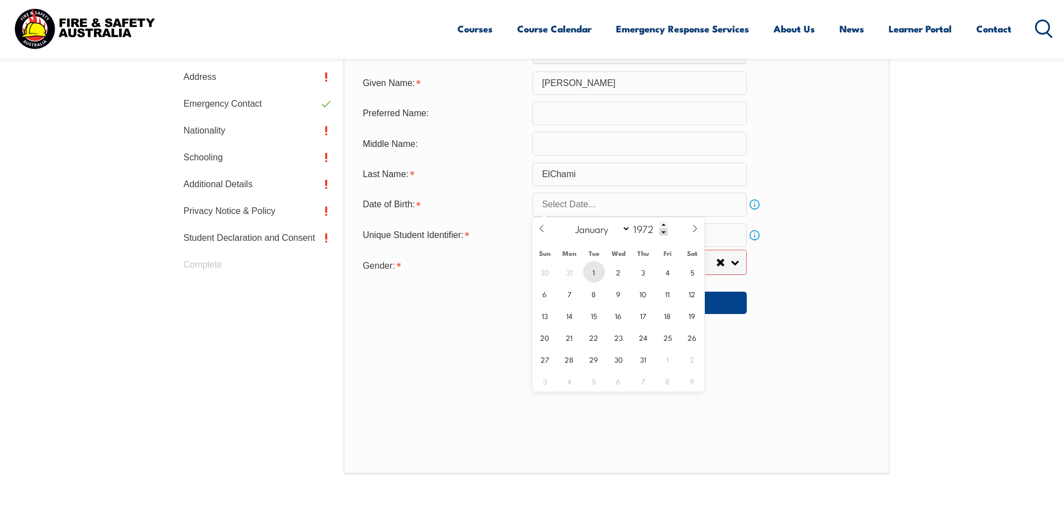
click at [598, 264] on span "1" at bounding box center [594, 272] width 22 height 22
type input "August 1, 1972"
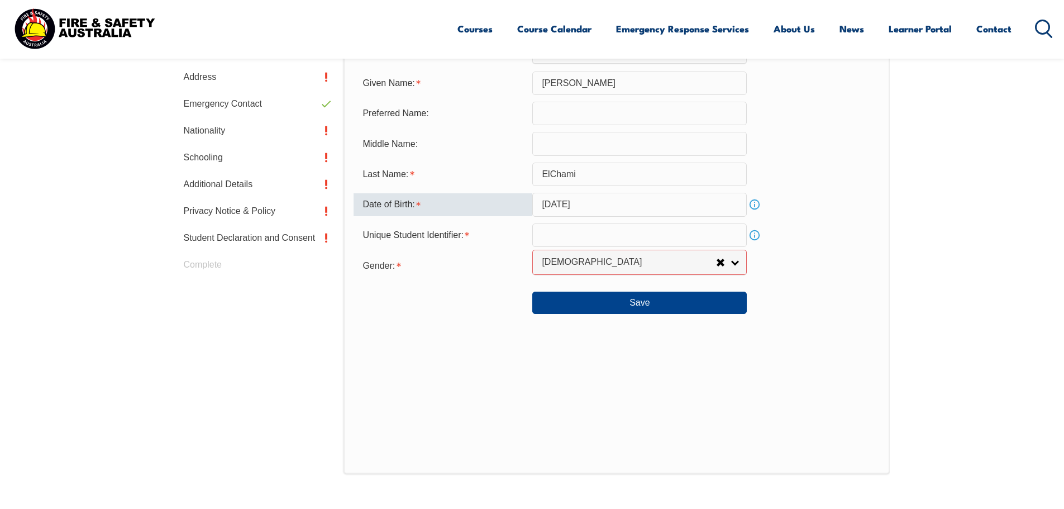
click at [560, 205] on input "August 1, 1972" at bounding box center [639, 204] width 214 height 23
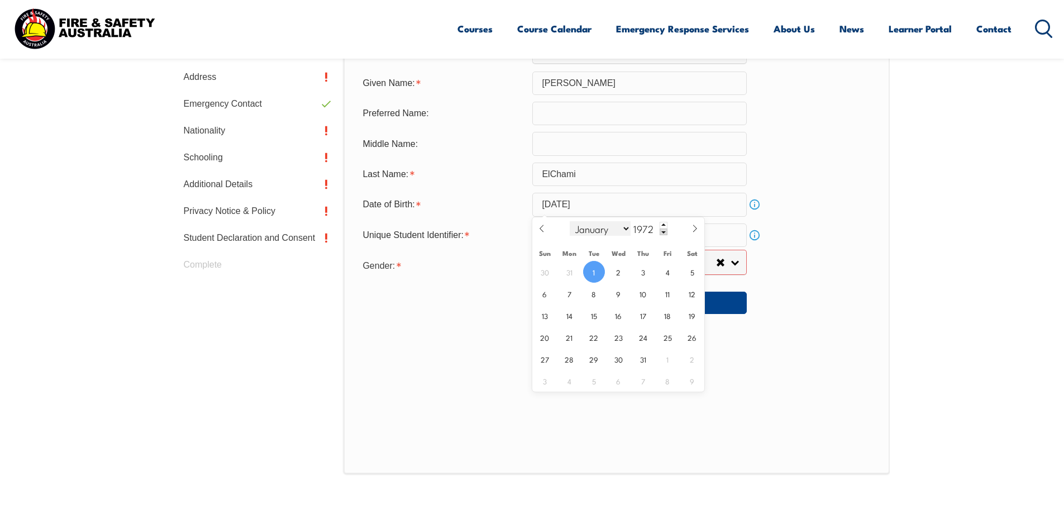
click at [619, 229] on select "January February March April May June July August September October November De…" at bounding box center [599, 228] width 61 height 15
click at [570, 221] on select "January February March April May June July August September October November De…" at bounding box center [599, 228] width 61 height 15
click at [625, 226] on select "January February March April May June July August September October November De…" at bounding box center [599, 228] width 61 height 15
click at [570, 221] on select "January February March April May June July August September October November De…" at bounding box center [599, 228] width 61 height 15
click at [539, 224] on span at bounding box center [541, 232] width 19 height 30
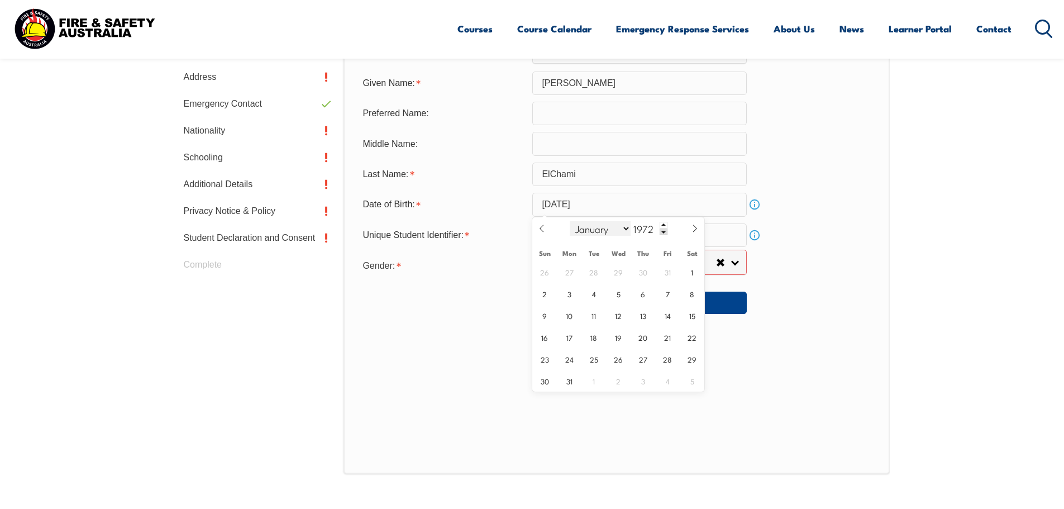
click at [620, 229] on select "January February March April May June July August September October November De…" at bounding box center [599, 228] width 61 height 15
select select "1"
click at [570, 221] on select "January February March April May June July August September October November De…" at bounding box center [599, 228] width 61 height 15
click at [608, 203] on input "August 1, 1972" at bounding box center [639, 204] width 214 height 23
type input "2025"
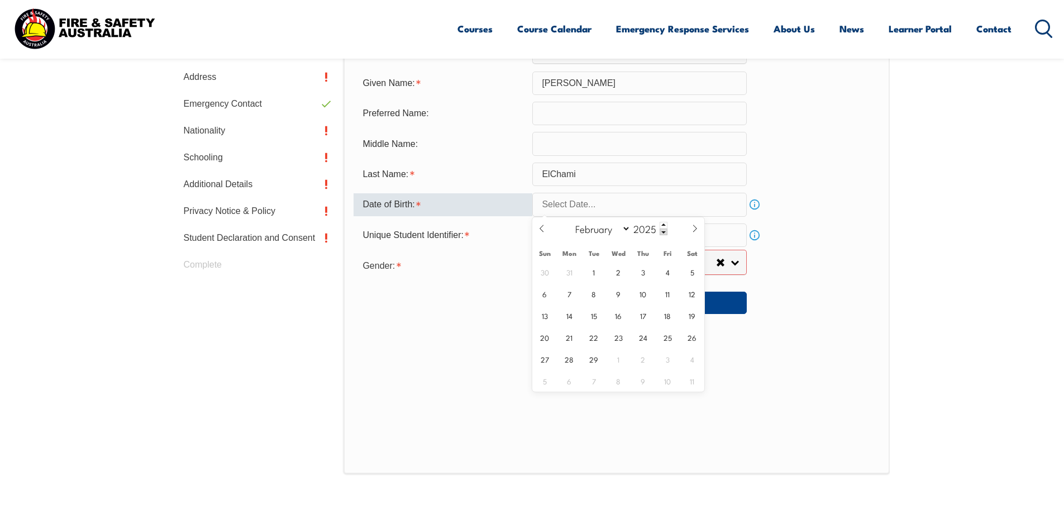
select select "7"
click at [660, 234] on span at bounding box center [663, 231] width 8 height 7
type input "2024"
click at [621, 229] on select "January February March April May June July August September October November De…" at bounding box center [599, 228] width 61 height 15
click at [570, 221] on select "January February March April May June July August September October November De…" at bounding box center [599, 228] width 61 height 15
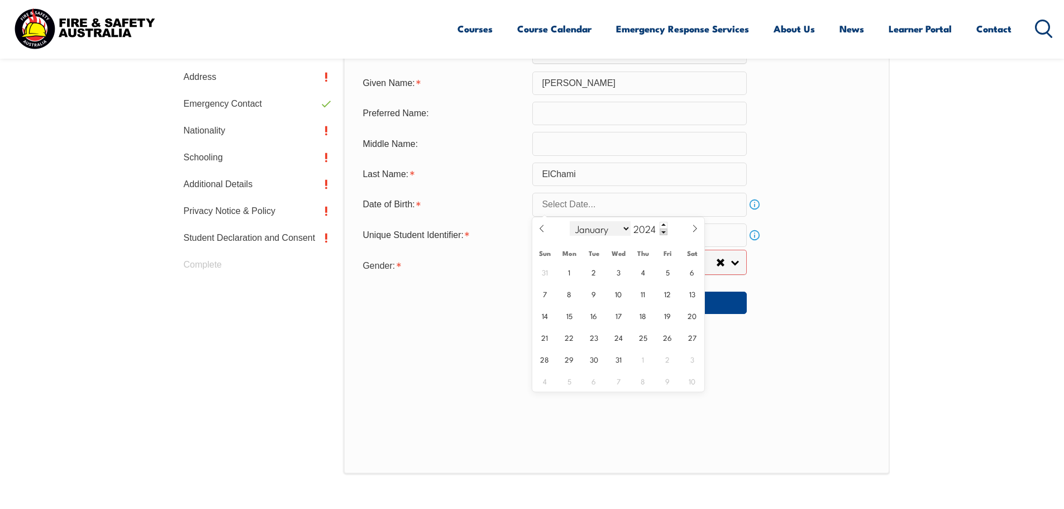
click at [625, 228] on select "January February March April May June July August September October November De…" at bounding box center [599, 228] width 61 height 15
select select "1"
click at [570, 221] on select "January February March April May June July August September October November De…" at bounding box center [599, 228] width 61 height 15
click at [637, 269] on span "1" at bounding box center [643, 272] width 22 height 22
type input "February 1, 2024"
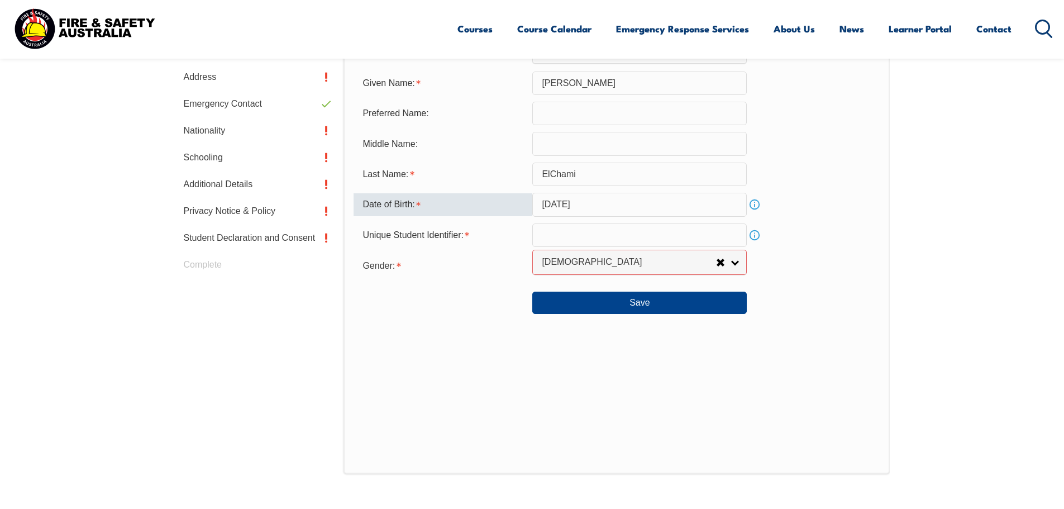
click at [610, 204] on input "February 1, 2024" at bounding box center [639, 204] width 214 height 23
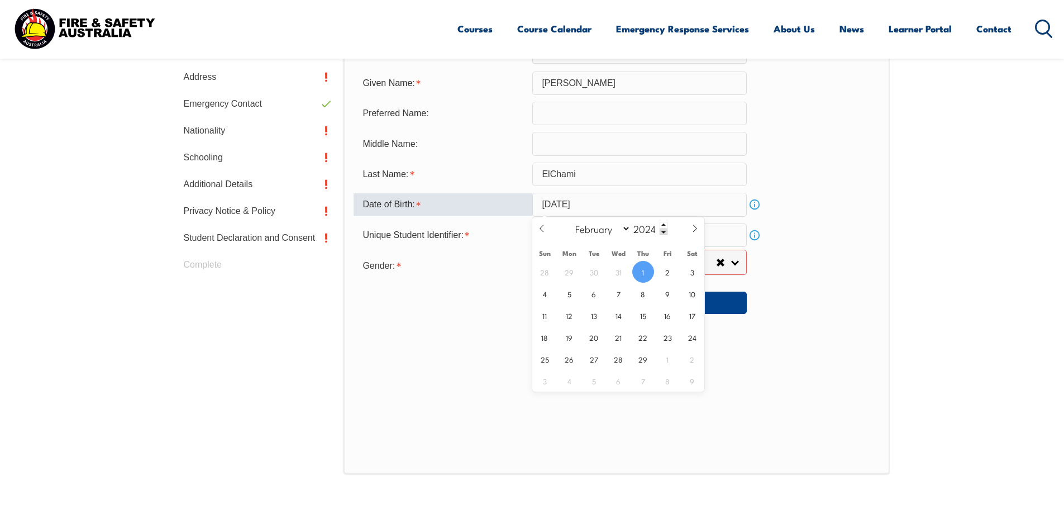
click at [623, 205] on input "February 1, 2024" at bounding box center [639, 204] width 214 height 23
click at [611, 202] on input "February 1, 2024" at bounding box center [639, 204] width 214 height 23
type input "2025"
select select "7"
click at [659, 231] on span at bounding box center [663, 231] width 8 height 7
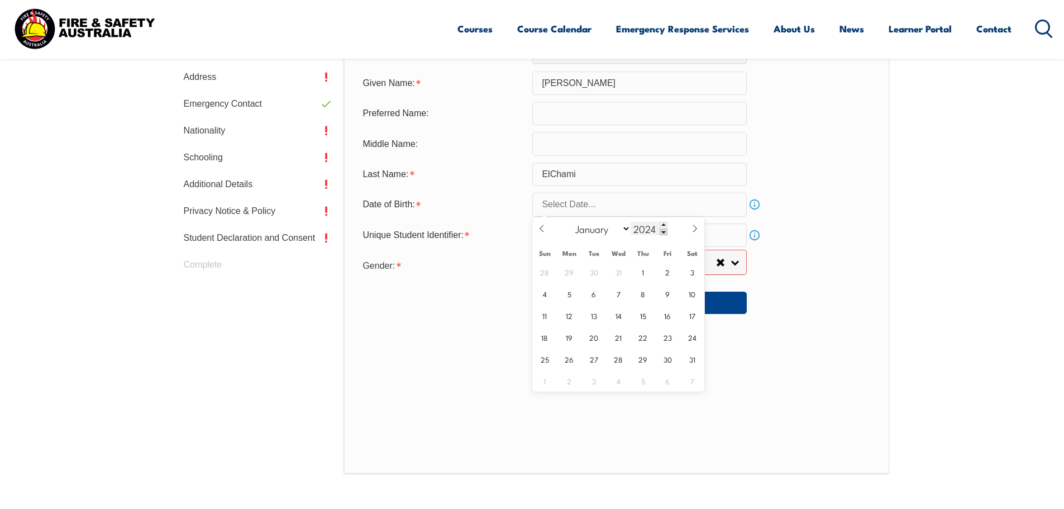
click at [659, 231] on span at bounding box center [663, 231] width 8 height 7
click at [661, 233] on span at bounding box center [663, 231] width 8 height 7
click at [660, 232] on span at bounding box center [663, 231] width 8 height 7
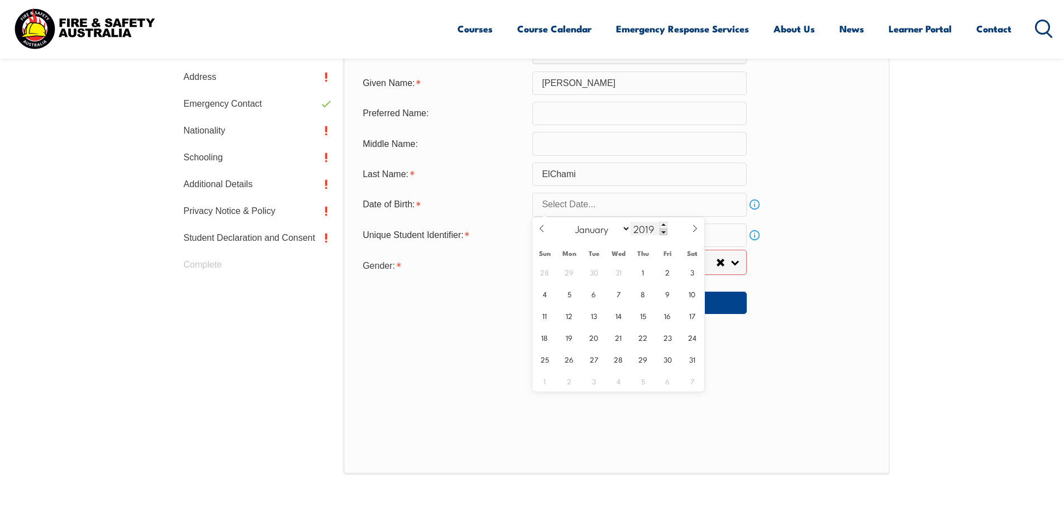
click at [659, 230] on span at bounding box center [663, 231] width 8 height 7
click at [660, 231] on span at bounding box center [663, 231] width 8 height 7
click at [659, 231] on span at bounding box center [663, 231] width 8 height 7
type input "2015"
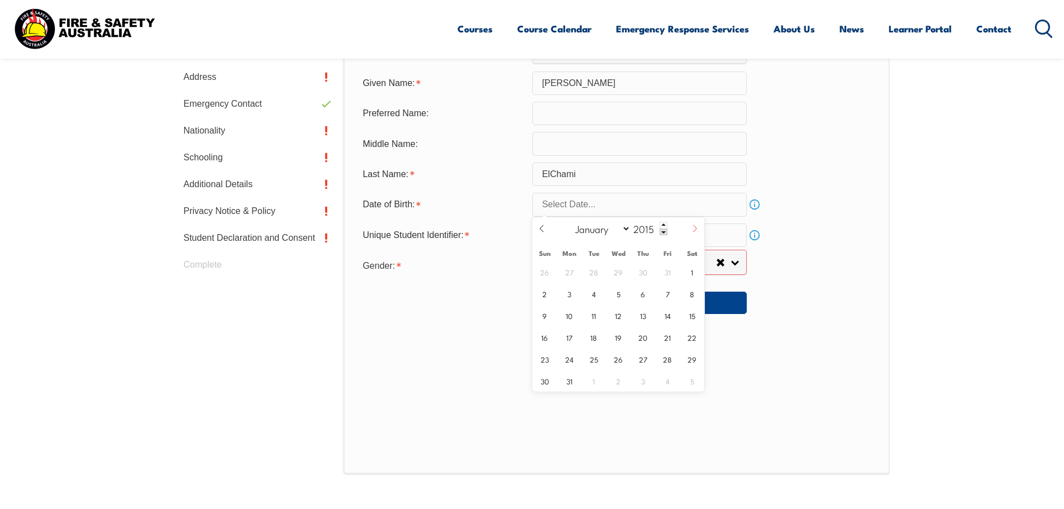
click at [690, 228] on span at bounding box center [694, 232] width 19 height 30
select select "8"
click at [659, 233] on span at bounding box center [663, 231] width 8 height 7
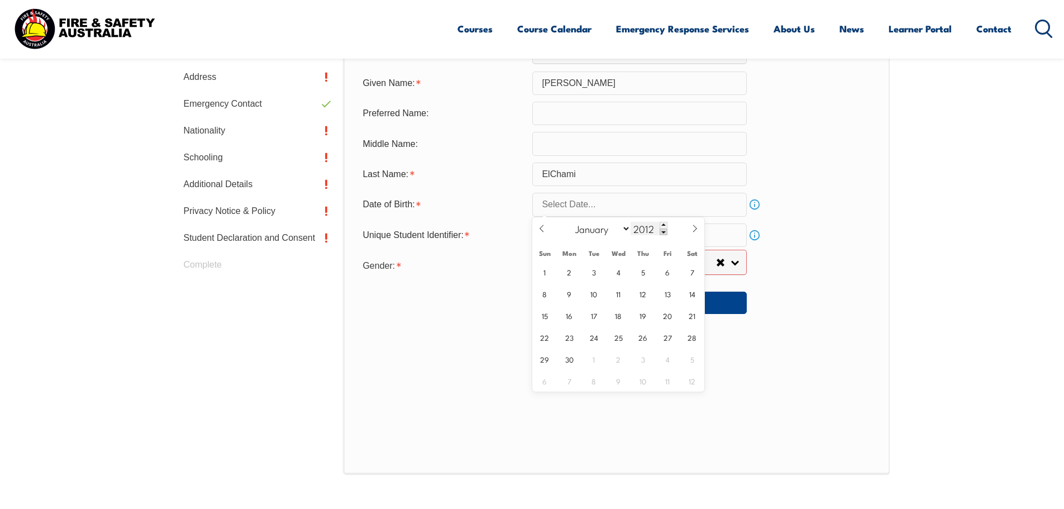
click at [659, 232] on span at bounding box center [663, 231] width 8 height 7
click at [658, 232] on div "2010" at bounding box center [648, 228] width 37 height 13
click at [657, 231] on input "2010" at bounding box center [648, 228] width 37 height 13
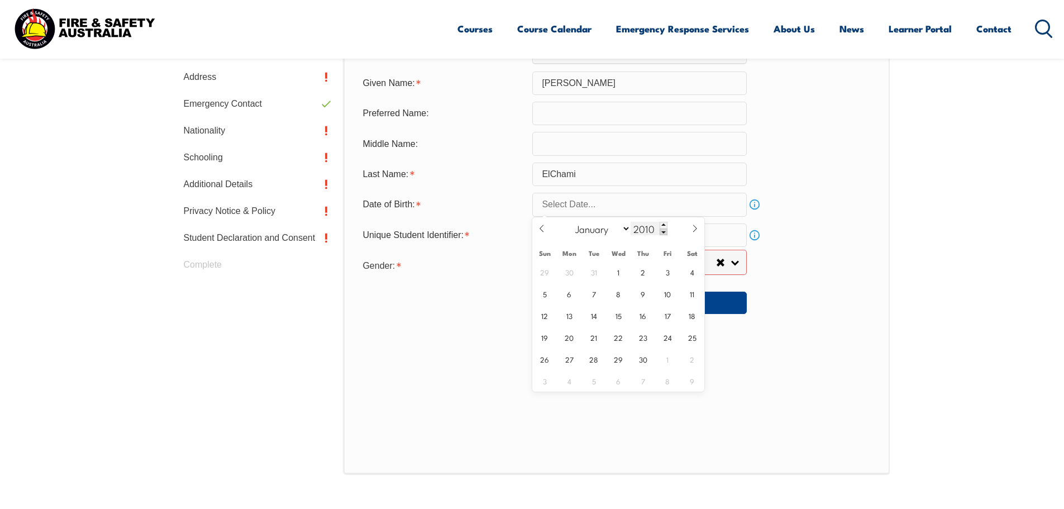
click at [661, 233] on span at bounding box center [663, 231] width 8 height 7
click at [659, 232] on span at bounding box center [663, 231] width 8 height 7
click at [659, 231] on span at bounding box center [663, 231] width 8 height 7
click at [660, 233] on span at bounding box center [663, 231] width 8 height 7
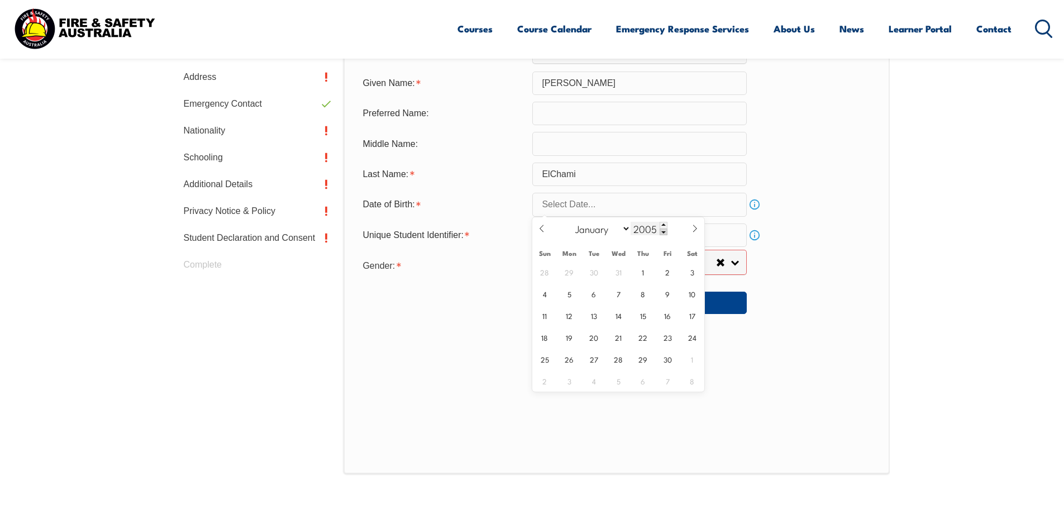
click at [660, 232] on span at bounding box center [663, 231] width 8 height 7
click at [660, 231] on span at bounding box center [663, 231] width 8 height 7
click at [659, 231] on span at bounding box center [663, 231] width 8 height 7
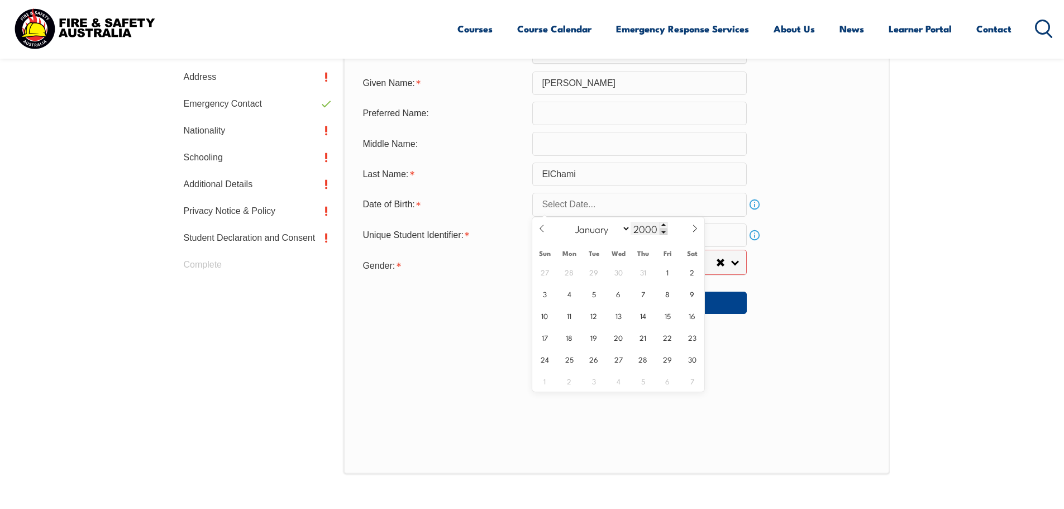
drag, startPoint x: 666, startPoint y: 236, endPoint x: 659, endPoint y: 231, distance: 8.4
click at [660, 231] on div "January February March April May June July August September October November De…" at bounding box center [618, 228] width 129 height 23
click at [659, 231] on span at bounding box center [663, 231] width 8 height 7
click at [662, 232] on span at bounding box center [663, 231] width 8 height 7
click at [662, 231] on span at bounding box center [663, 231] width 8 height 7
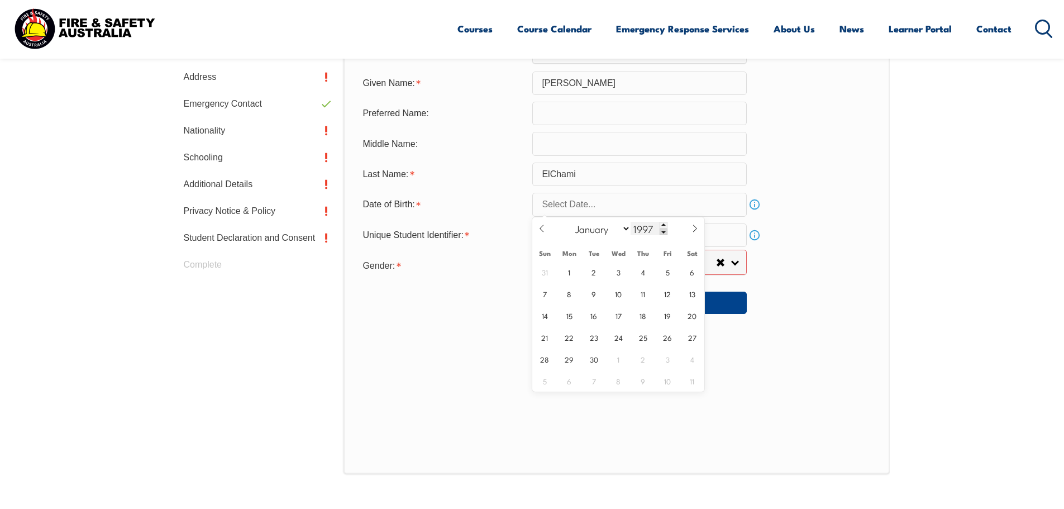
click at [661, 231] on span at bounding box center [663, 231] width 8 height 7
click at [661, 230] on span at bounding box center [663, 231] width 8 height 7
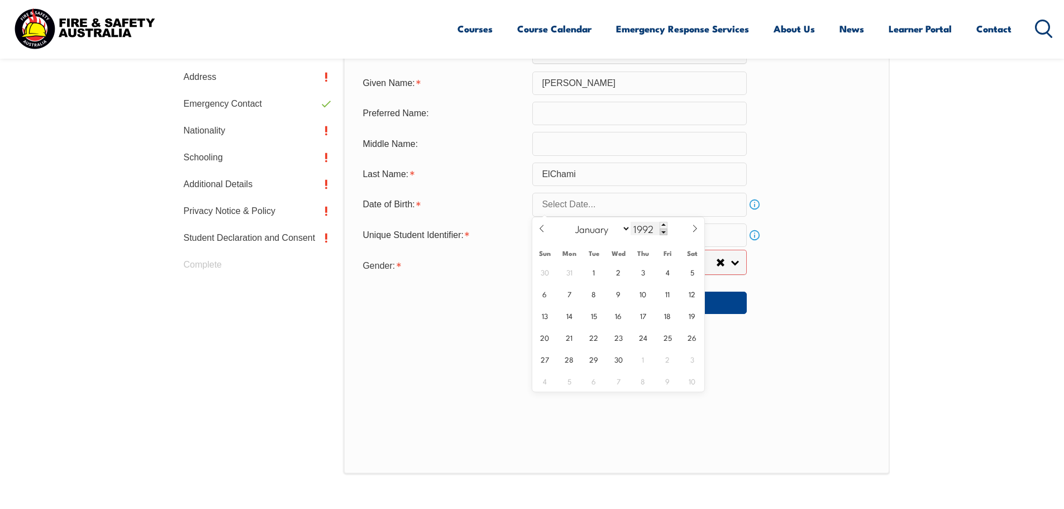
click at [660, 229] on span at bounding box center [663, 231] width 8 height 7
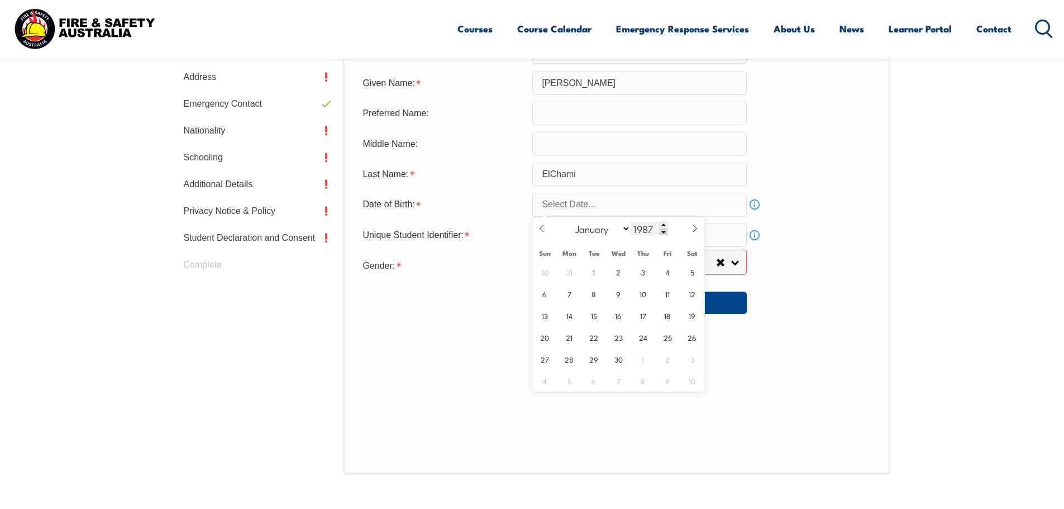
click at [660, 230] on span at bounding box center [663, 231] width 8 height 7
click at [660, 229] on span at bounding box center [663, 231] width 8 height 7
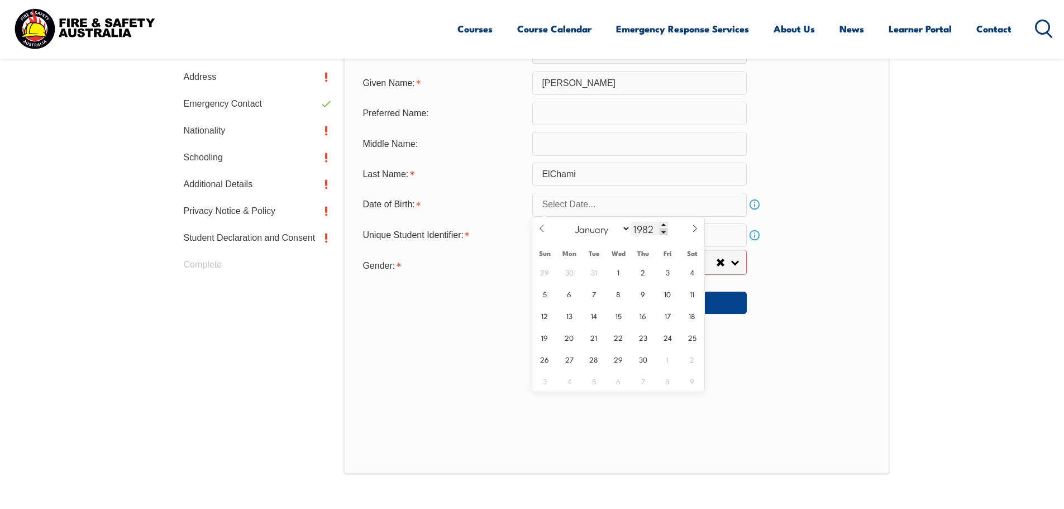
click at [660, 229] on span at bounding box center [663, 231] width 8 height 7
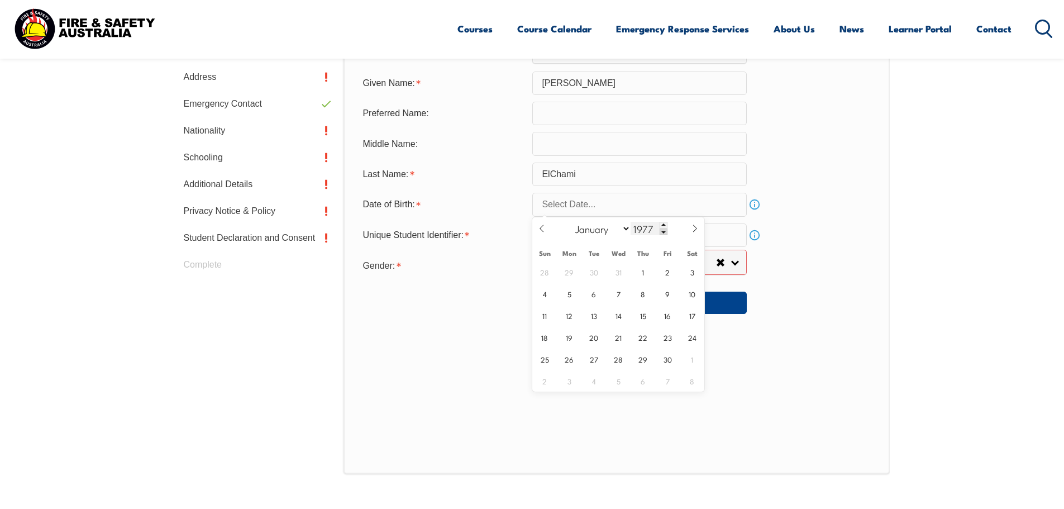
click at [660, 229] on span at bounding box center [663, 231] width 8 height 7
click at [659, 229] on span at bounding box center [663, 231] width 8 height 7
click at [659, 228] on span at bounding box center [663, 231] width 8 height 7
click at [659, 230] on span at bounding box center [663, 231] width 8 height 7
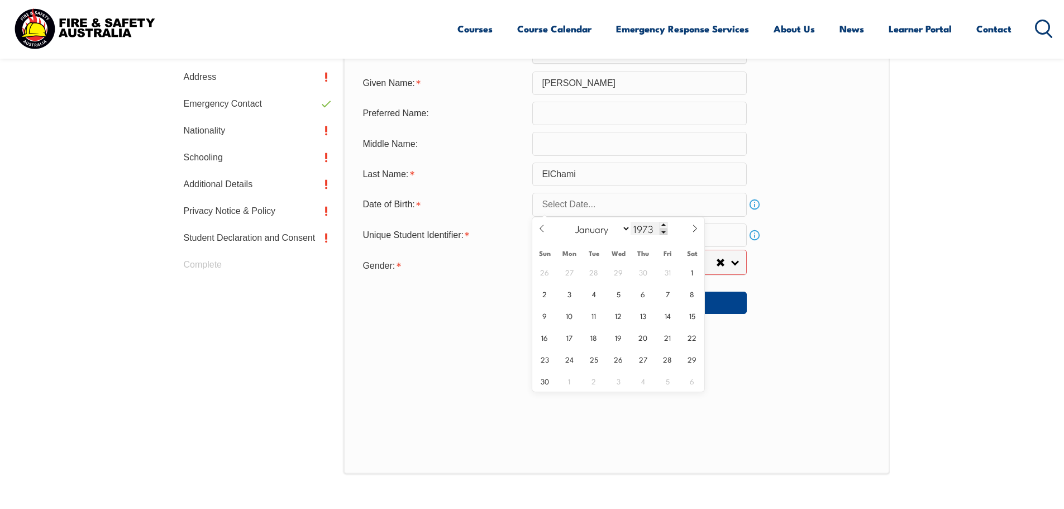
type input "1972"
click at [550, 227] on span at bounding box center [541, 232] width 19 height 30
click at [549, 227] on span at bounding box center [541, 232] width 19 height 30
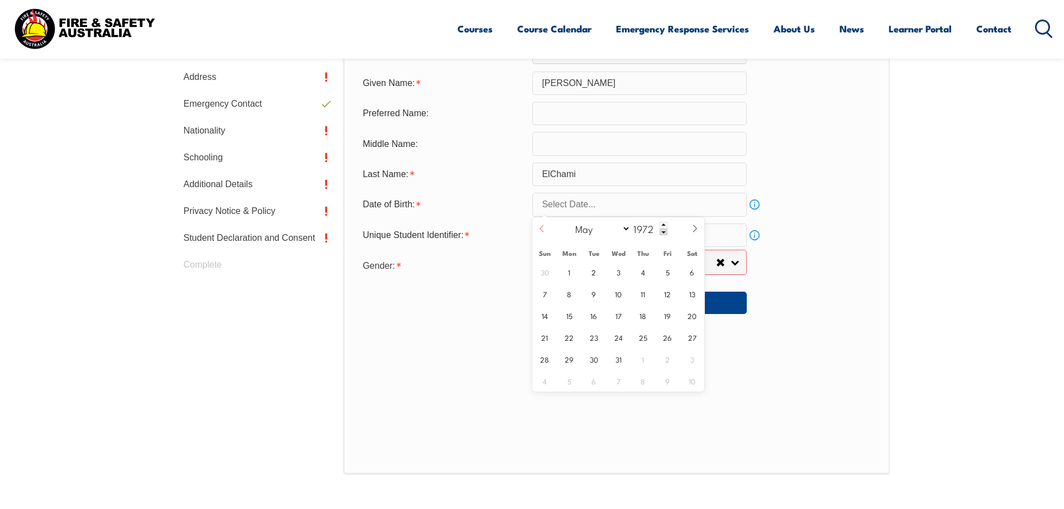
click at [549, 227] on span at bounding box center [541, 232] width 19 height 30
click at [549, 228] on span at bounding box center [541, 232] width 19 height 30
select select "1"
click at [598, 269] on span "1" at bounding box center [594, 272] width 22 height 22
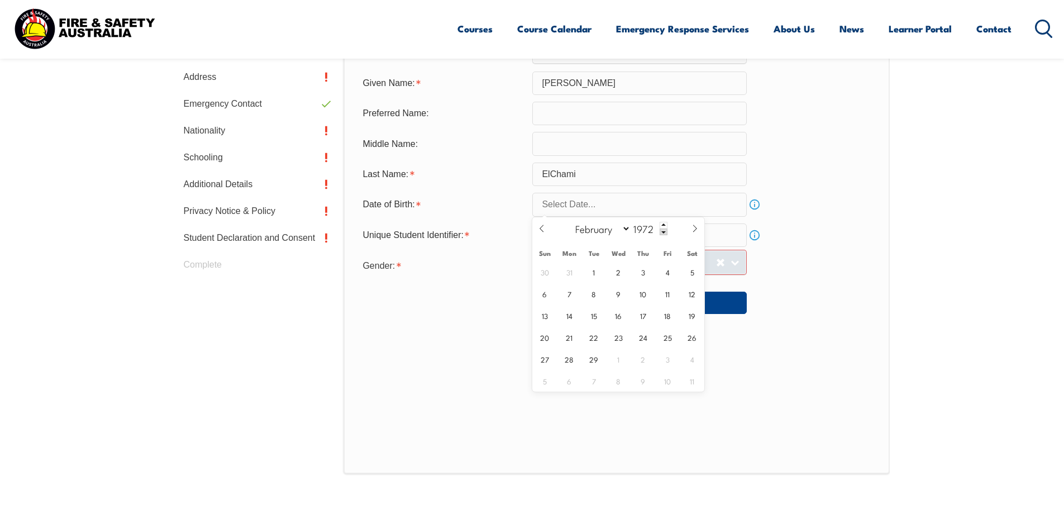
type input "February 1, 1972"
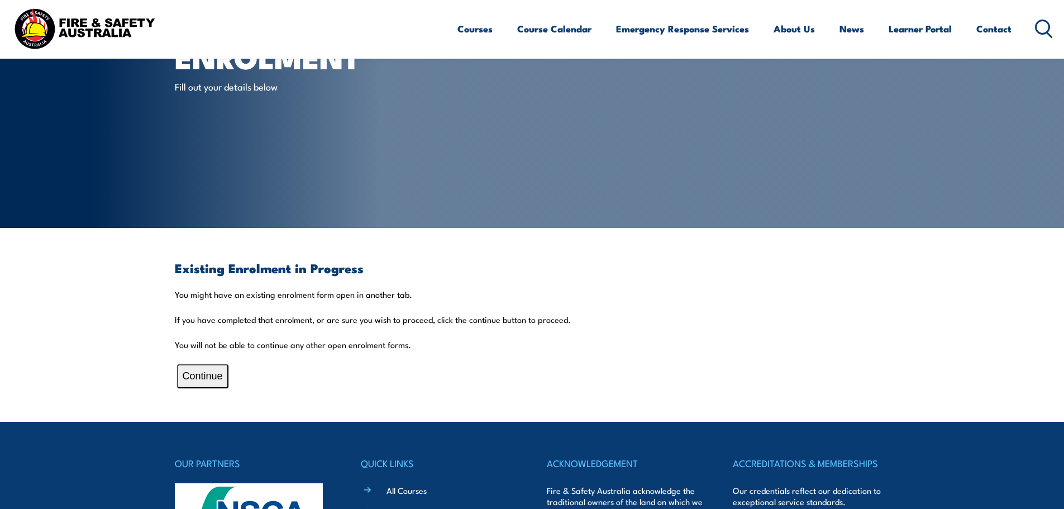
scroll to position [112, 0]
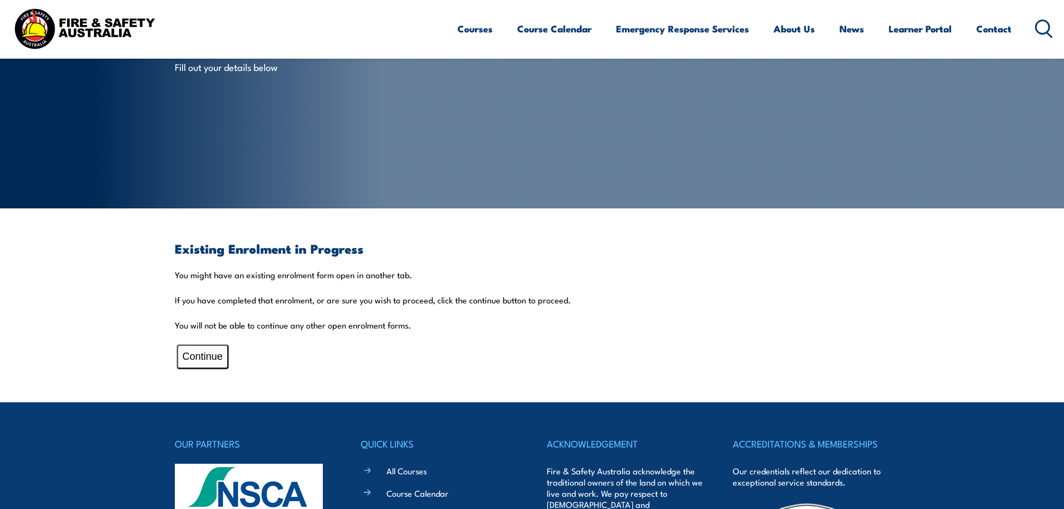
click at [208, 357] on button "Continue" at bounding box center [202, 356] width 51 height 24
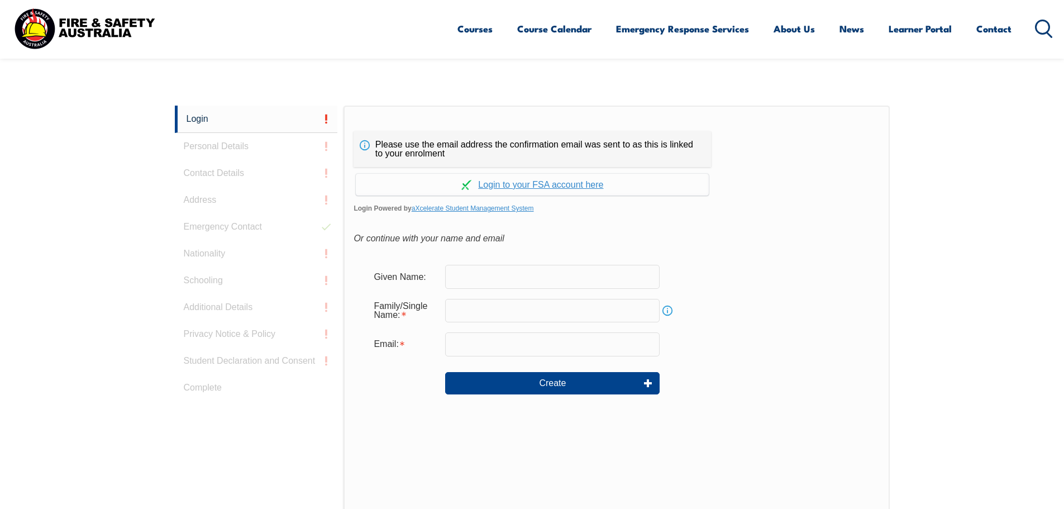
scroll to position [298, 0]
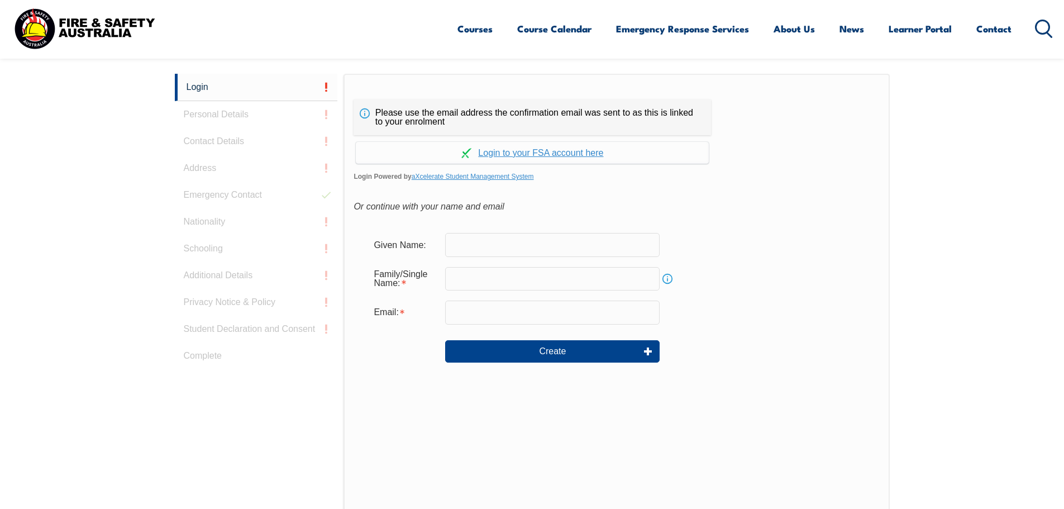
click at [466, 243] on input "text" at bounding box center [552, 244] width 214 height 23
type input "[PERSON_NAME]"
click at [473, 284] on input "text" at bounding box center [552, 278] width 214 height 23
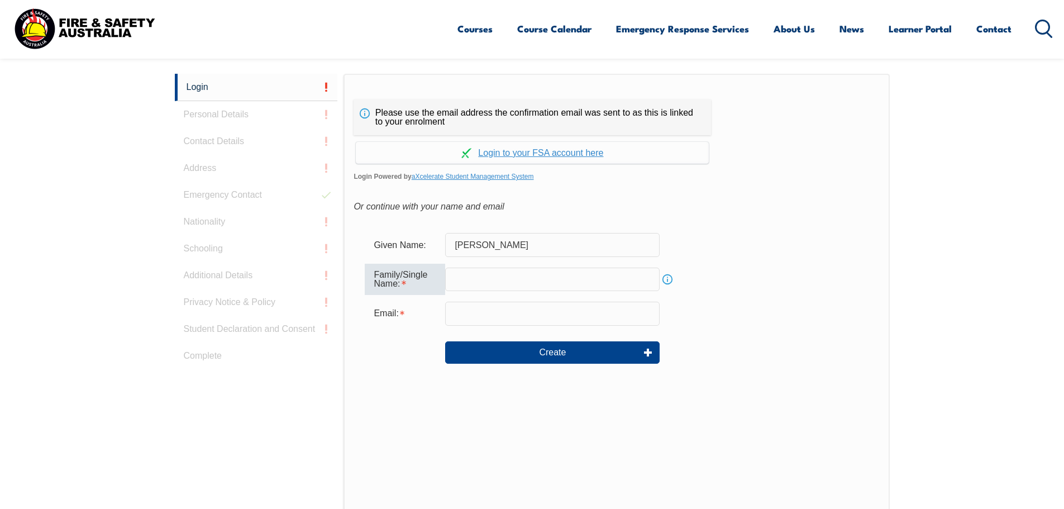
type input "el chami"
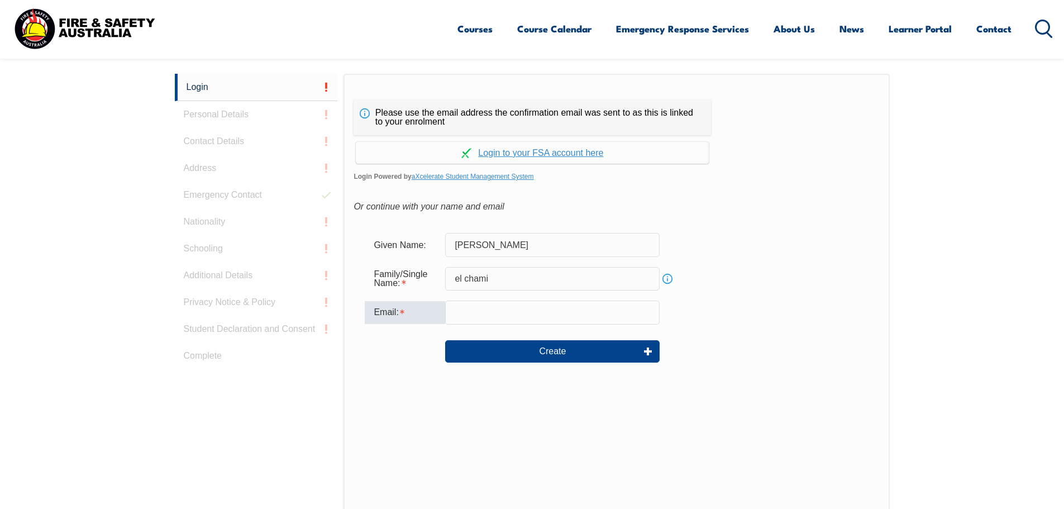
click at [497, 315] on input "email" at bounding box center [552, 311] width 214 height 23
type input "[EMAIL_ADDRESS][DOMAIN_NAME]"
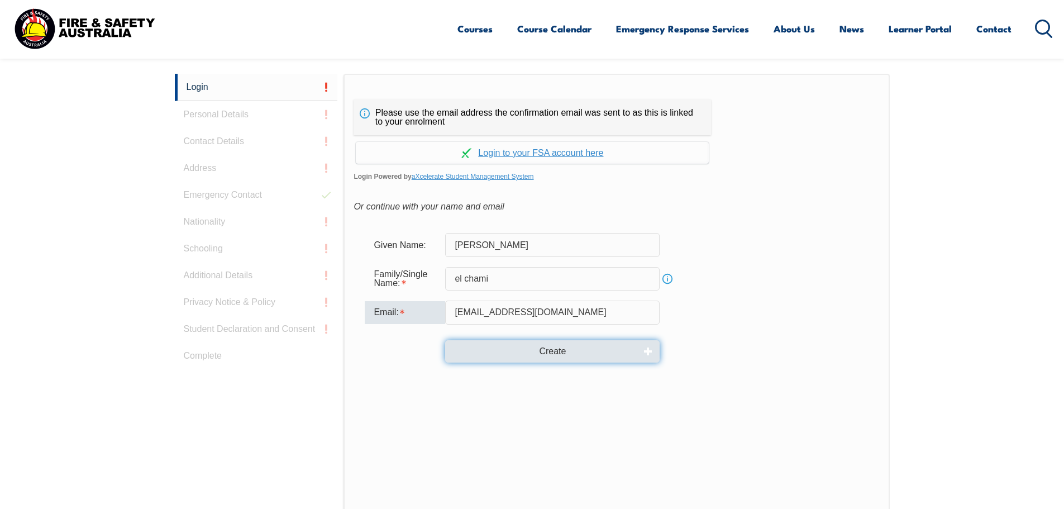
click at [519, 349] on button "Create" at bounding box center [552, 351] width 214 height 22
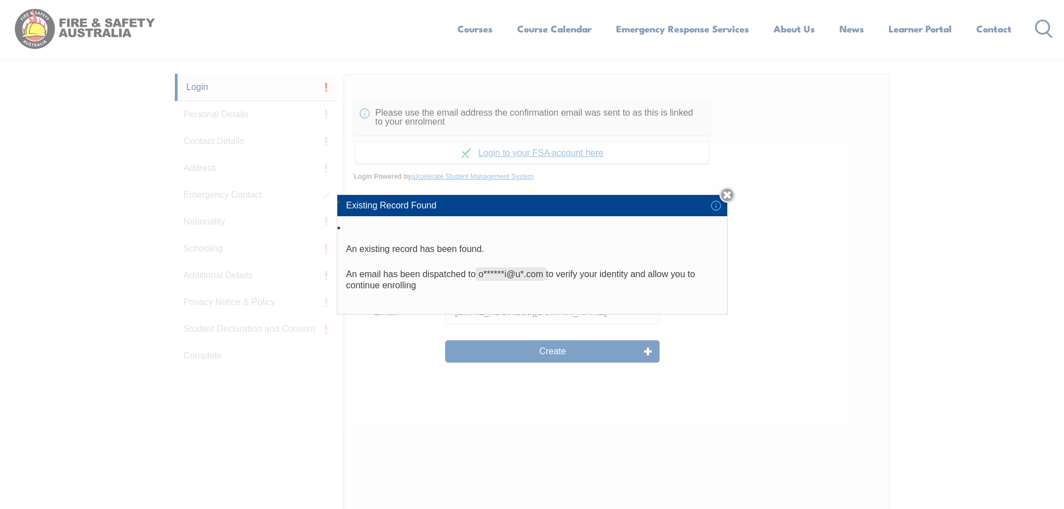
click at [729, 191] on link "Close" at bounding box center [727, 195] width 16 height 16
